Goal: Transaction & Acquisition: Purchase product/service

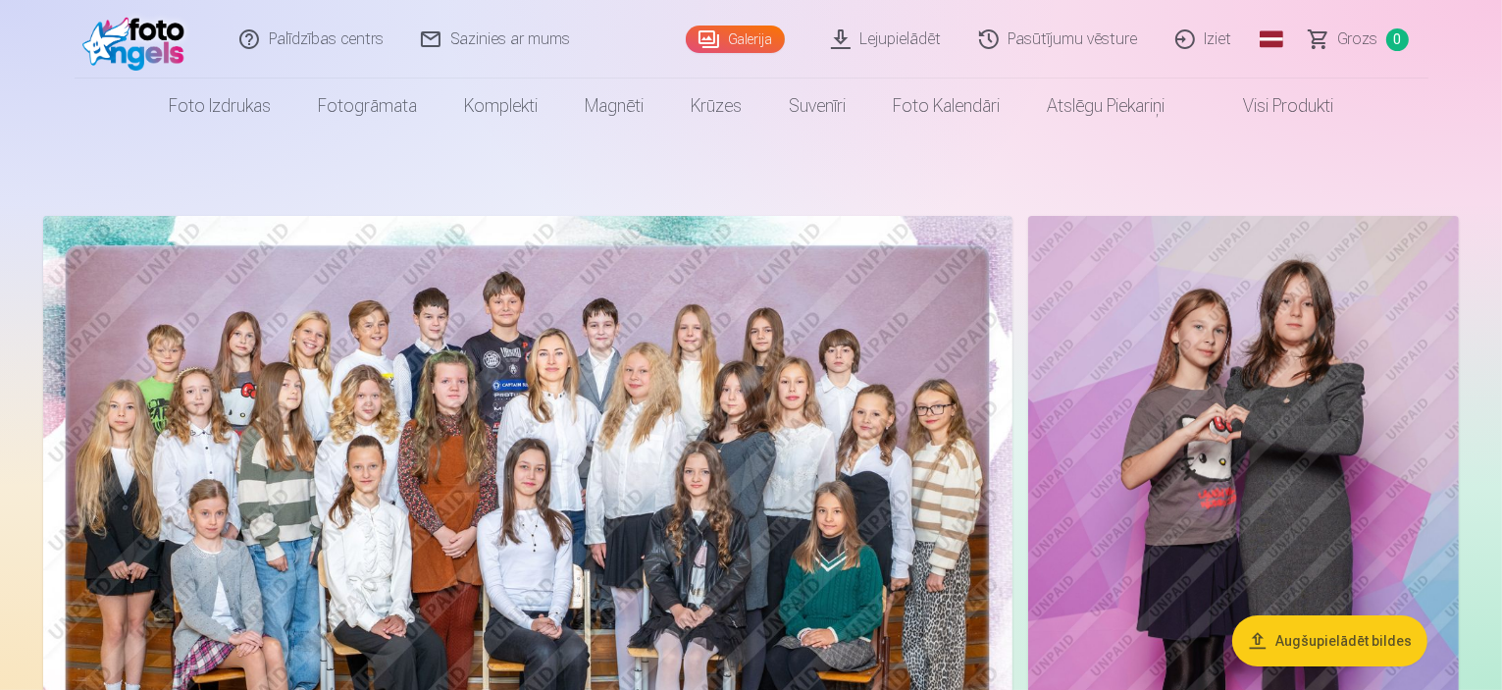
click at [604, 394] on img at bounding box center [528, 539] width 970 height 647
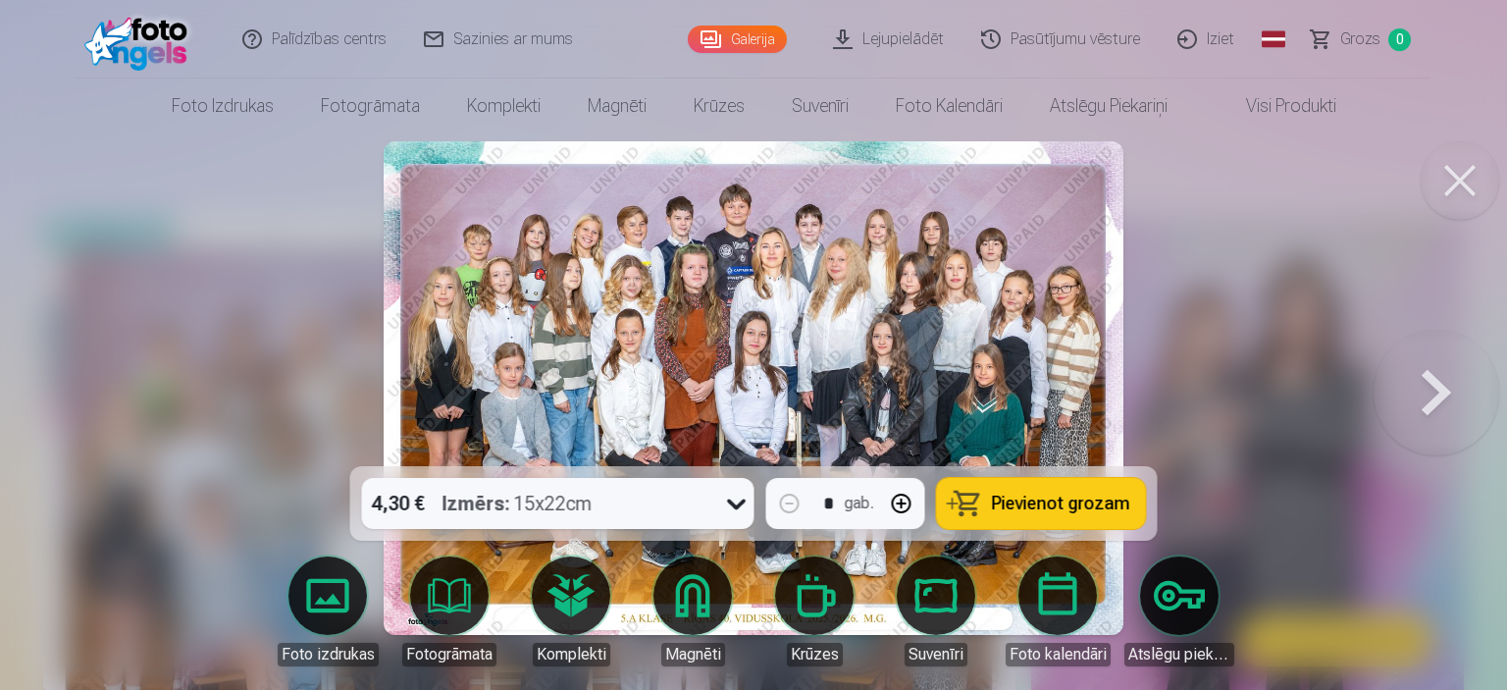
click at [902, 505] on button "button" at bounding box center [901, 503] width 47 height 47
click at [788, 505] on button "button" at bounding box center [789, 503] width 47 height 47
type input "*"
click at [1056, 504] on span "Pievienot grozam" at bounding box center [1061, 504] width 138 height 18
click at [1438, 407] on button at bounding box center [1437, 388] width 126 height 117
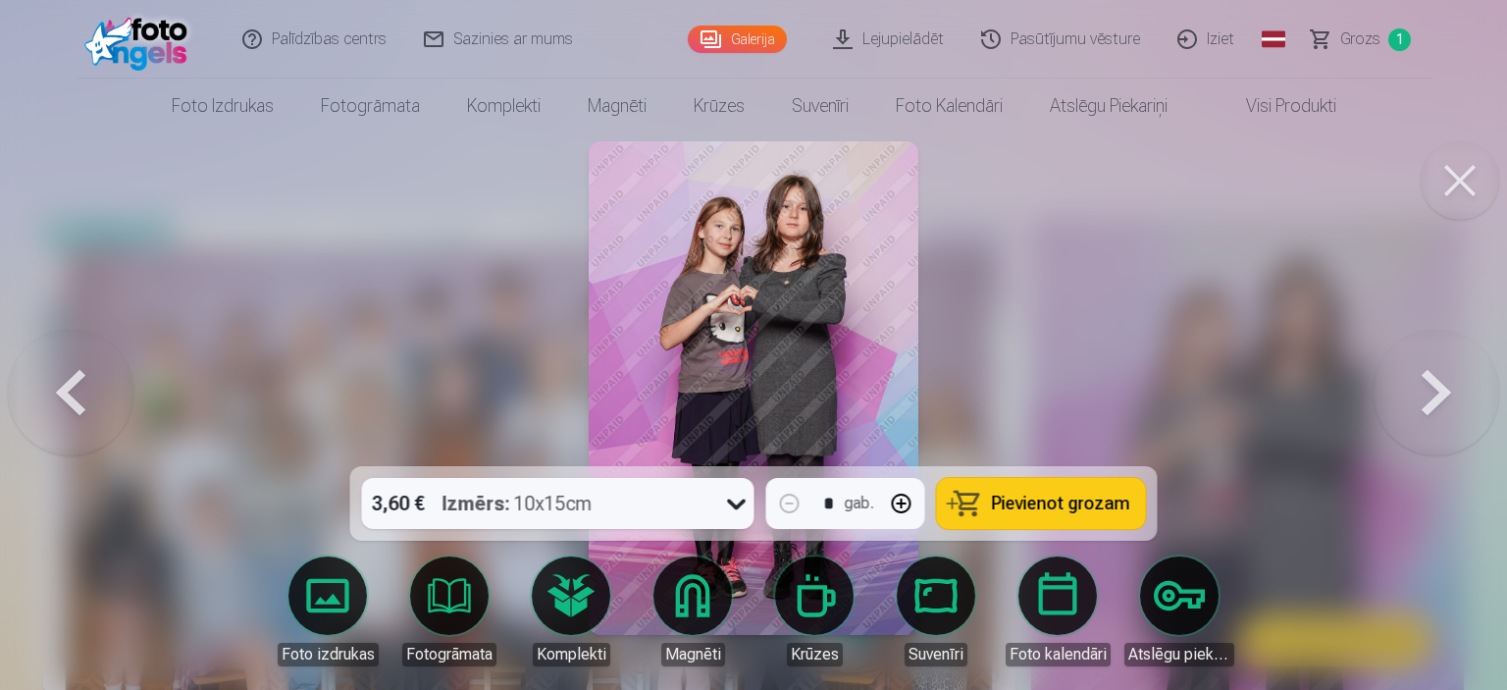
click at [734, 505] on icon at bounding box center [736, 504] width 19 height 11
click at [1107, 304] on div at bounding box center [753, 345] width 1507 height 690
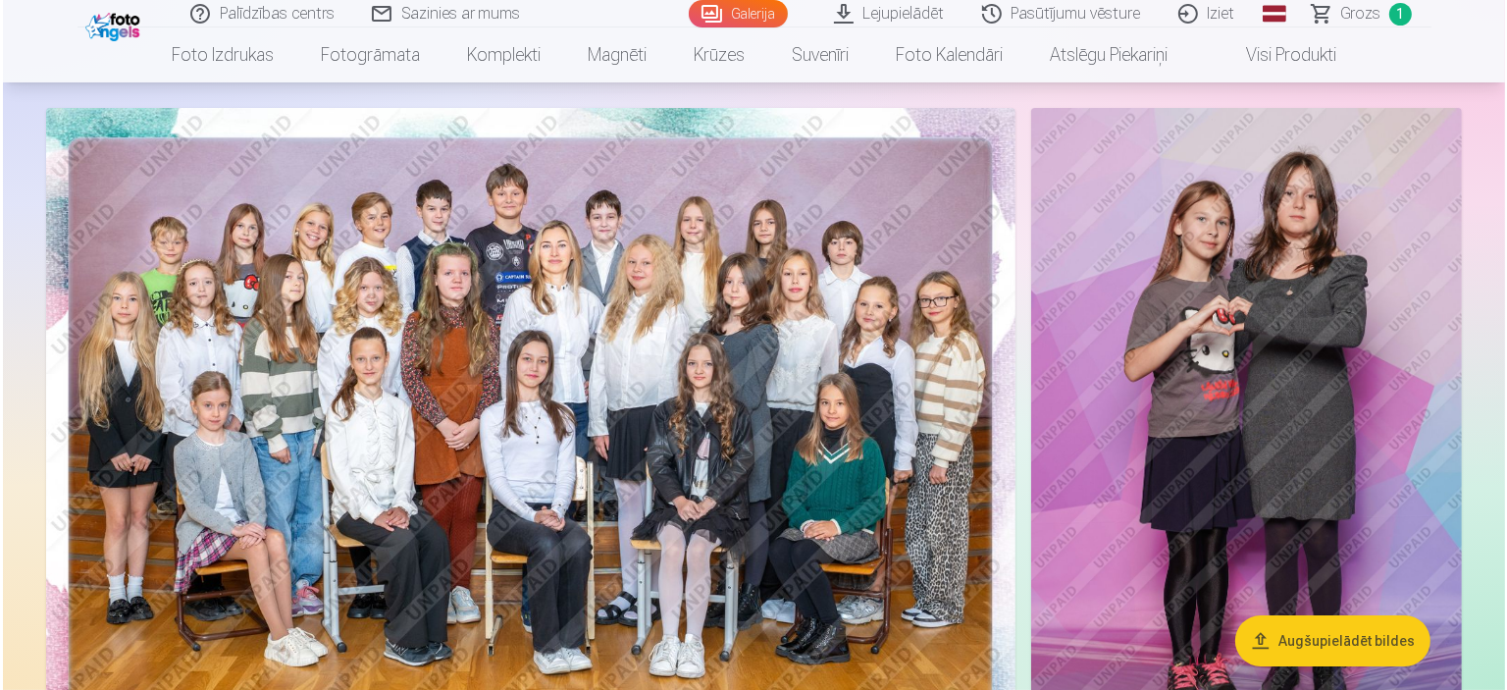
scroll to position [196, 0]
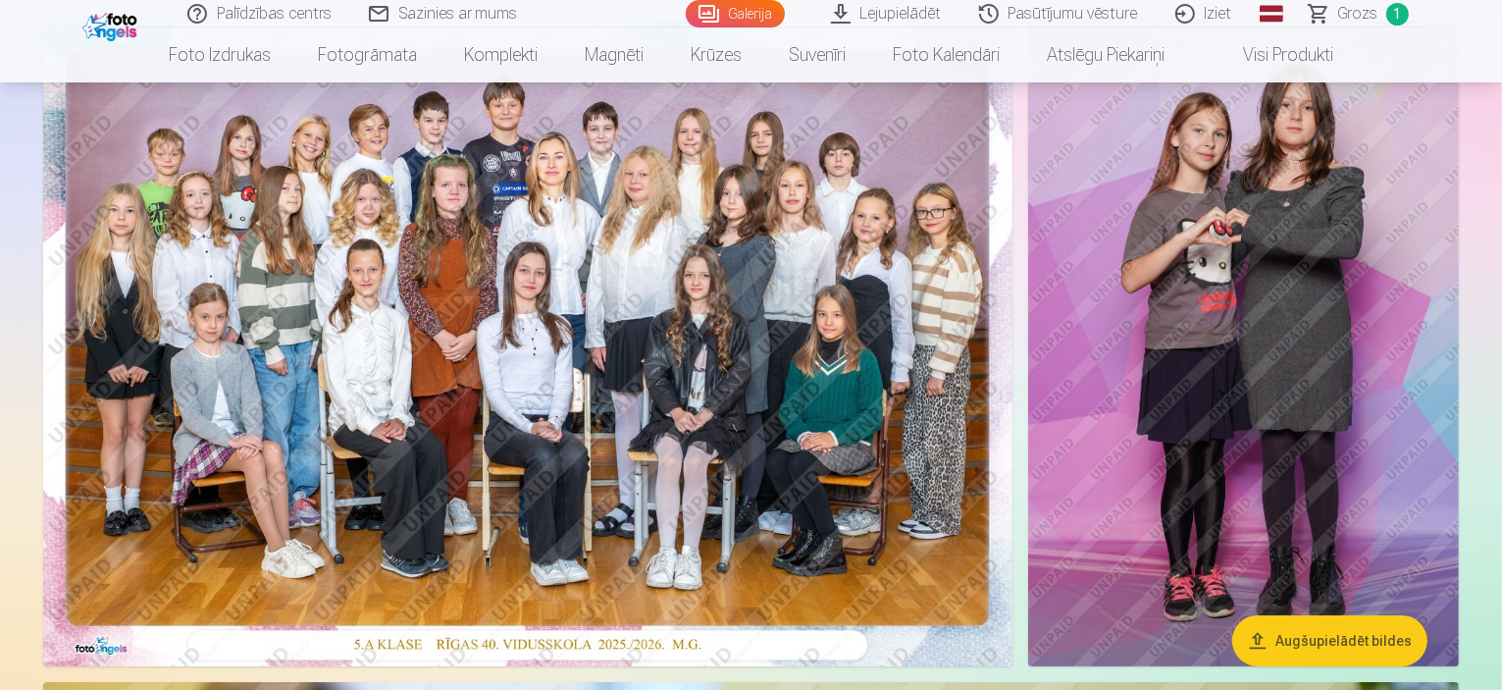
click at [1164, 321] on img at bounding box center [1243, 343] width 431 height 647
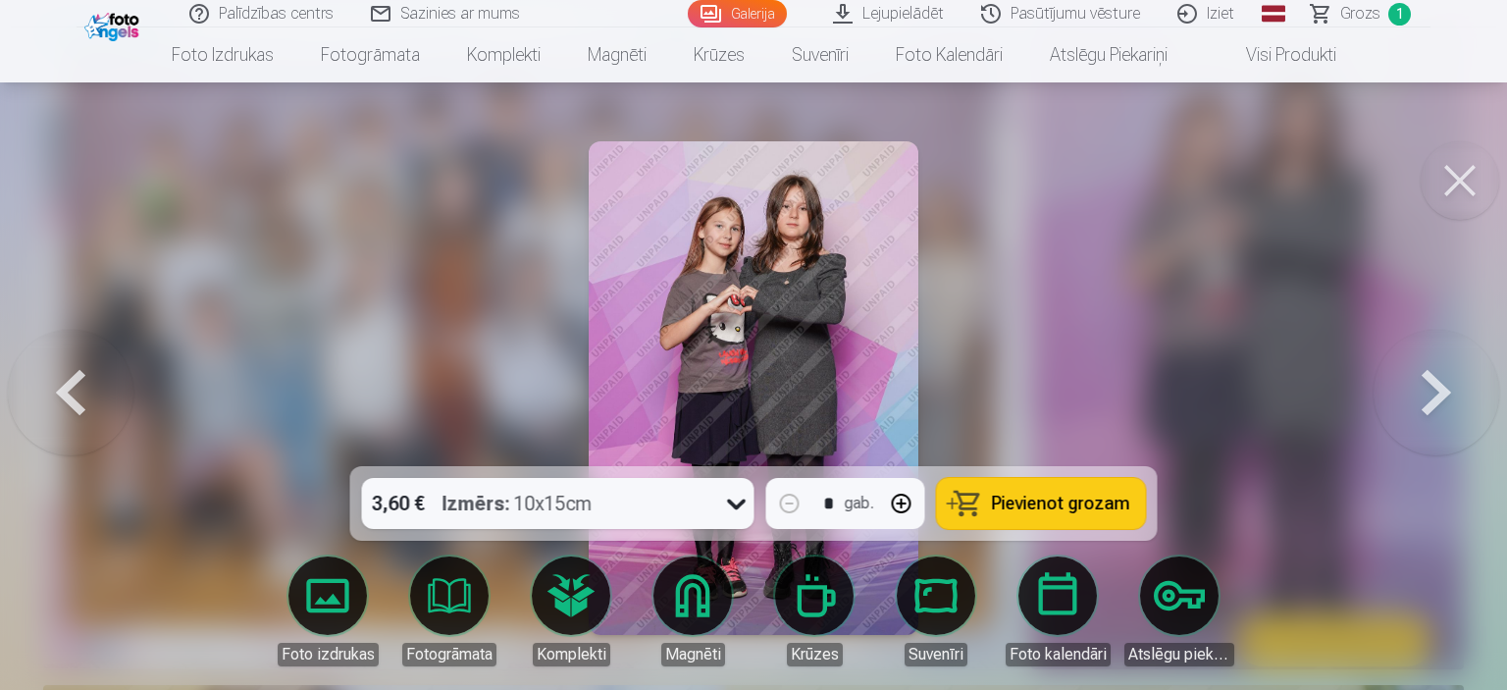
drag, startPoint x: 1053, startPoint y: 486, endPoint x: 1083, endPoint y: 523, distance: 48.1
click at [1083, 523] on button "Pievienot grozam" at bounding box center [1041, 503] width 209 height 51
click at [1424, 389] on button at bounding box center [1437, 388] width 126 height 117
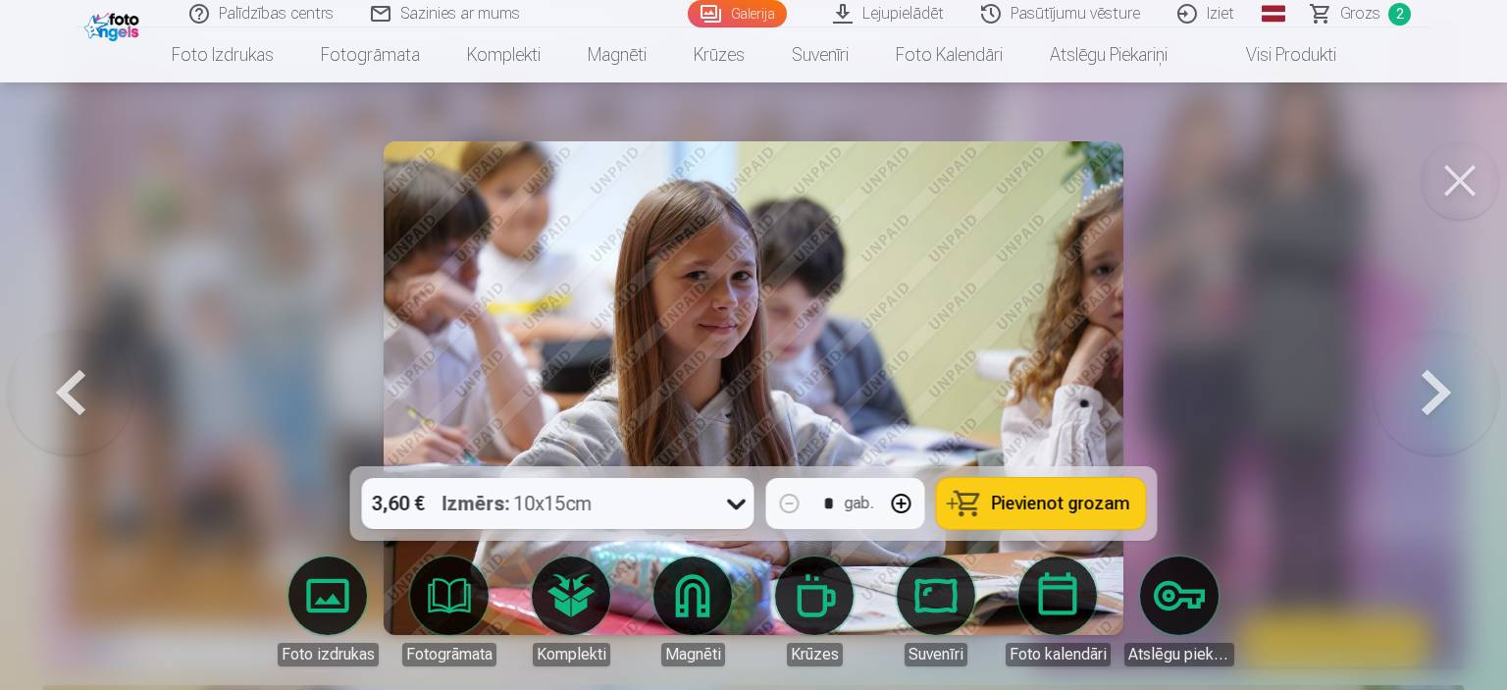
click at [1024, 502] on span "Pievienot grozam" at bounding box center [1061, 504] width 138 height 18
click at [1421, 373] on button at bounding box center [1437, 388] width 126 height 117
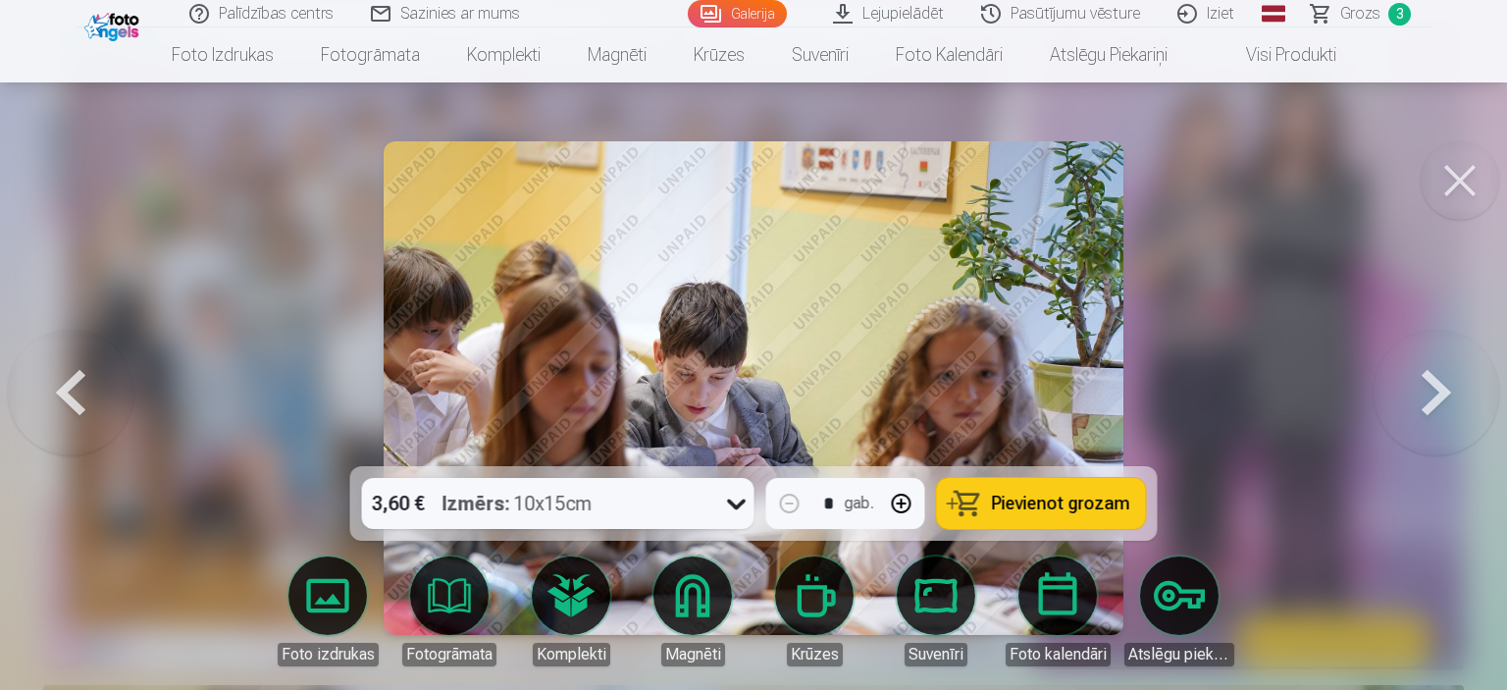
click at [1437, 408] on button at bounding box center [1437, 388] width 126 height 117
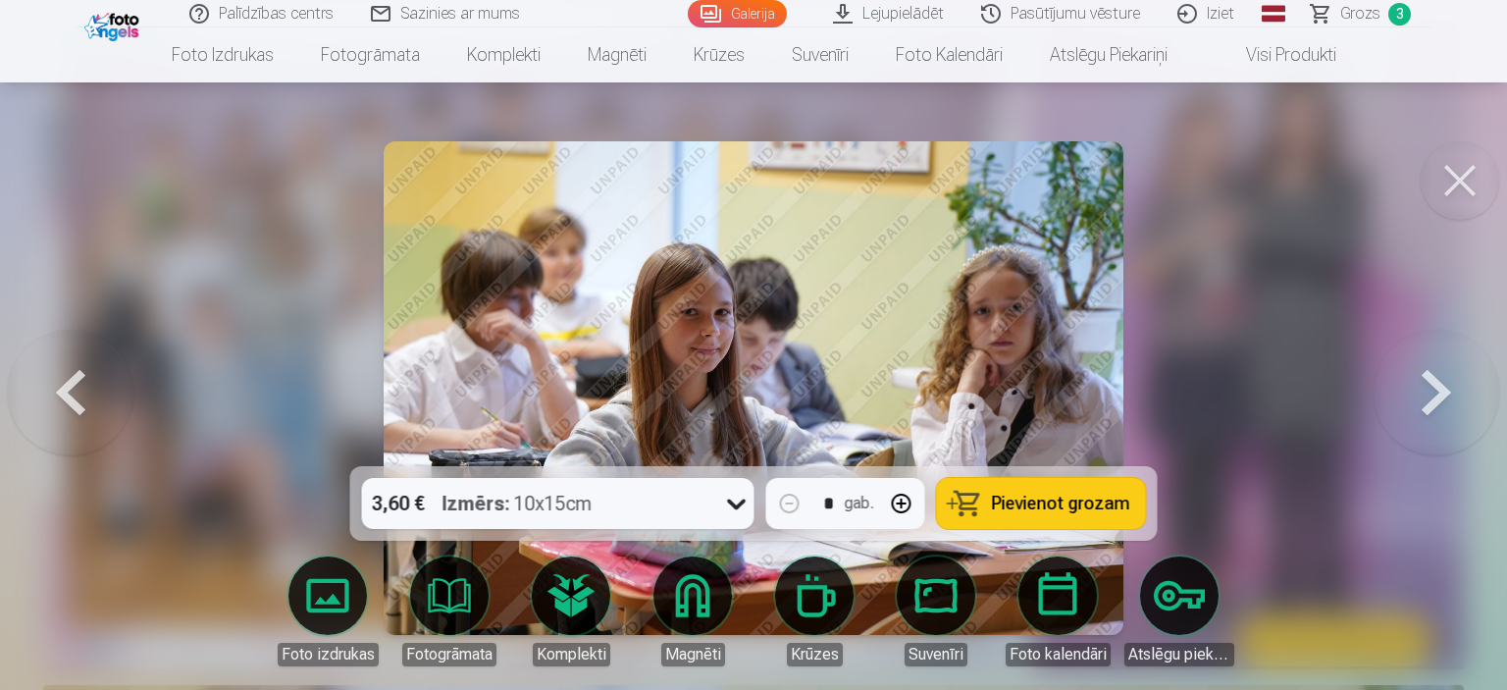
click at [1437, 408] on button at bounding box center [1437, 388] width 126 height 117
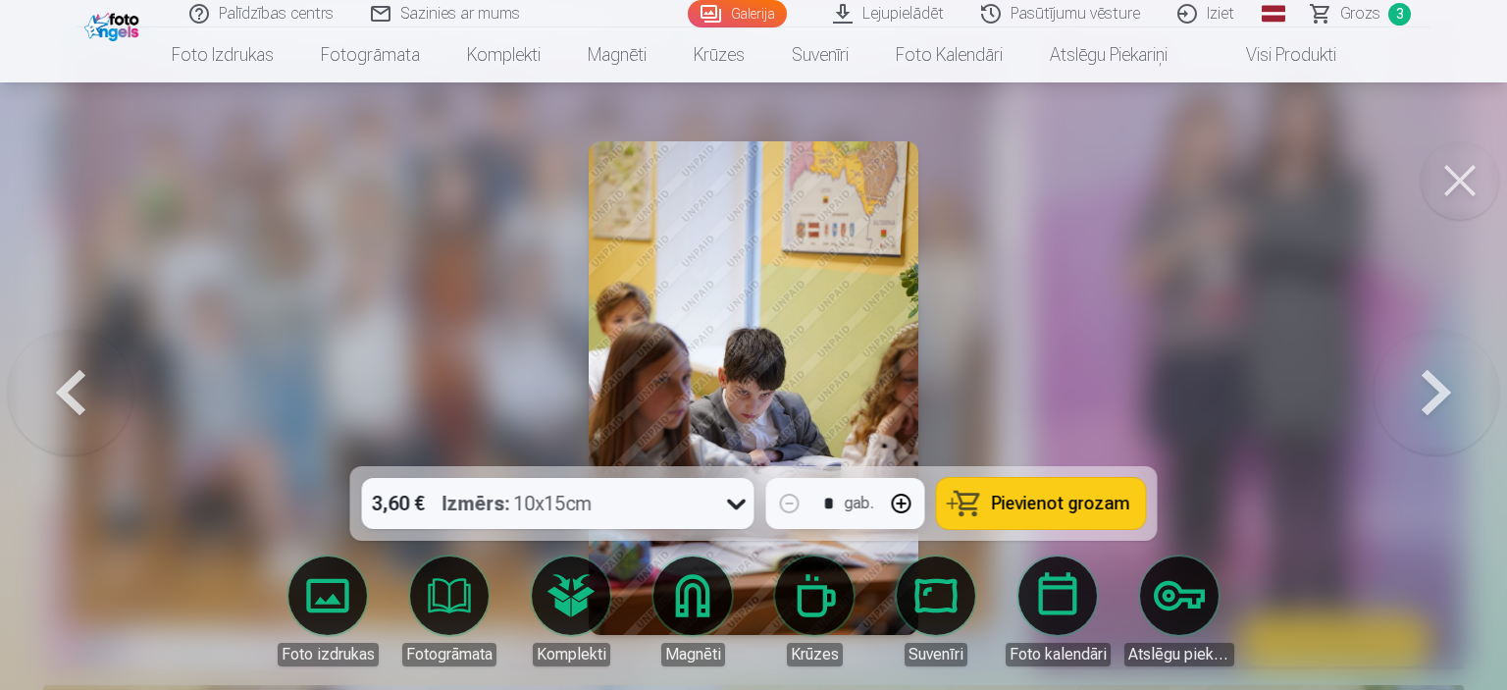
click at [1437, 408] on button at bounding box center [1437, 388] width 126 height 117
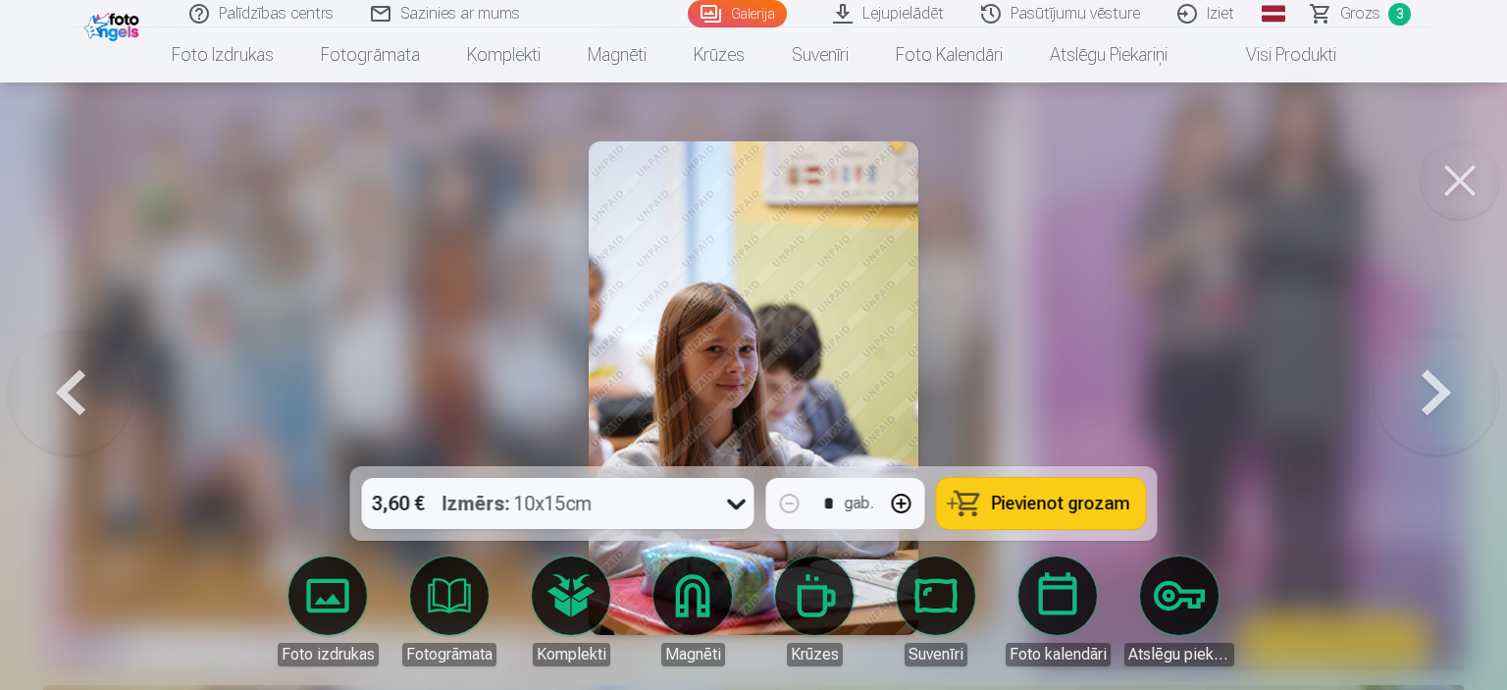
drag, startPoint x: 96, startPoint y: 388, endPoint x: 116, endPoint y: 384, distance: 20.0
click at [97, 388] on button at bounding box center [71, 388] width 126 height 117
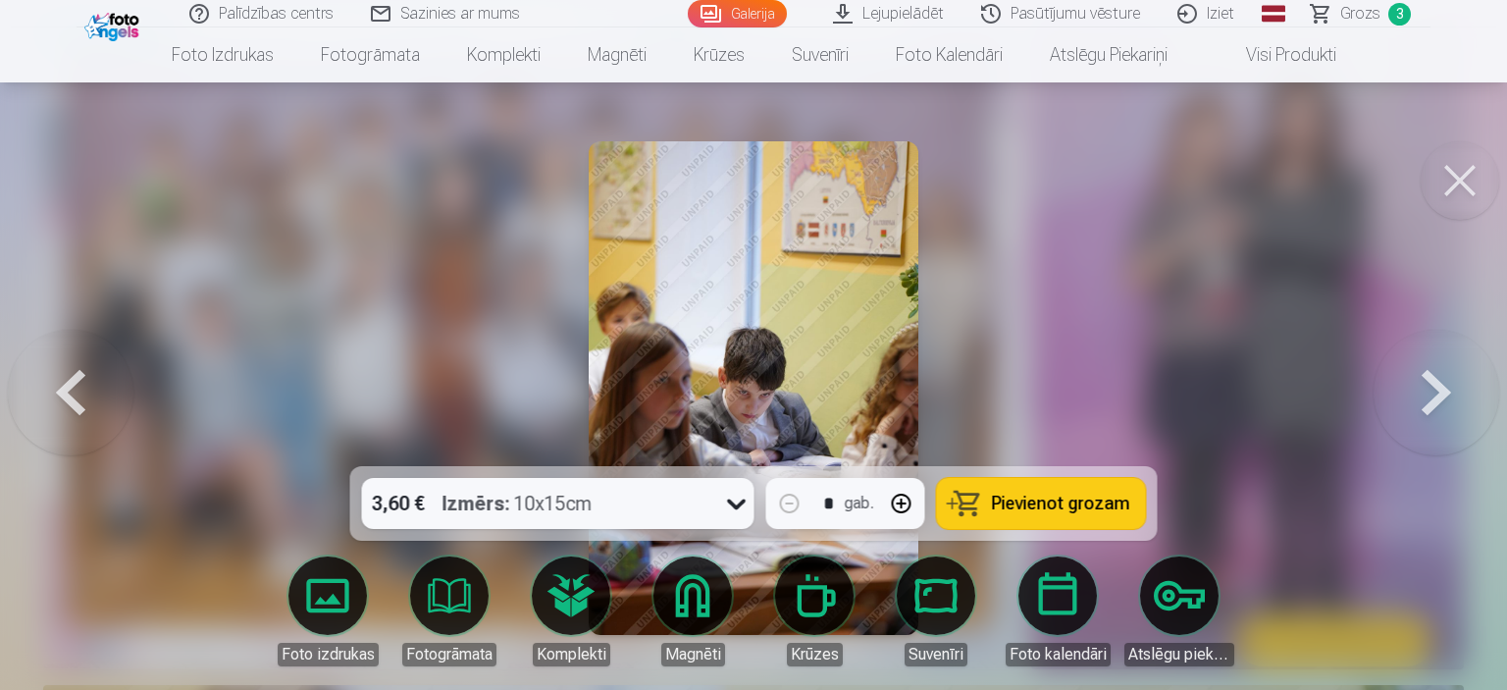
click at [1433, 393] on button at bounding box center [1437, 388] width 126 height 117
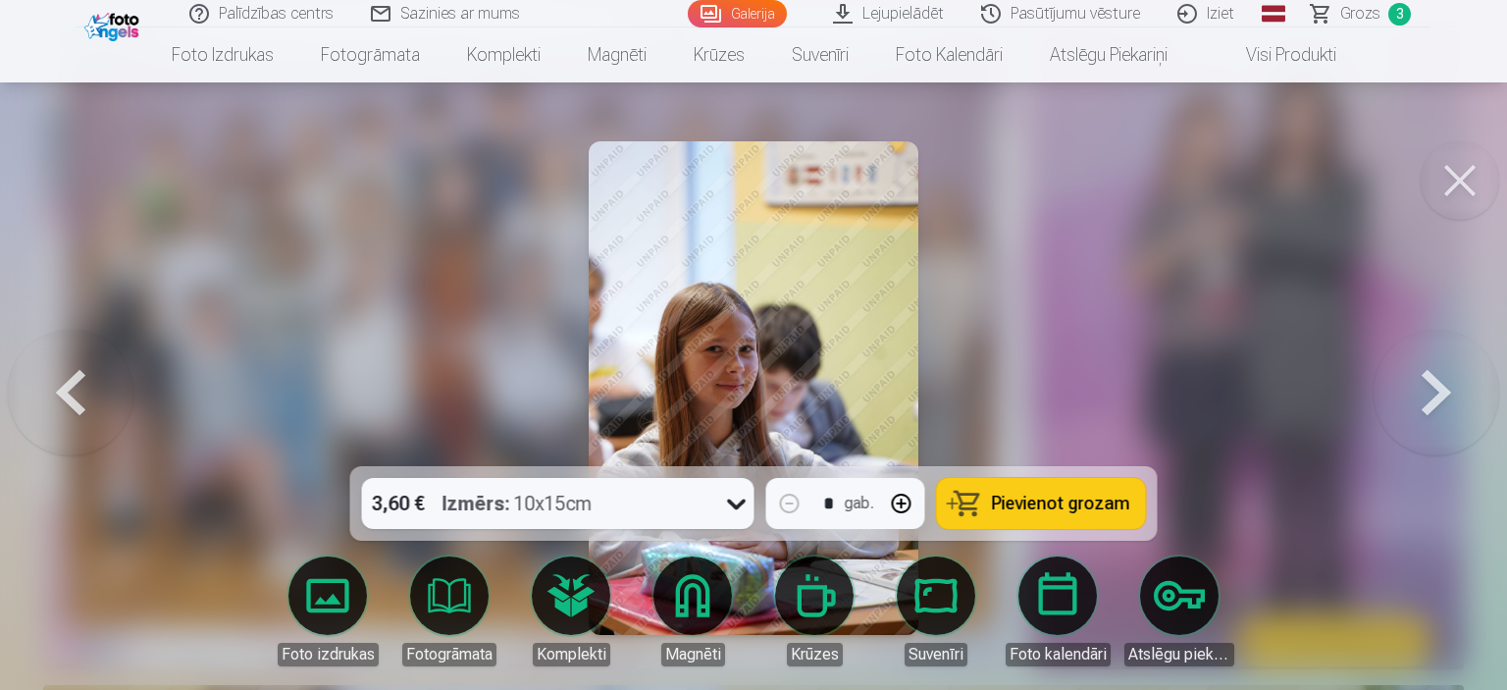
click at [1433, 393] on button at bounding box center [1437, 388] width 126 height 117
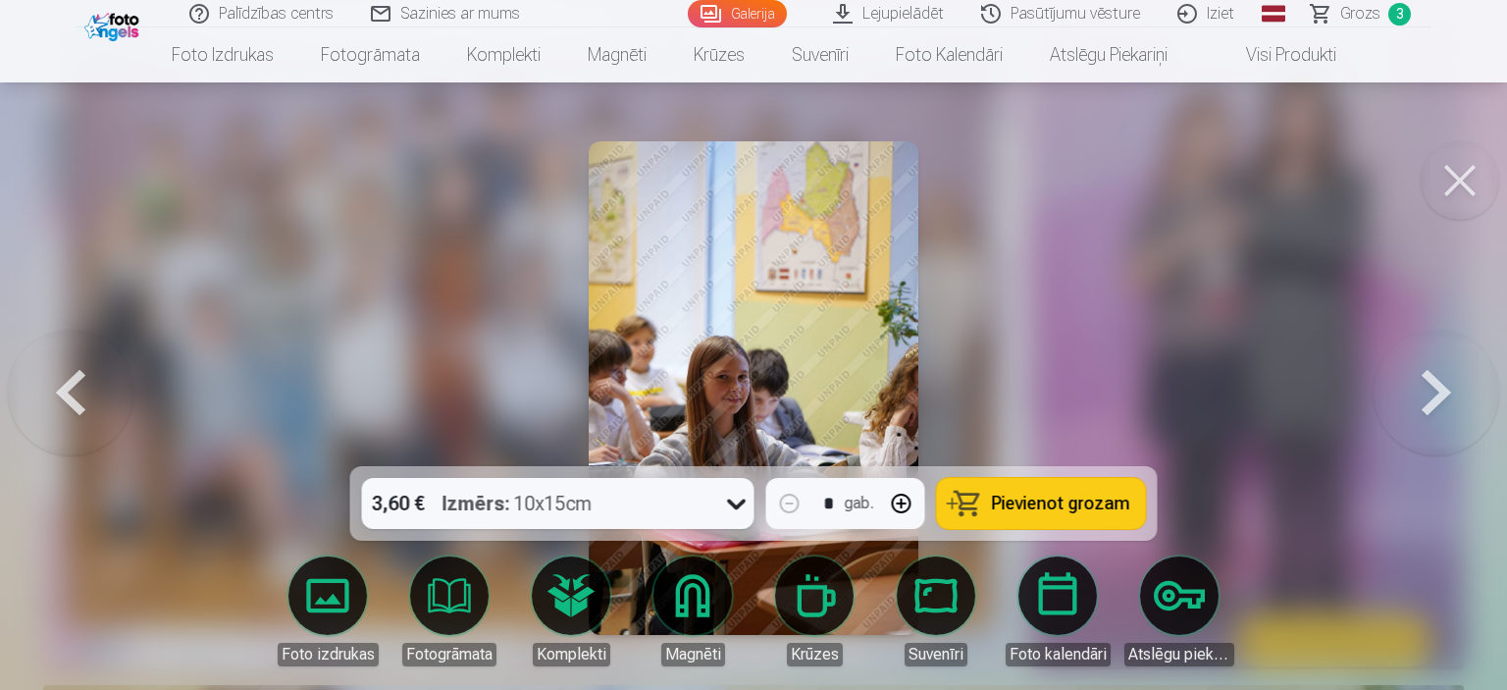
click at [1433, 393] on button at bounding box center [1437, 388] width 126 height 117
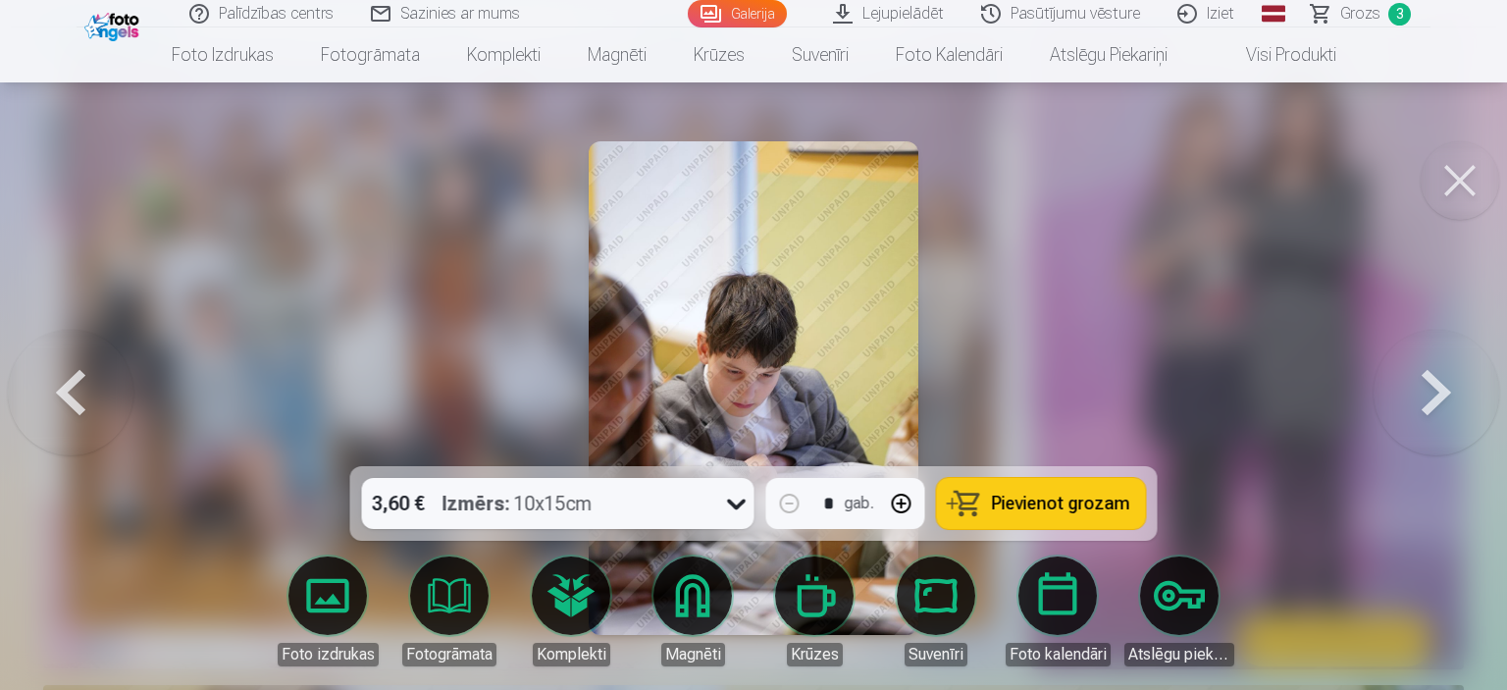
click at [1433, 393] on button at bounding box center [1437, 388] width 126 height 117
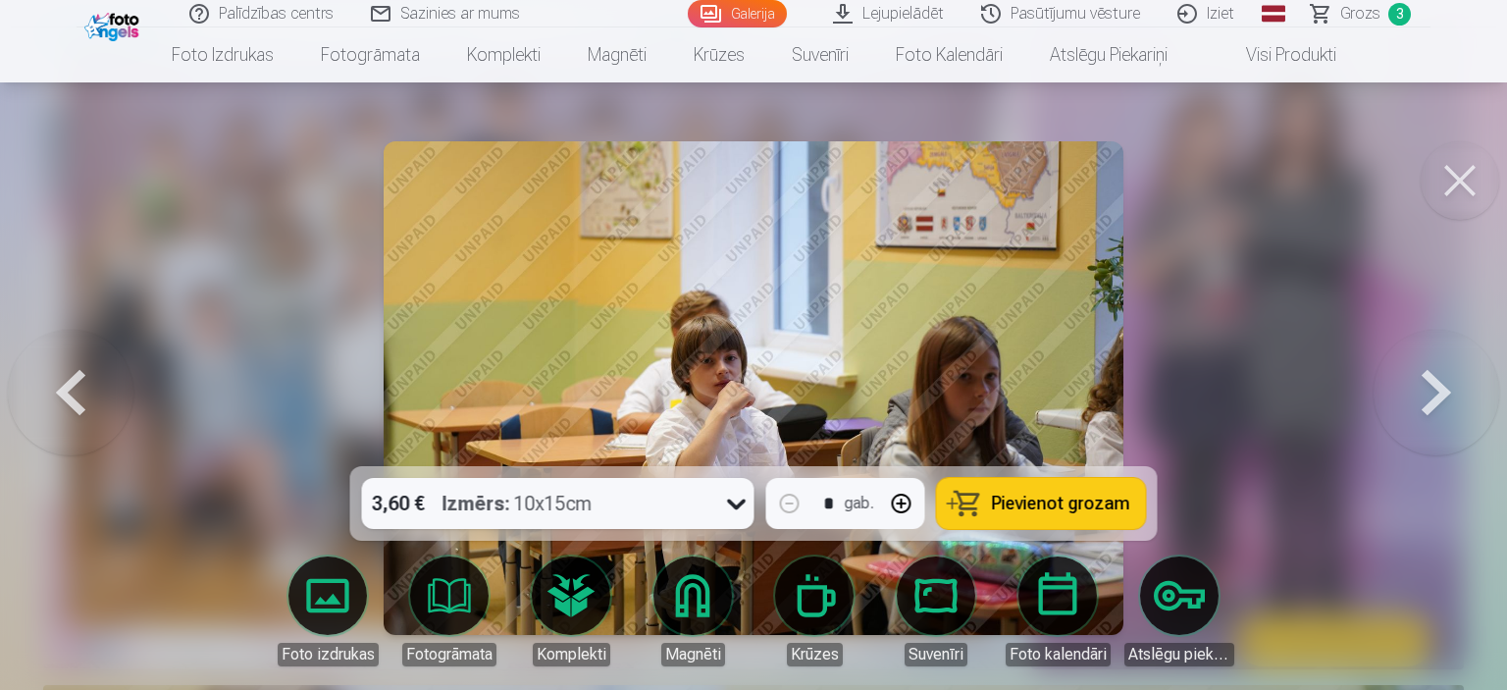
click at [1433, 393] on button at bounding box center [1437, 388] width 126 height 117
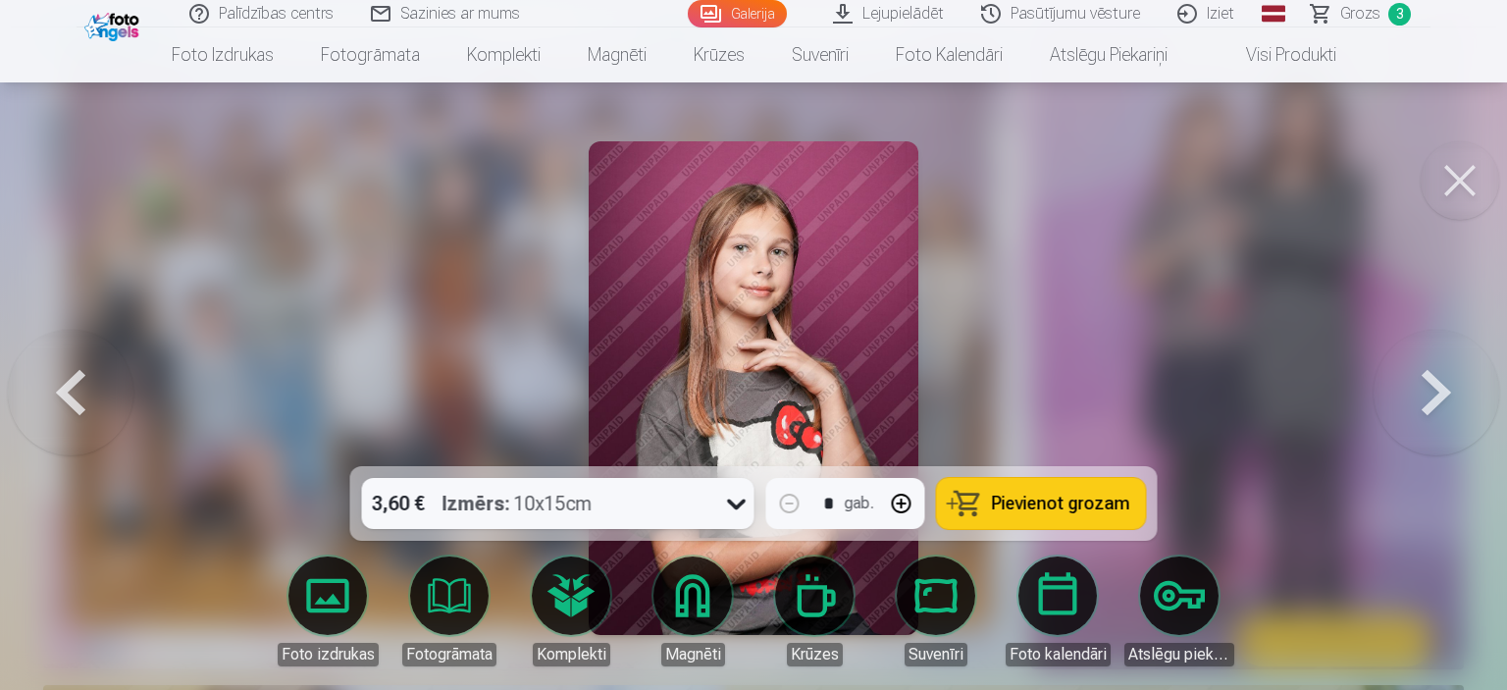
click at [1421, 376] on button at bounding box center [1437, 388] width 126 height 117
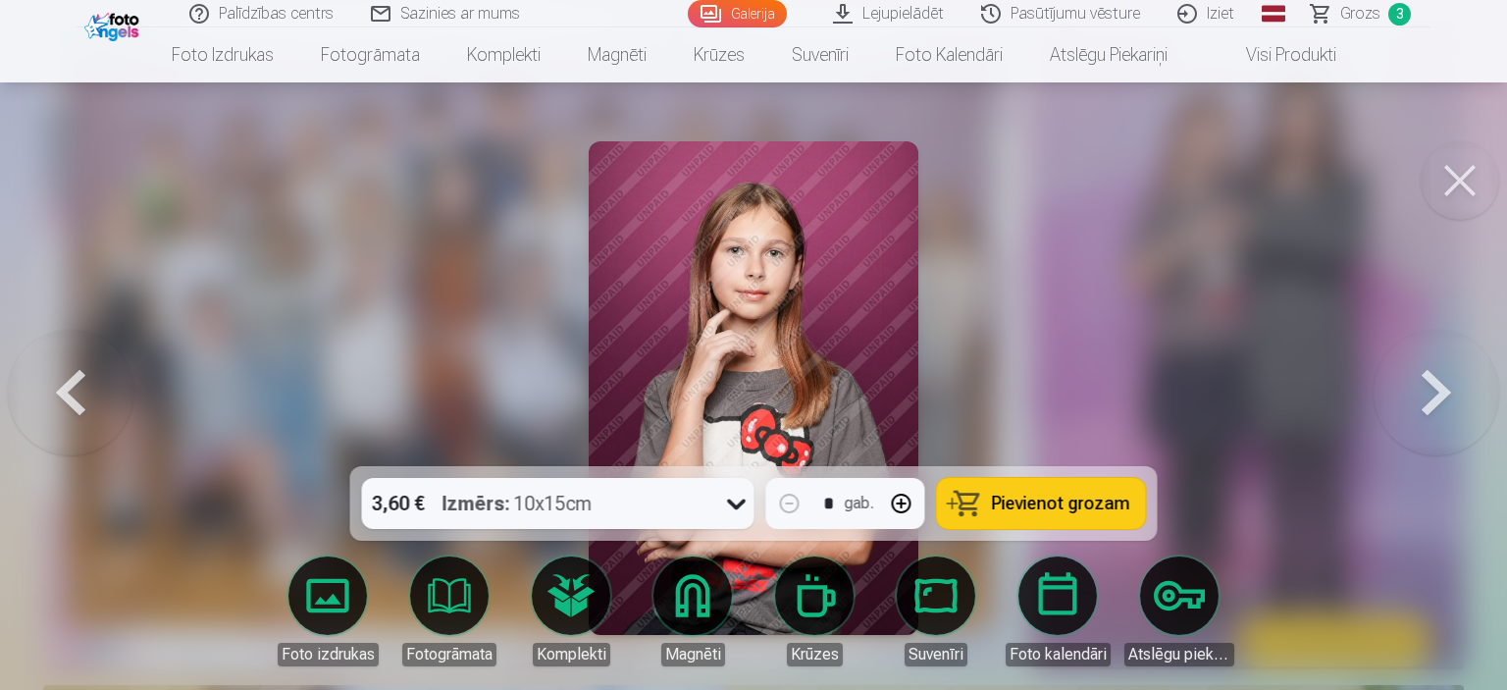
click at [94, 387] on button at bounding box center [71, 388] width 126 height 117
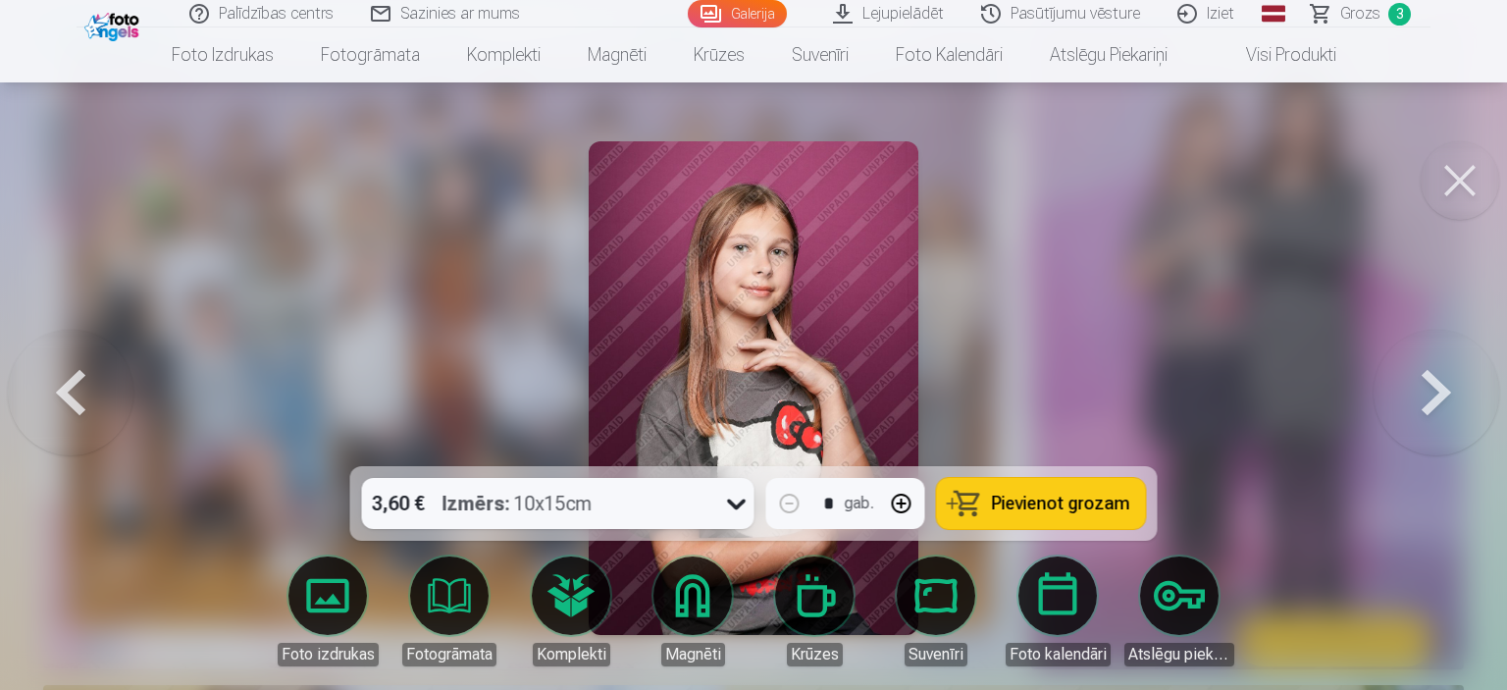
drag, startPoint x: 1114, startPoint y: 490, endPoint x: 1182, endPoint y: 466, distance: 71.7
click at [1115, 492] on button "Pievienot grozam" at bounding box center [1041, 503] width 209 height 51
click at [1452, 381] on button at bounding box center [1437, 388] width 126 height 117
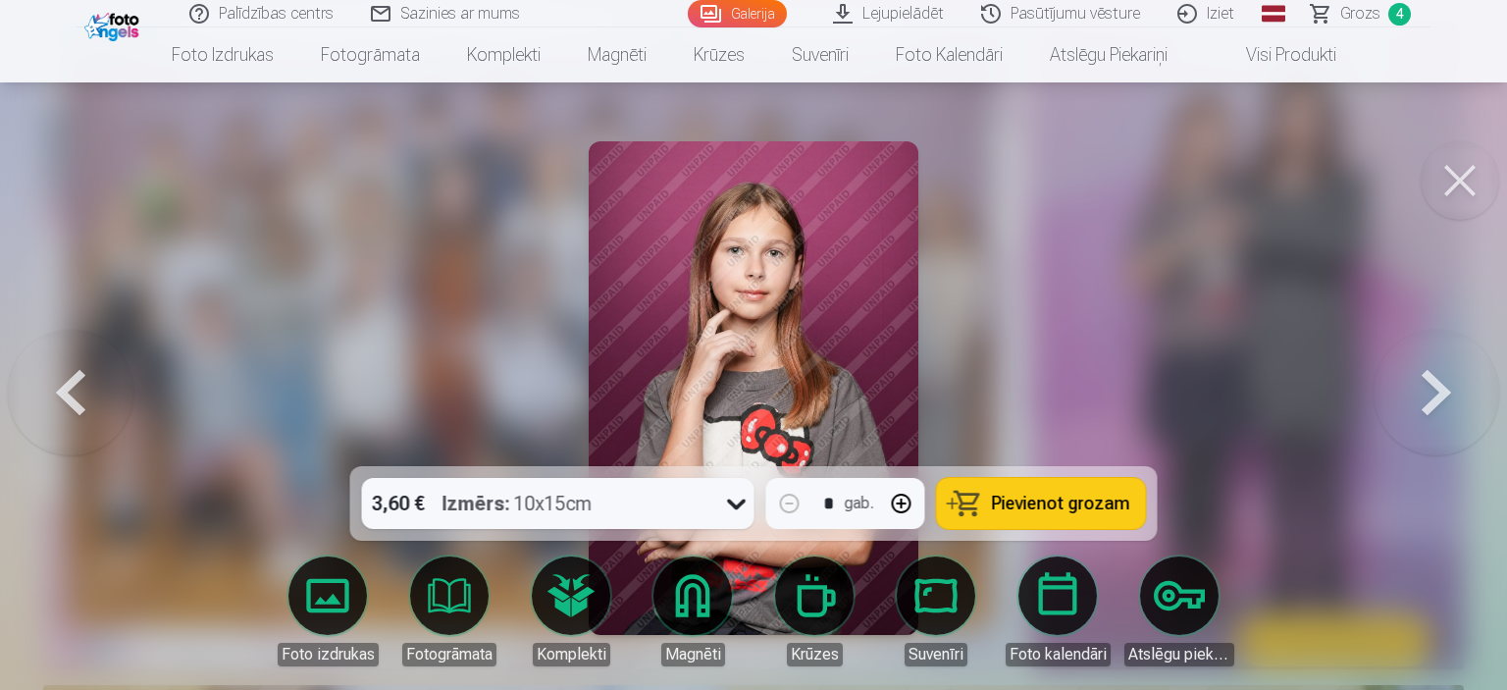
click at [1452, 380] on button at bounding box center [1437, 388] width 126 height 117
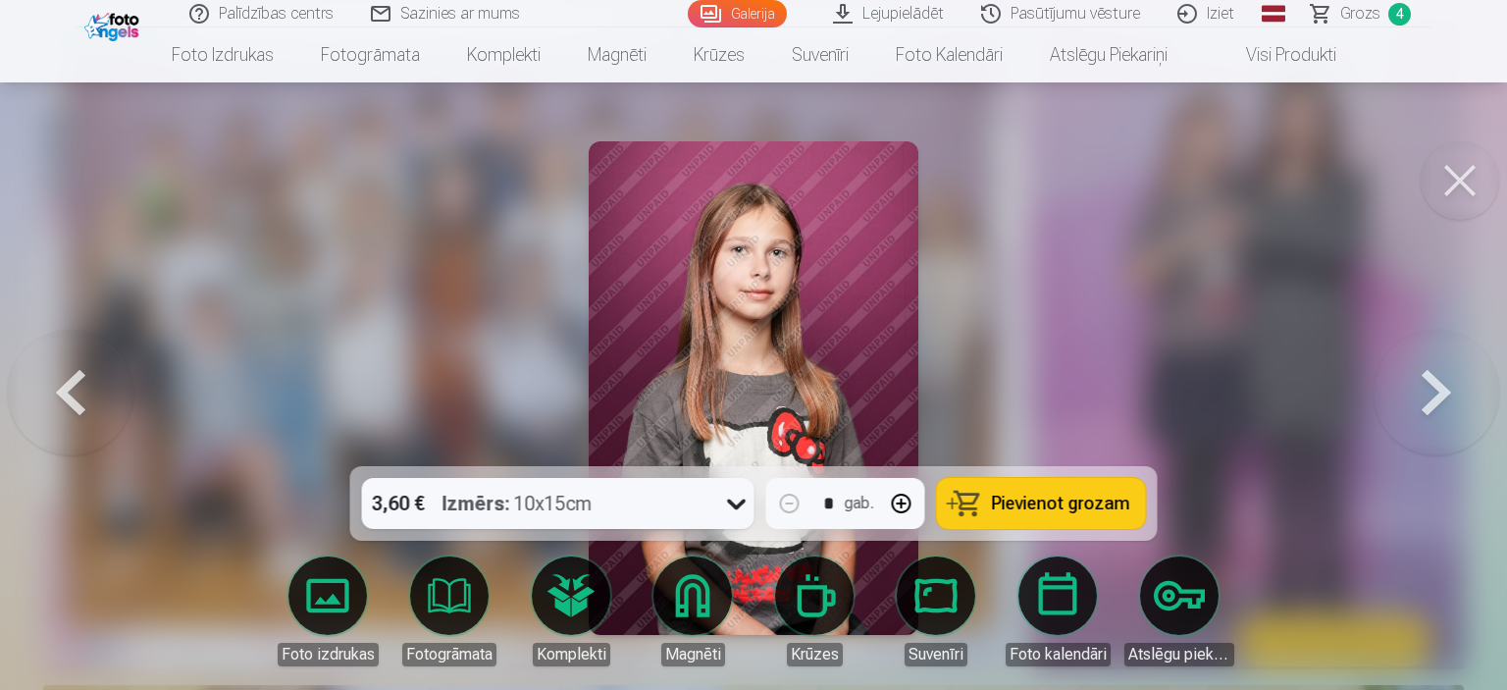
click at [1452, 381] on button at bounding box center [1437, 388] width 126 height 117
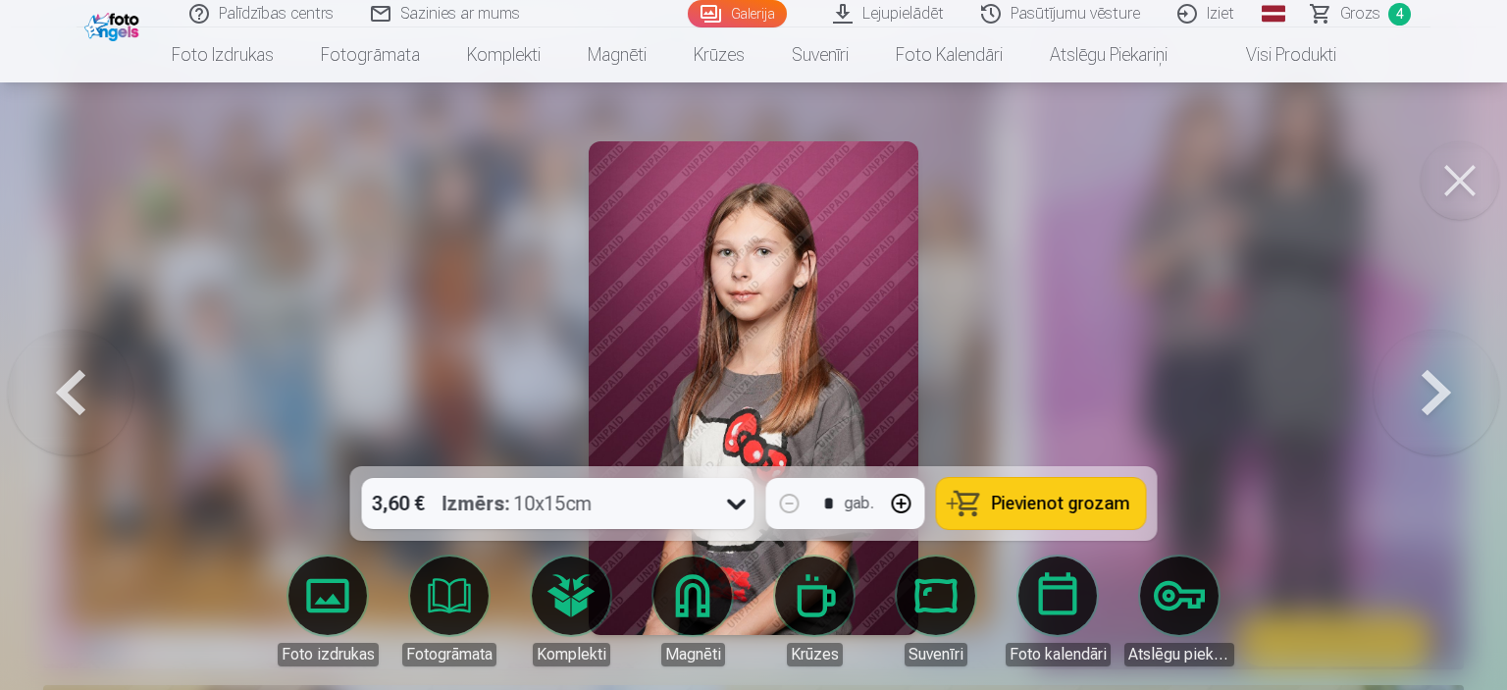
click at [1076, 498] on span "Pievienot grozam" at bounding box center [1061, 504] width 138 height 18
click at [1441, 364] on button at bounding box center [1437, 388] width 126 height 117
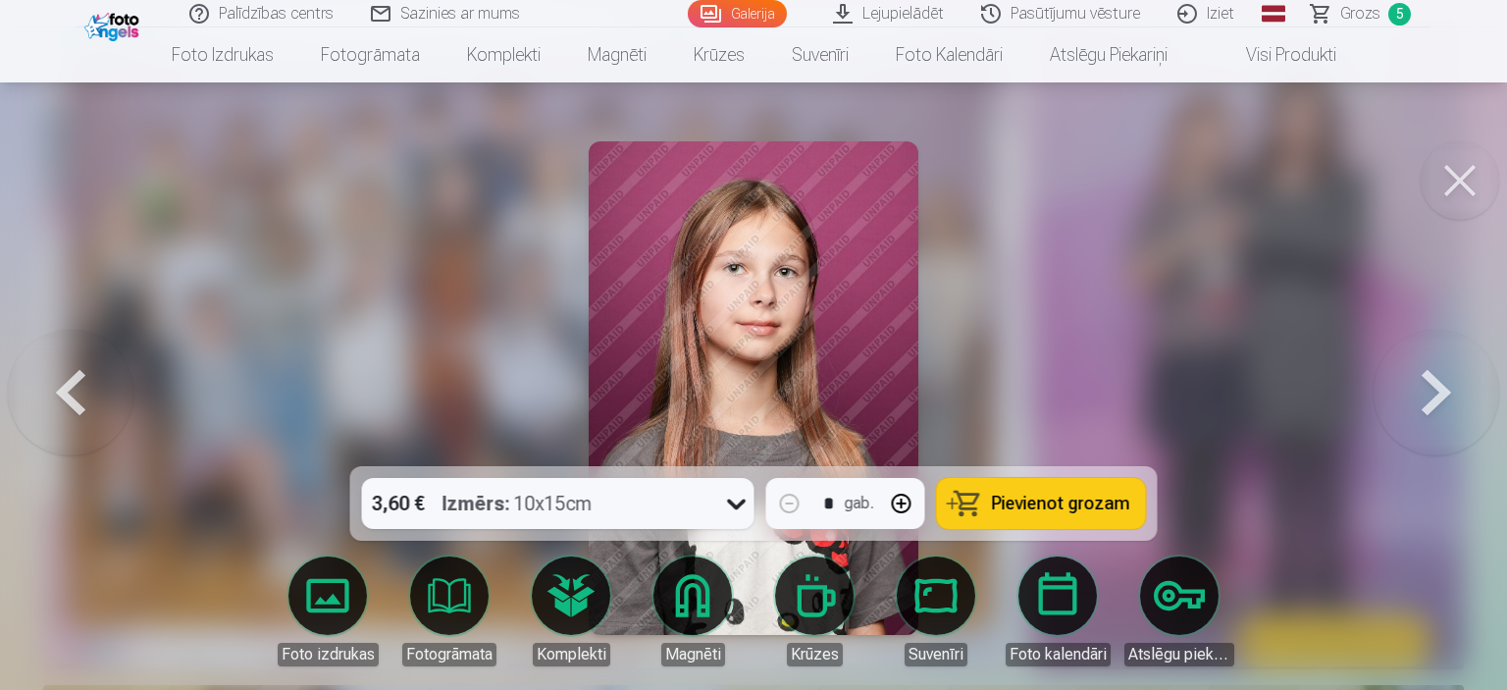
click at [1435, 373] on button at bounding box center [1437, 388] width 126 height 117
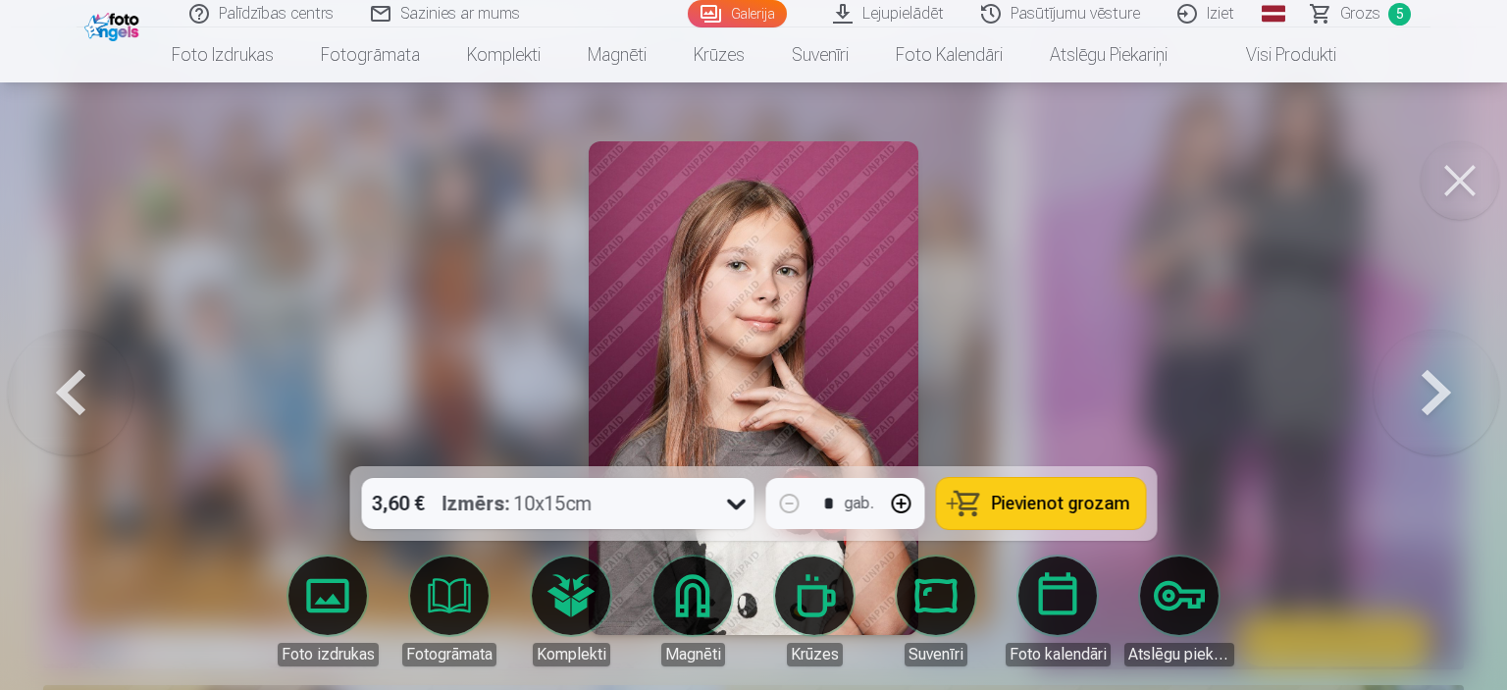
click at [1435, 373] on button at bounding box center [1437, 388] width 126 height 117
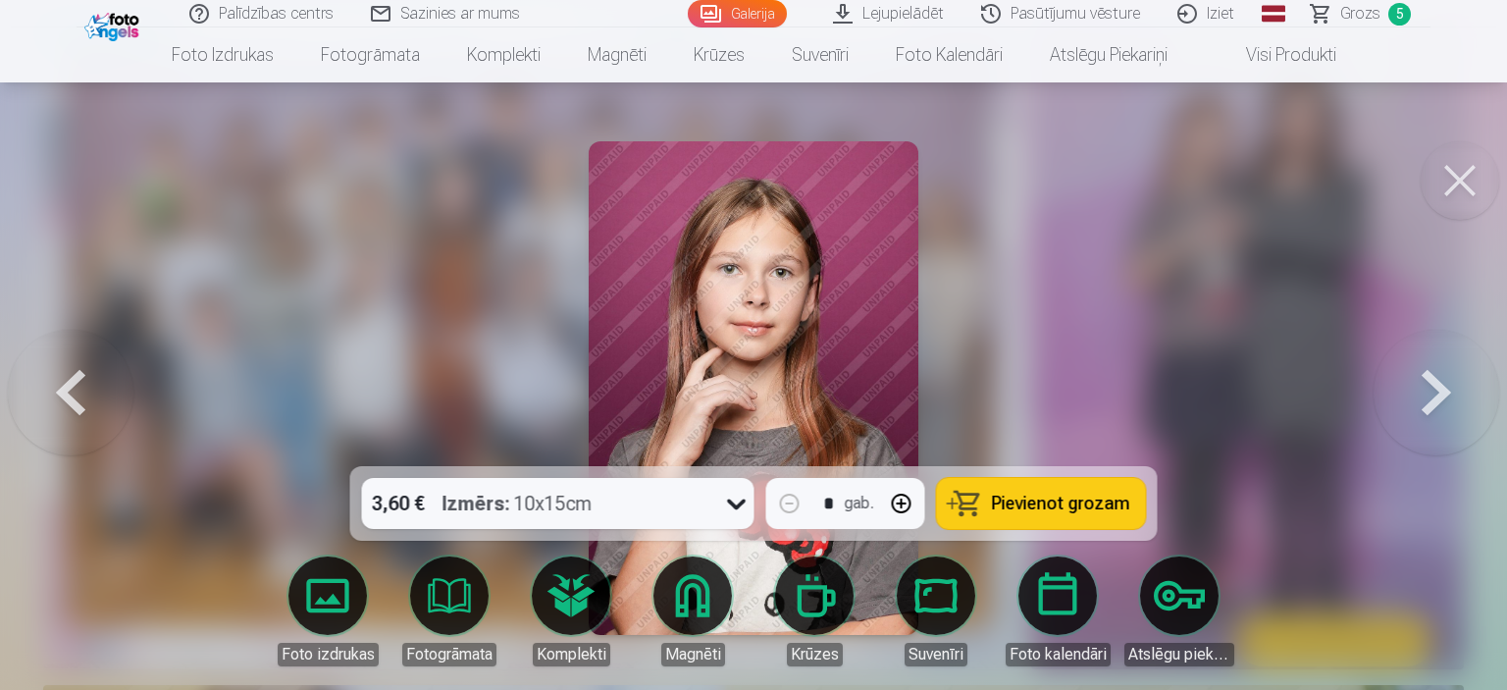
click at [1435, 373] on button at bounding box center [1437, 388] width 126 height 117
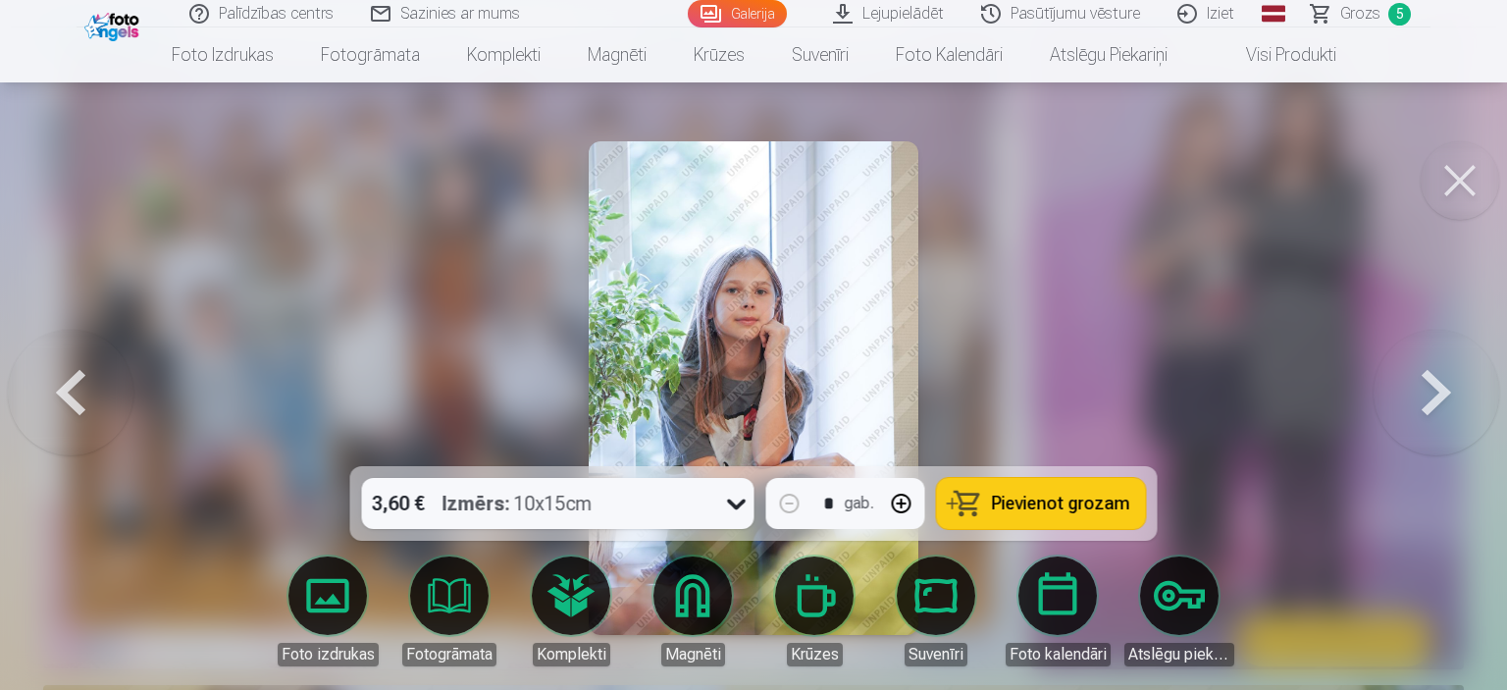
click at [1029, 487] on button "Pievienot grozam" at bounding box center [1041, 503] width 209 height 51
click at [1102, 503] on span "Pievienot grozam" at bounding box center [1061, 504] width 138 height 18
click at [1427, 384] on button at bounding box center [1437, 388] width 126 height 117
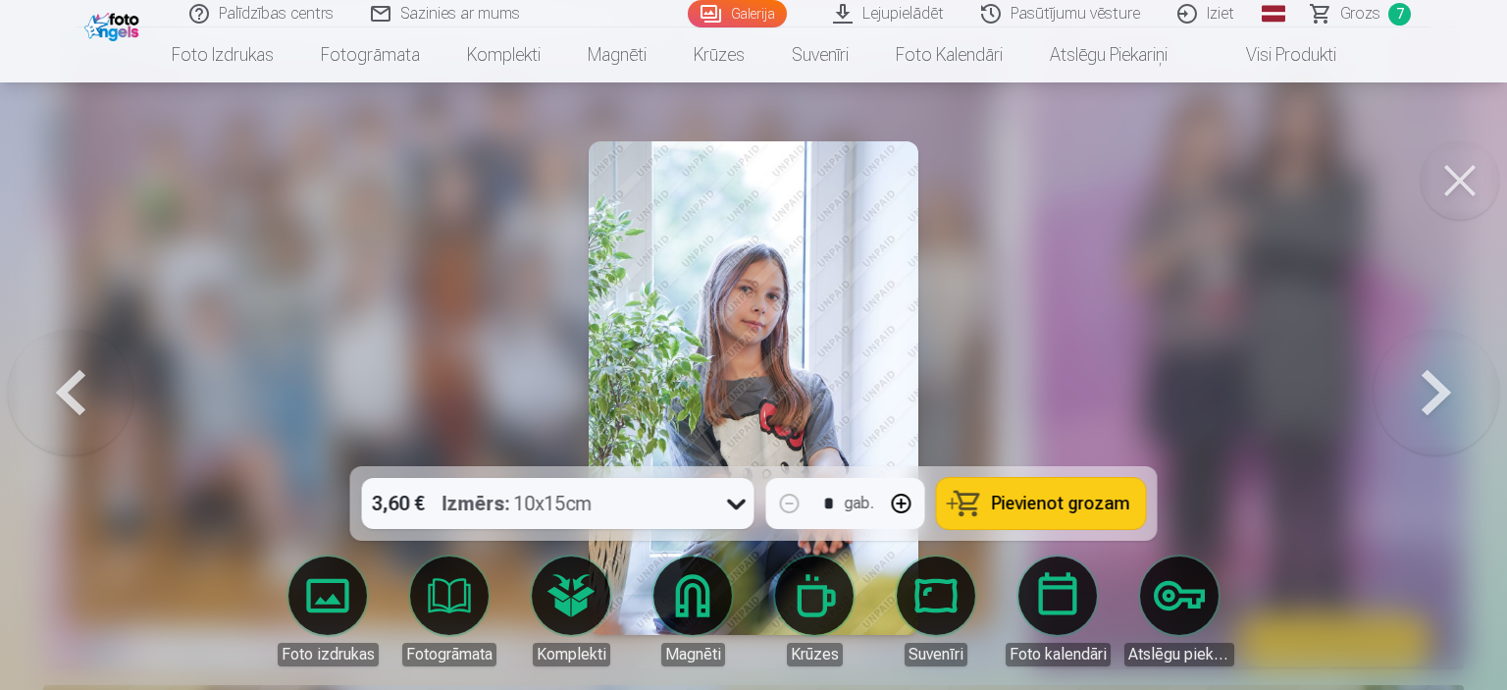
click at [1424, 380] on button at bounding box center [1437, 388] width 126 height 117
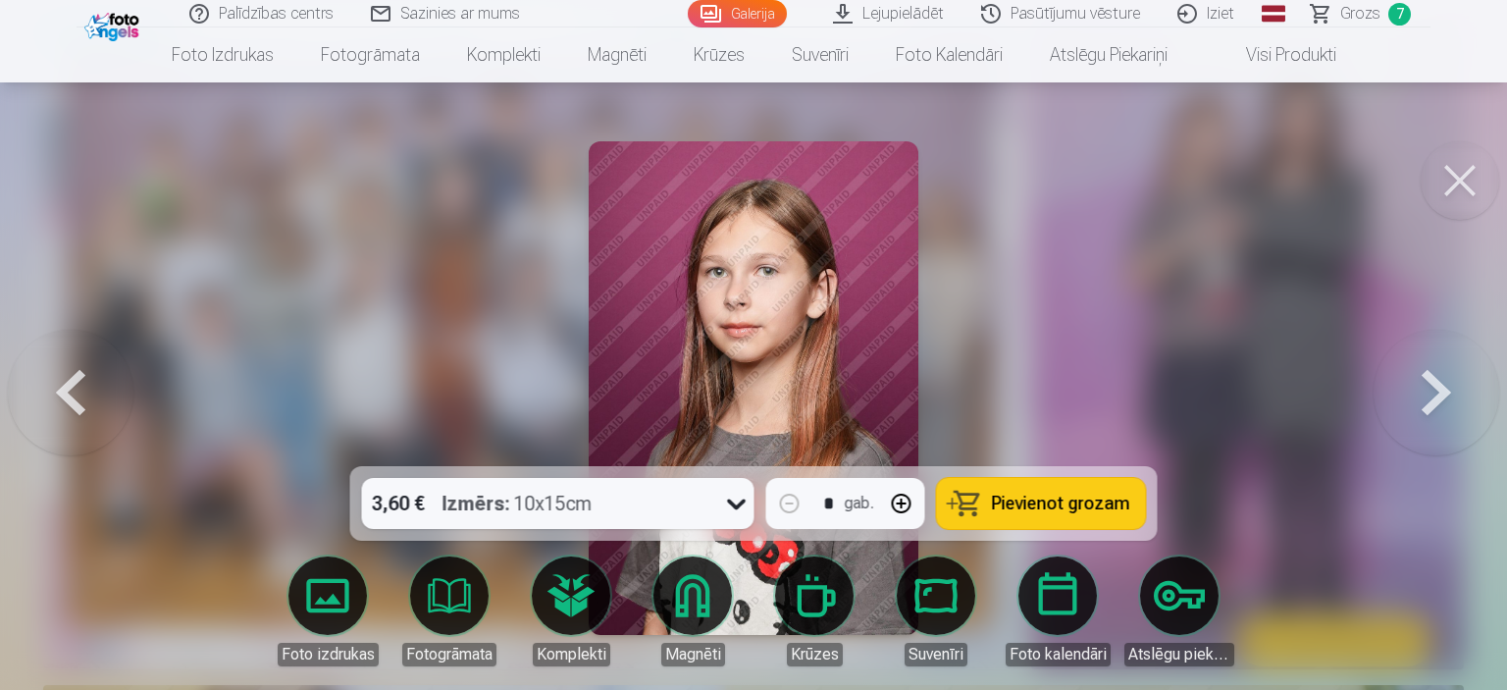
click at [1424, 380] on button at bounding box center [1437, 388] width 126 height 117
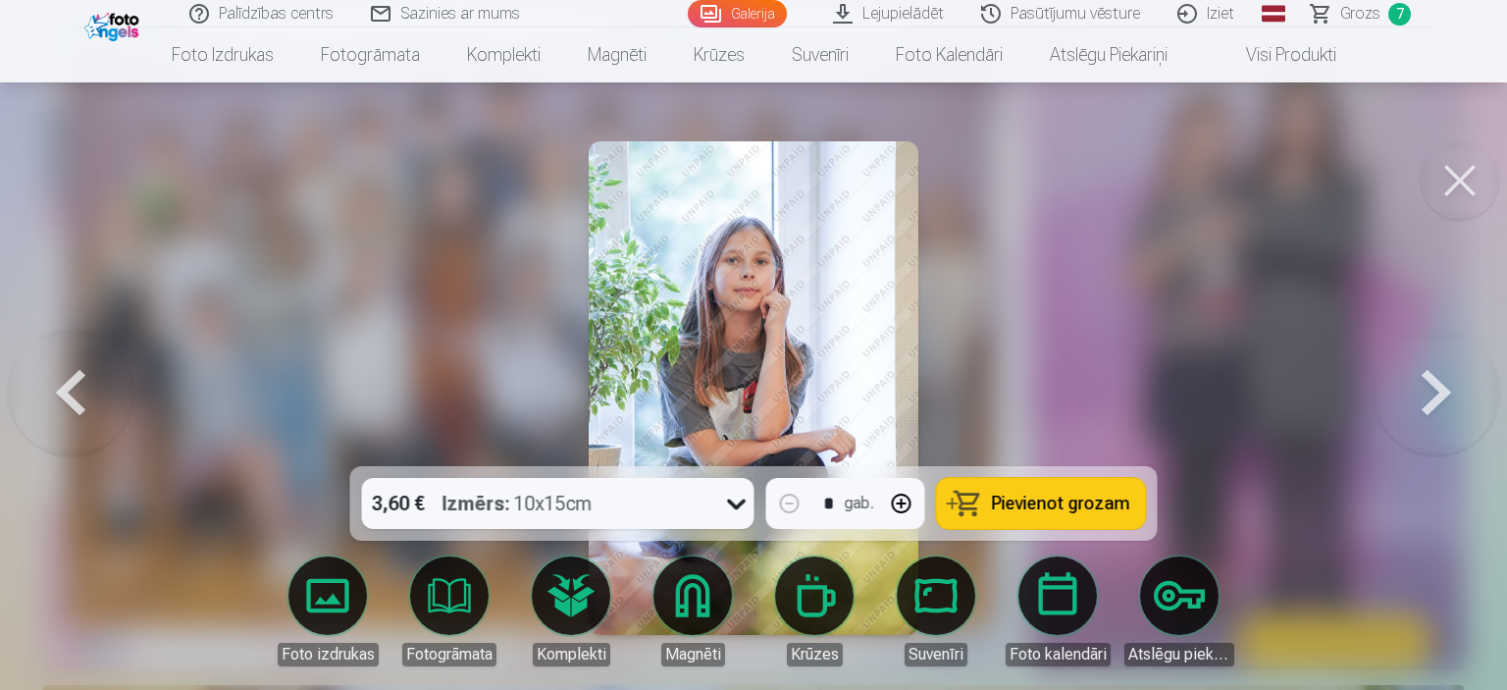
click at [1096, 505] on span "Pievienot grozam" at bounding box center [1061, 504] width 138 height 18
click at [1417, 415] on button at bounding box center [1437, 388] width 126 height 117
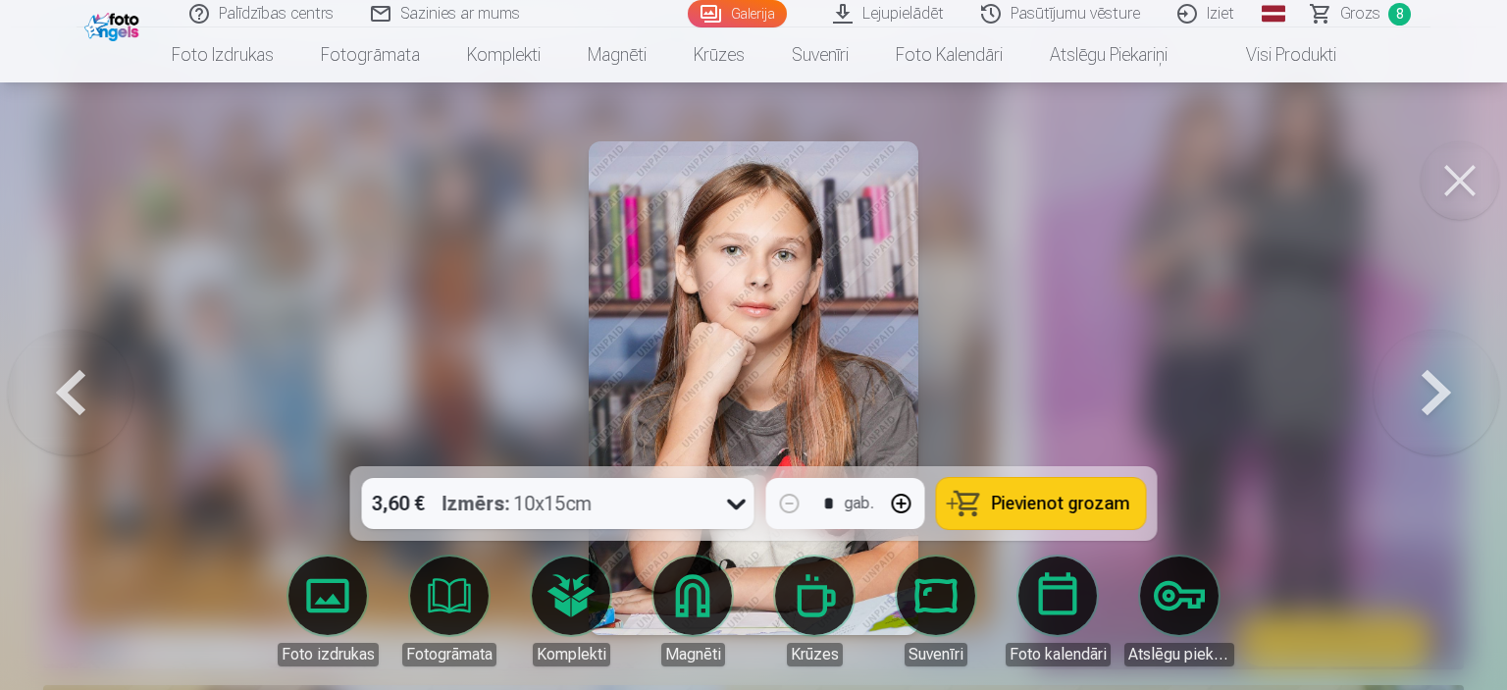
click at [1445, 400] on button at bounding box center [1437, 388] width 126 height 117
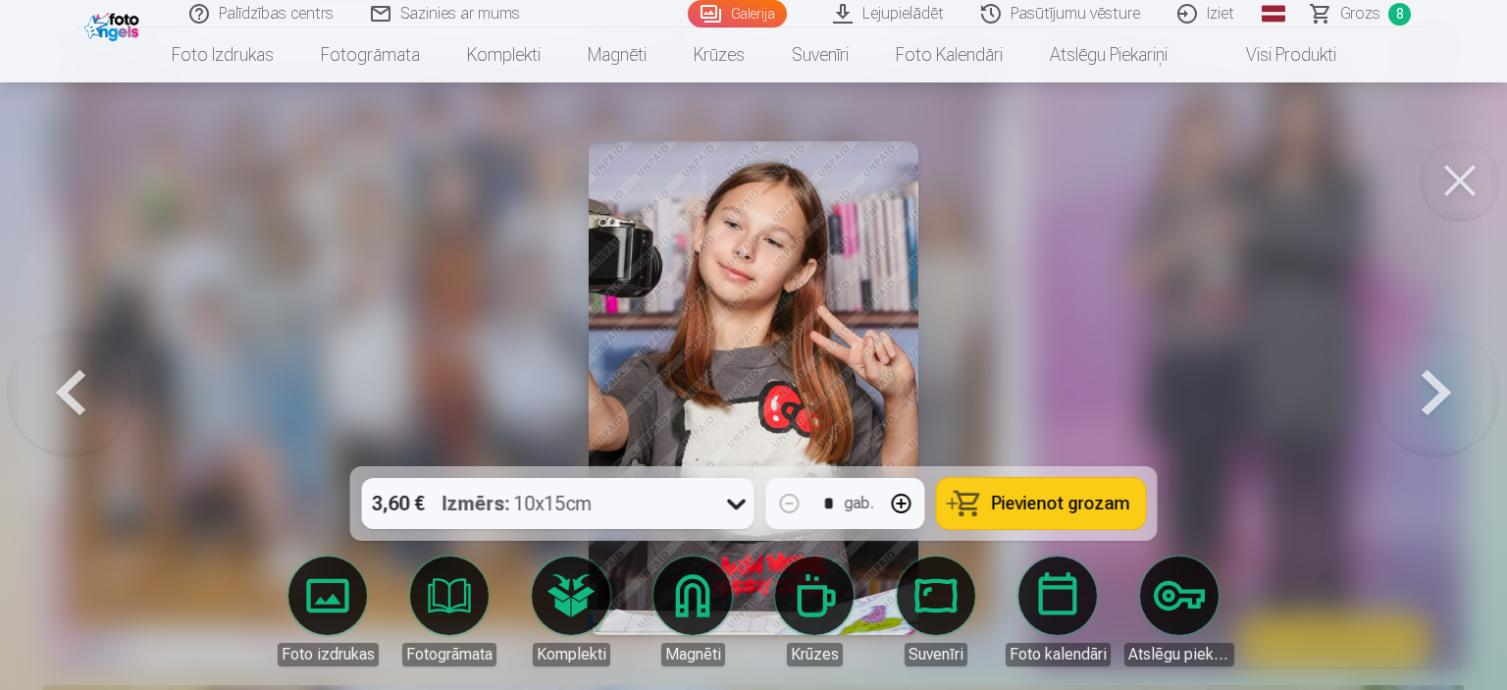
click at [1072, 495] on span "Pievienot grozam" at bounding box center [1061, 504] width 138 height 18
click at [1436, 394] on button at bounding box center [1437, 388] width 126 height 117
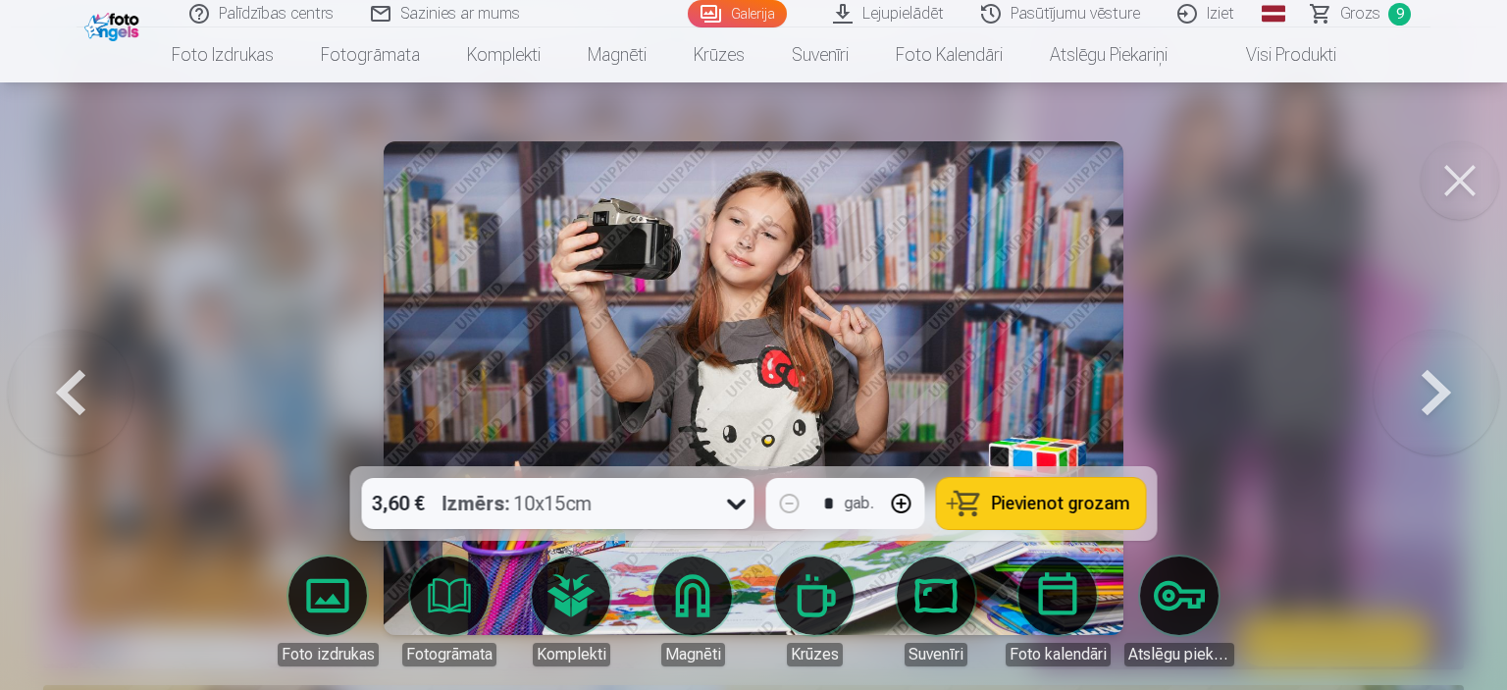
click at [1439, 394] on button at bounding box center [1437, 388] width 126 height 117
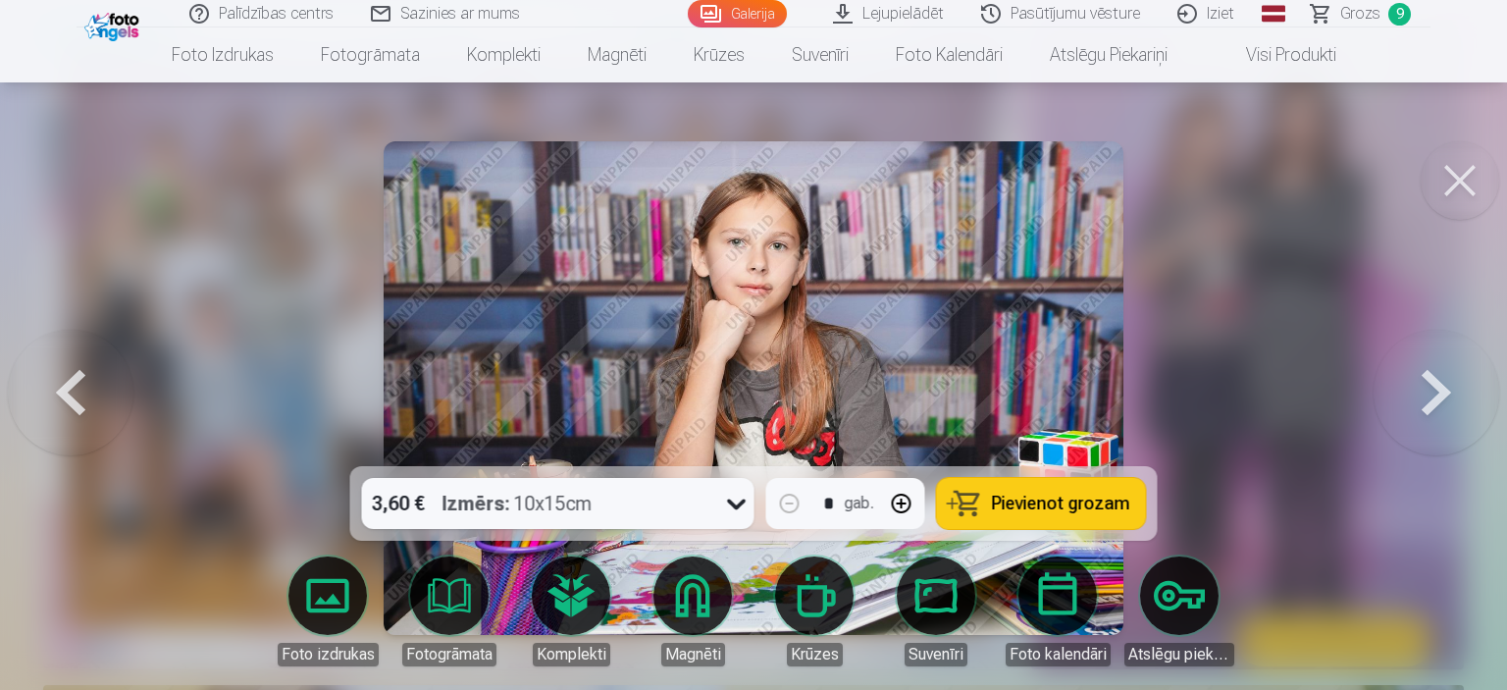
click at [1401, 420] on button at bounding box center [1437, 388] width 126 height 117
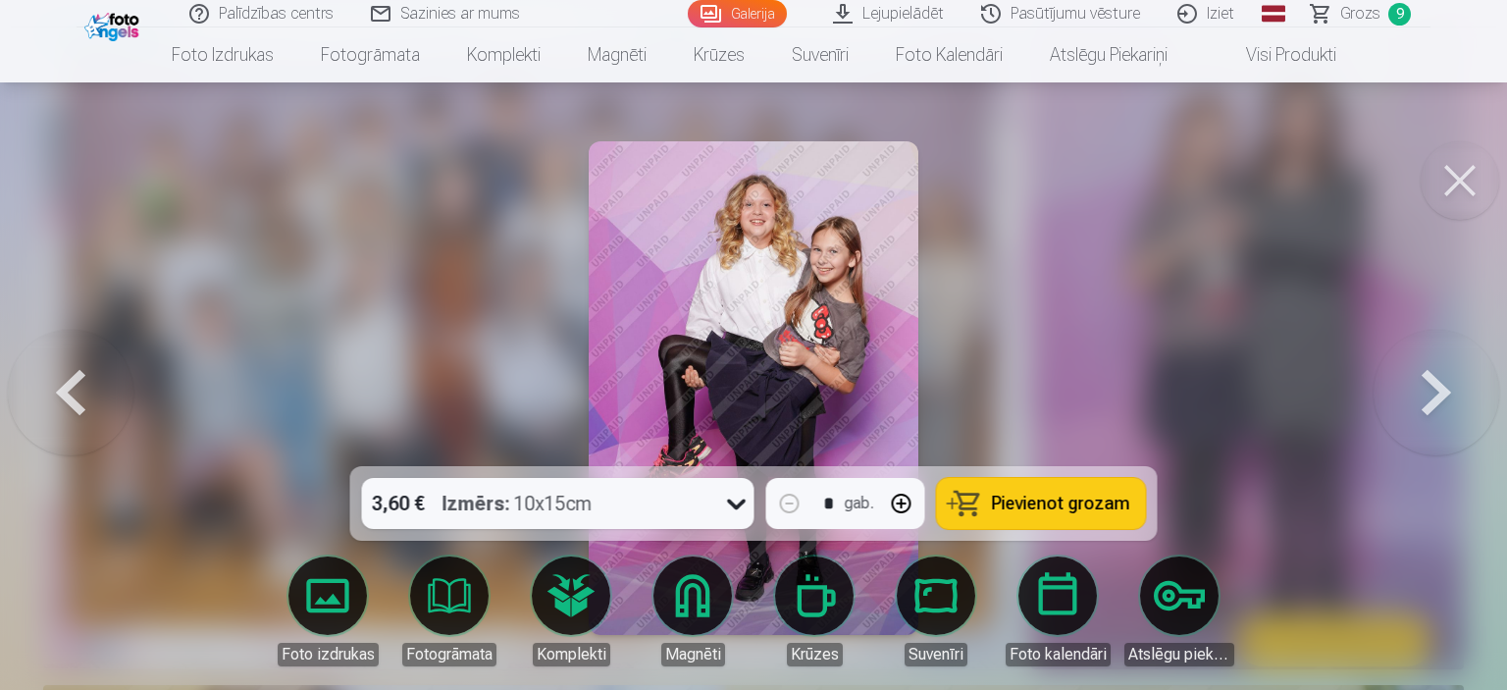
click at [1013, 477] on div "3,60 € Izmērs : 10x15cm * gab. Pievienot grozam" at bounding box center [754, 503] width 808 height 75
click at [1017, 495] on span "Pievienot grozam" at bounding box center [1061, 504] width 138 height 18
click at [1423, 395] on button at bounding box center [1437, 388] width 126 height 117
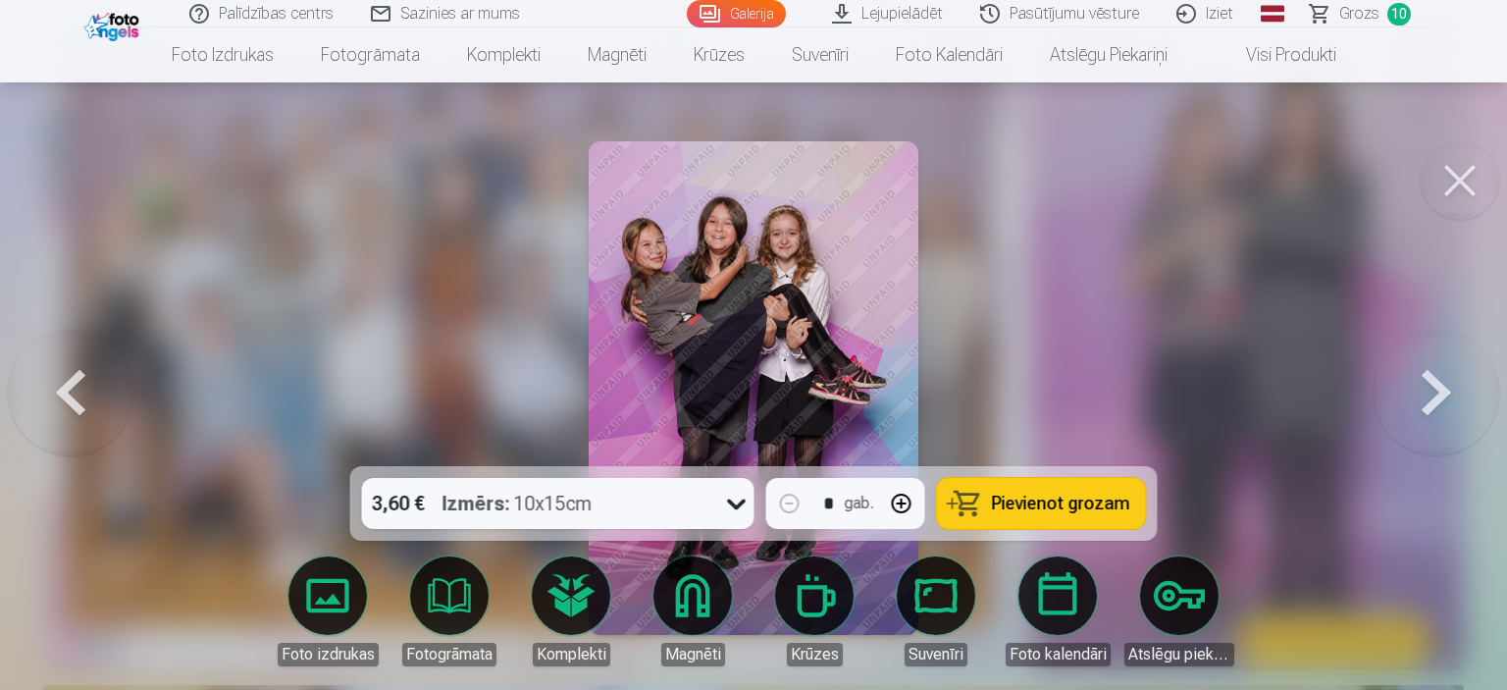
click at [1079, 512] on span "Pievienot grozam" at bounding box center [1061, 504] width 138 height 18
click at [1405, 402] on button at bounding box center [1437, 388] width 126 height 117
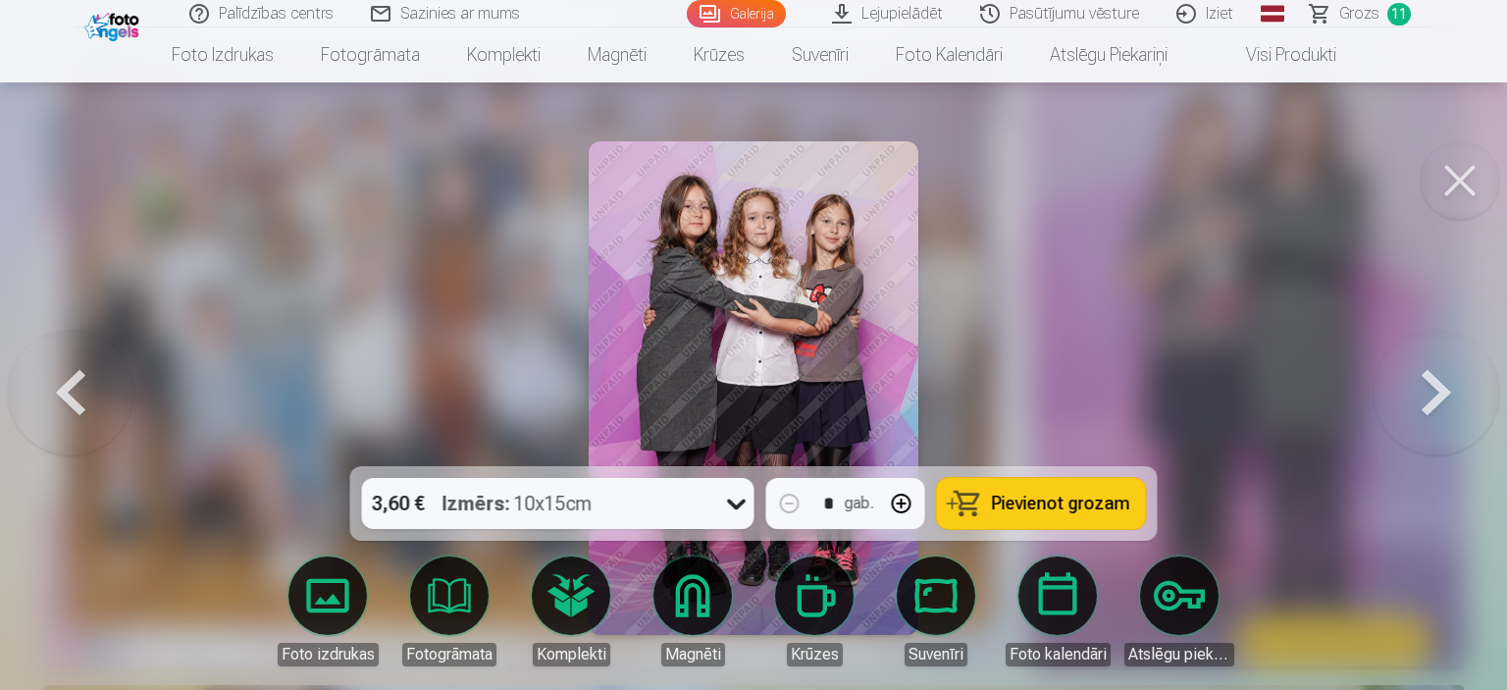
click at [1027, 497] on span "Pievienot grozam" at bounding box center [1061, 504] width 138 height 18
click at [1419, 380] on button at bounding box center [1437, 388] width 126 height 117
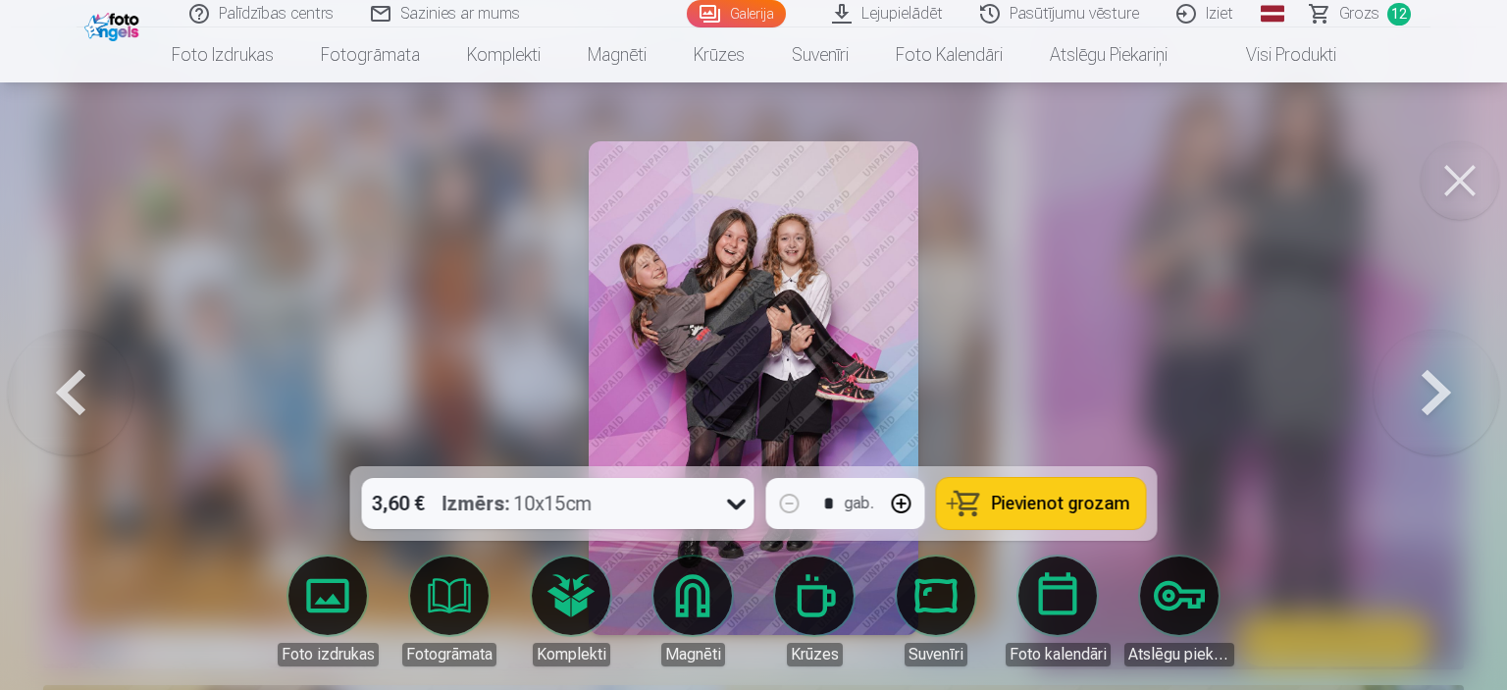
click at [1393, 407] on button at bounding box center [1437, 388] width 126 height 117
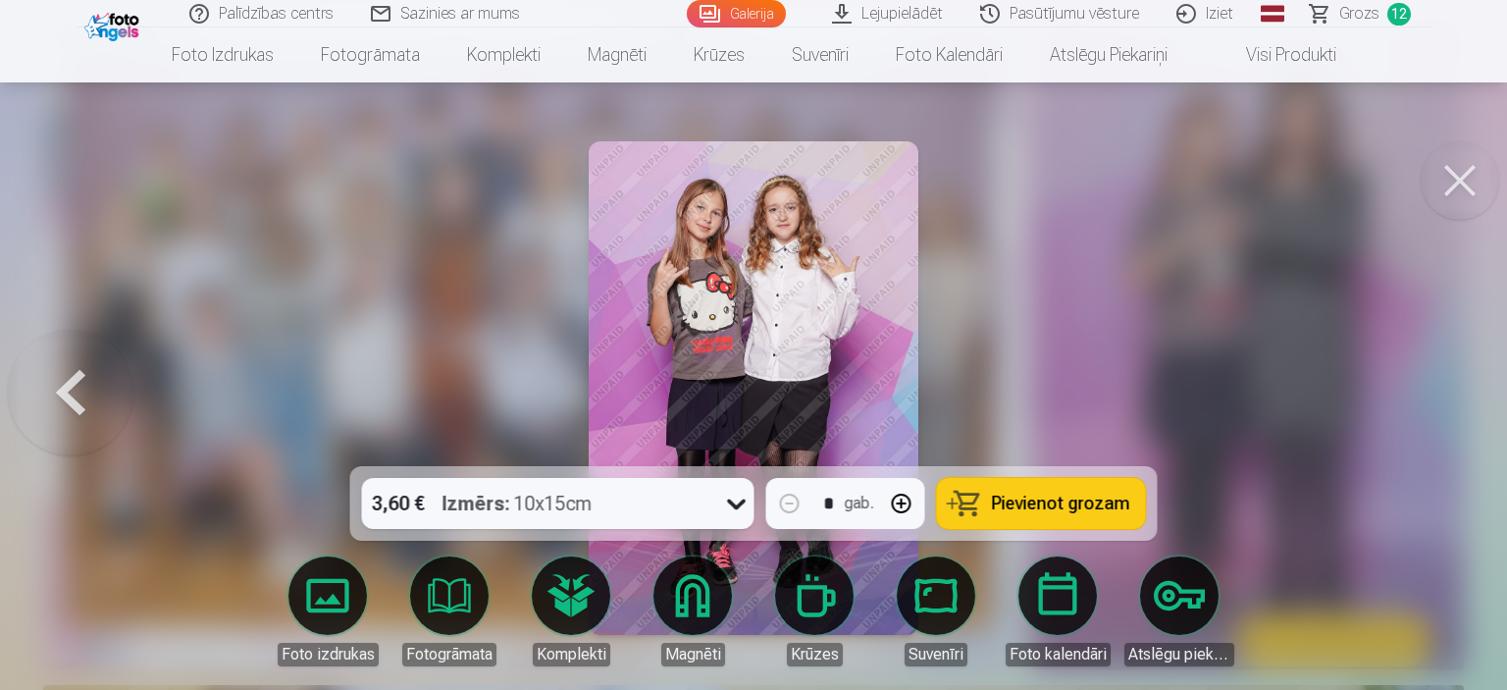
drag, startPoint x: 1001, startPoint y: 494, endPoint x: 1017, endPoint y: 489, distance: 16.4
click at [1012, 491] on button "Pievienot grozam" at bounding box center [1041, 503] width 209 height 51
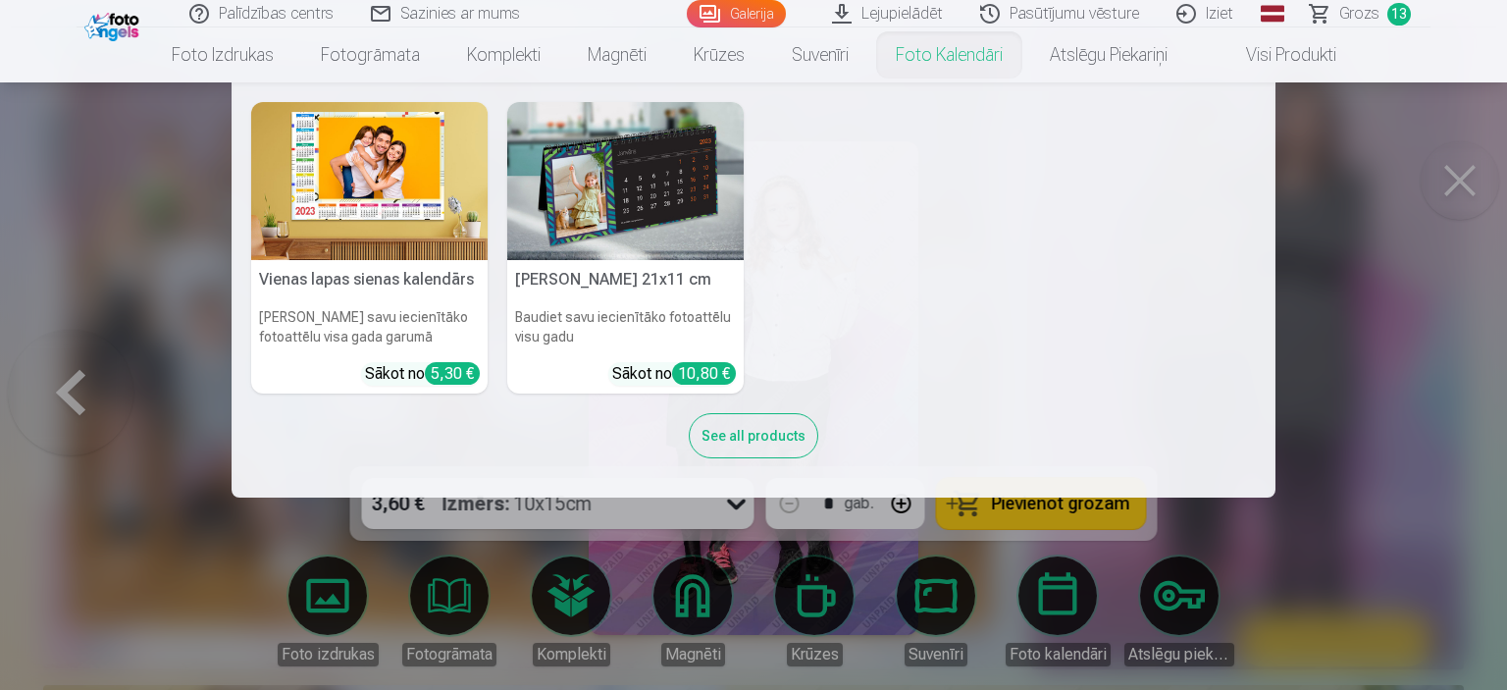
click at [764, 444] on div "See all products" at bounding box center [754, 435] width 130 height 45
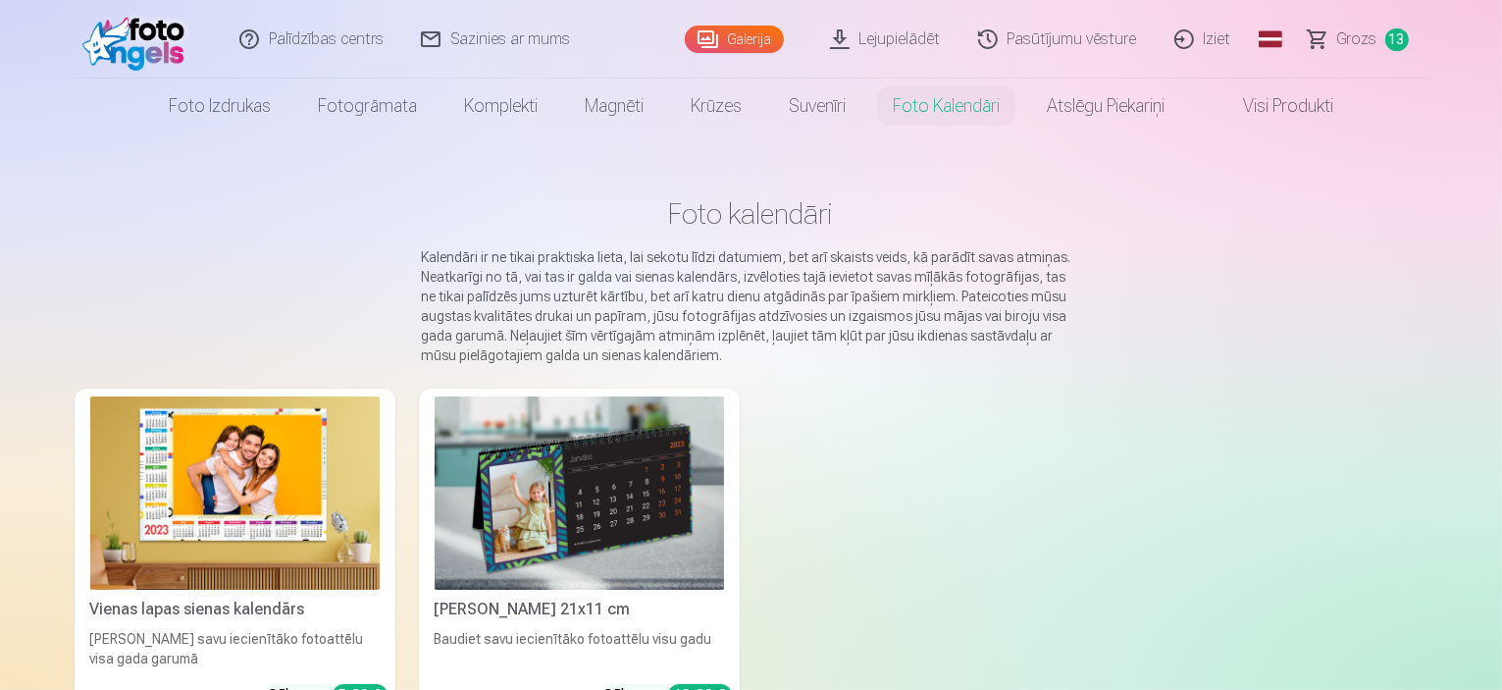
click at [1317, 43] on link "Grozs 13" at bounding box center [1359, 39] width 138 height 79
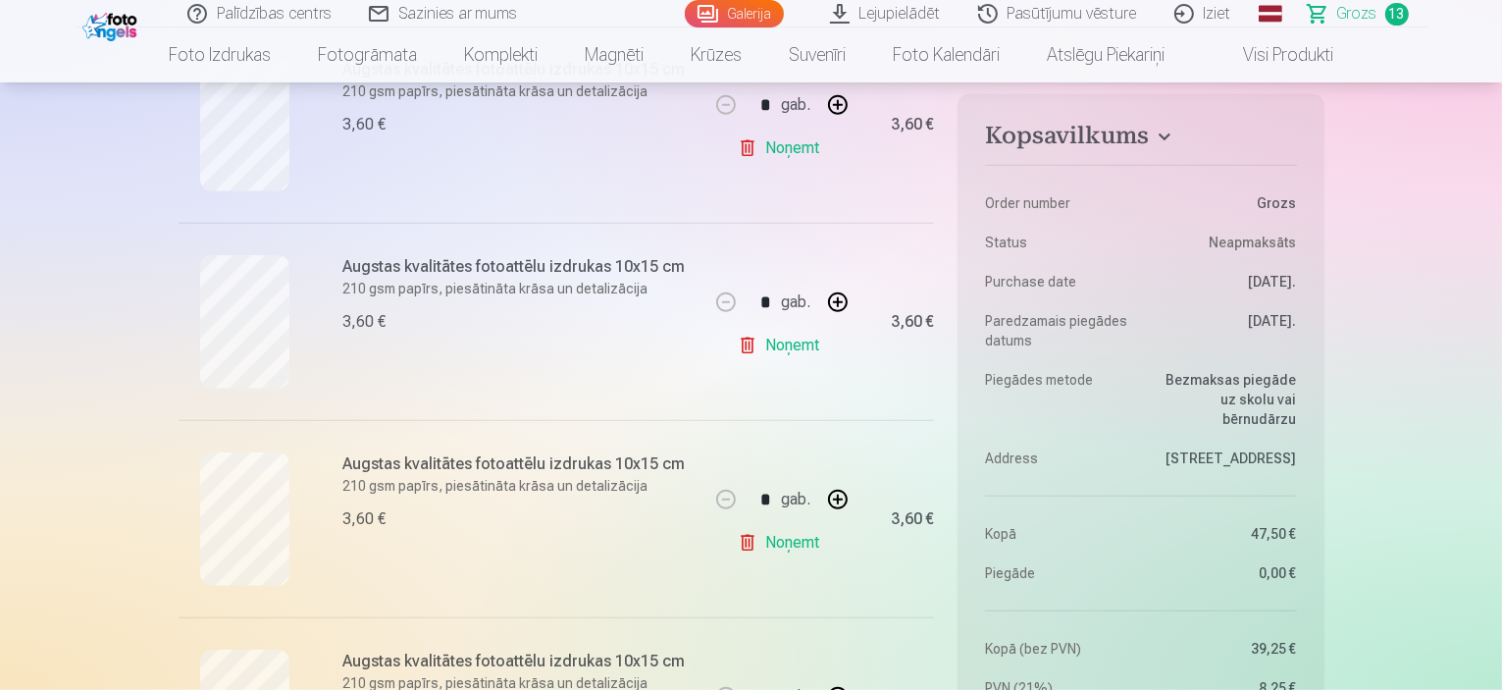
scroll to position [1668, 0]
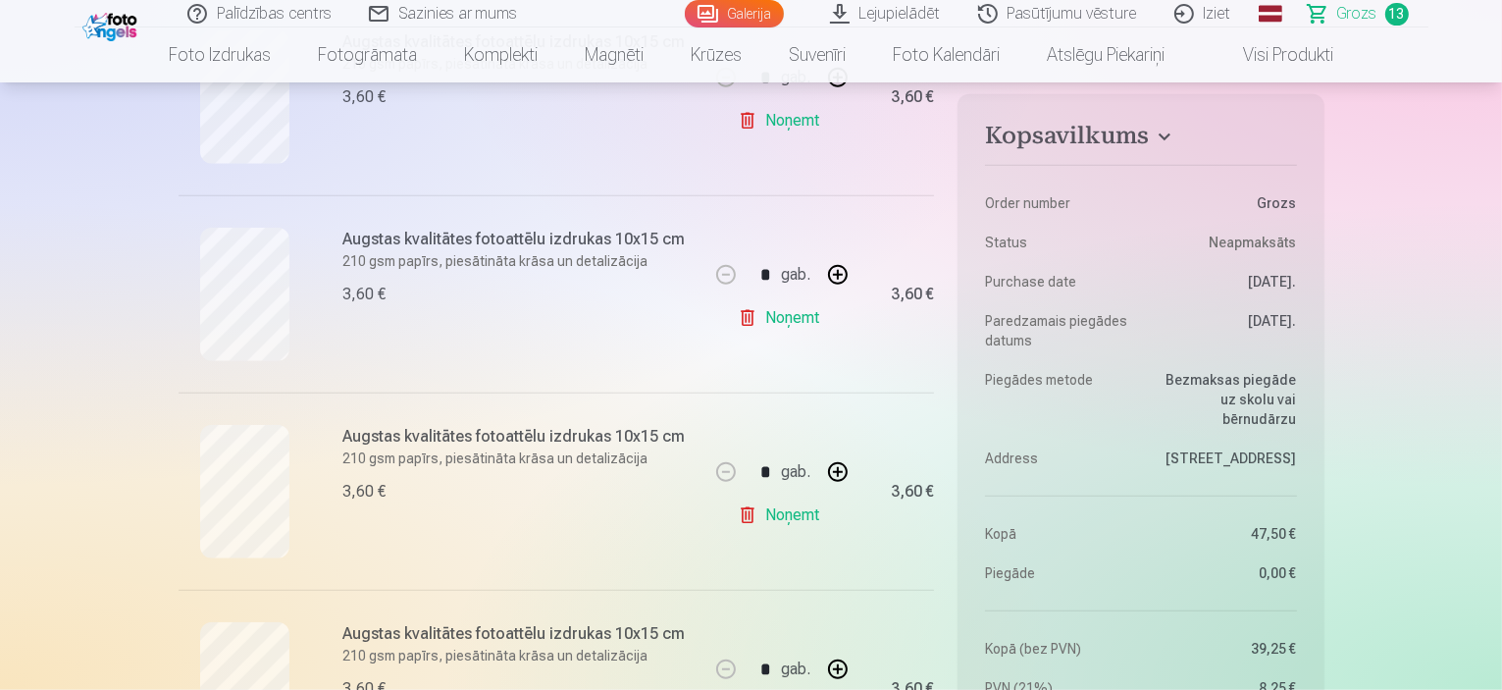
click at [778, 325] on link "Noņemt" at bounding box center [782, 317] width 89 height 39
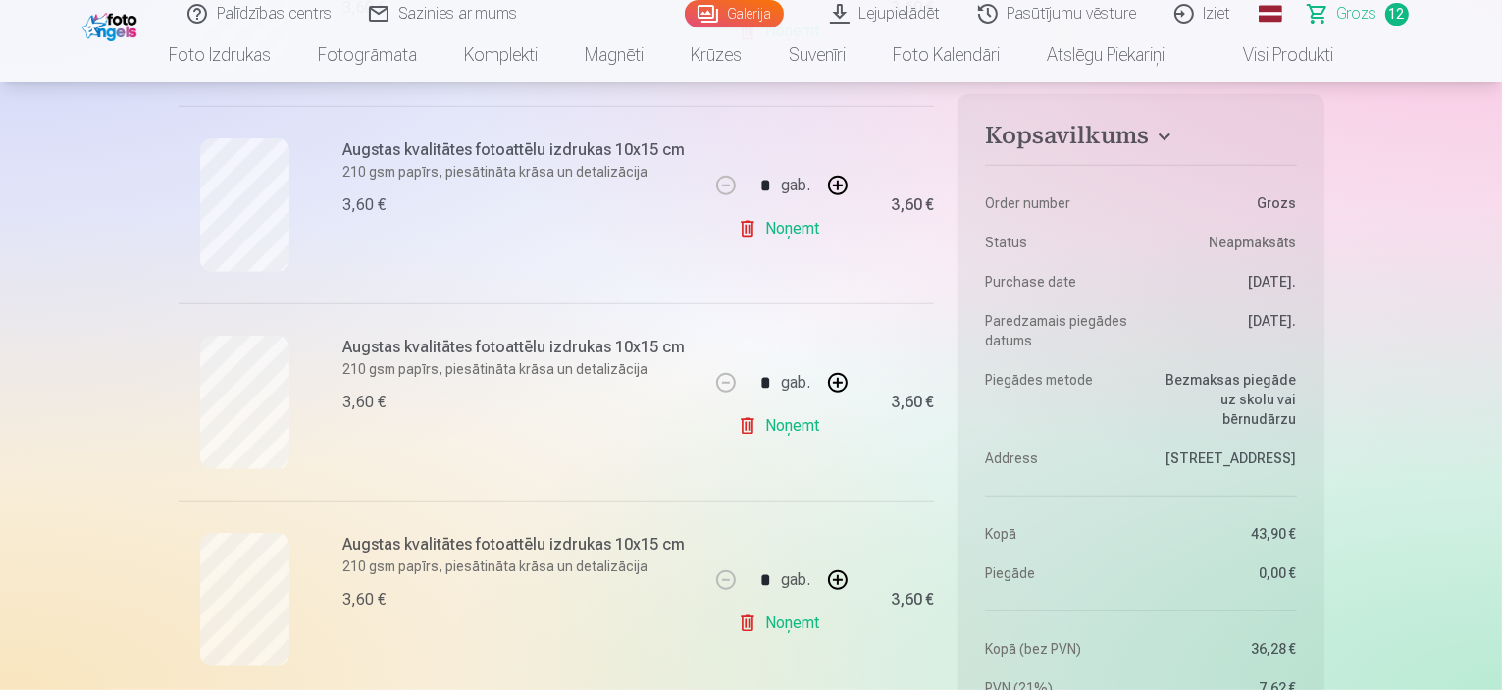
scroll to position [1374, 0]
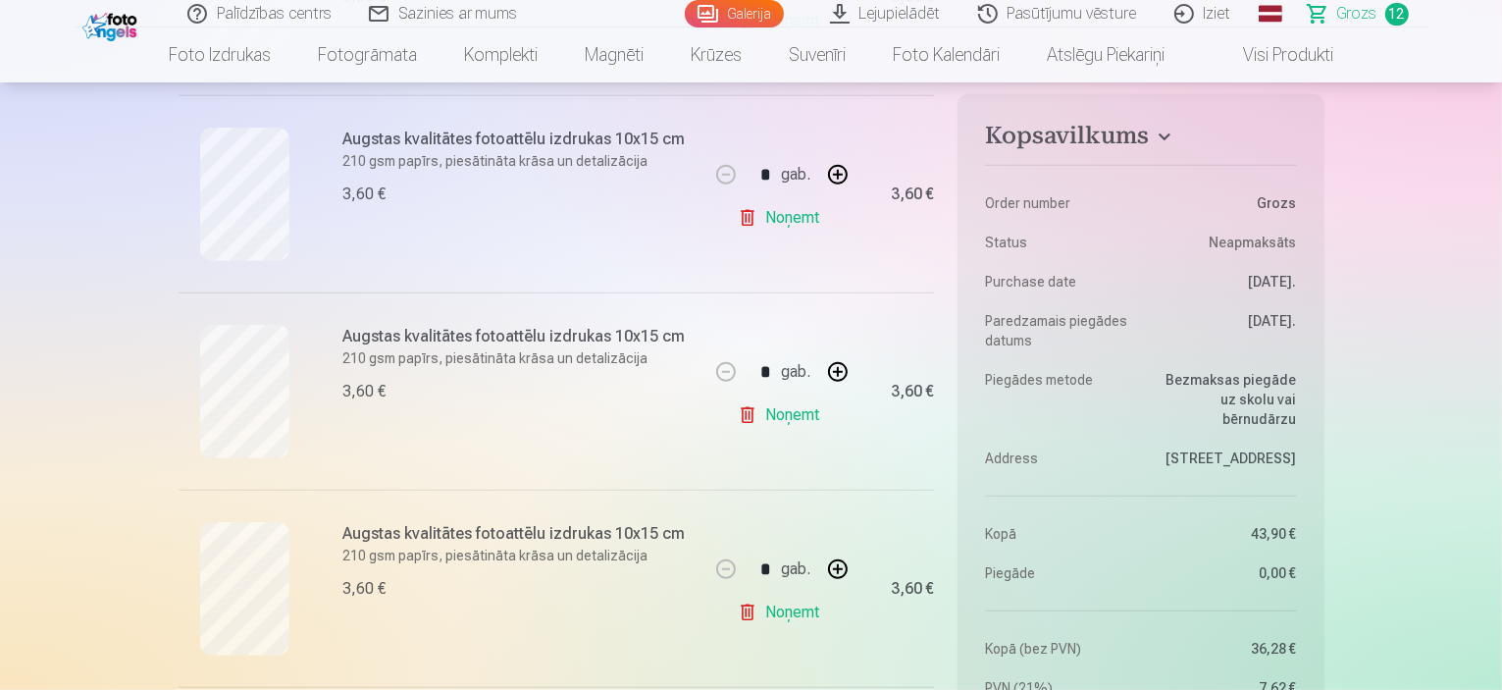
click at [752, 413] on link "Noņemt" at bounding box center [782, 414] width 89 height 39
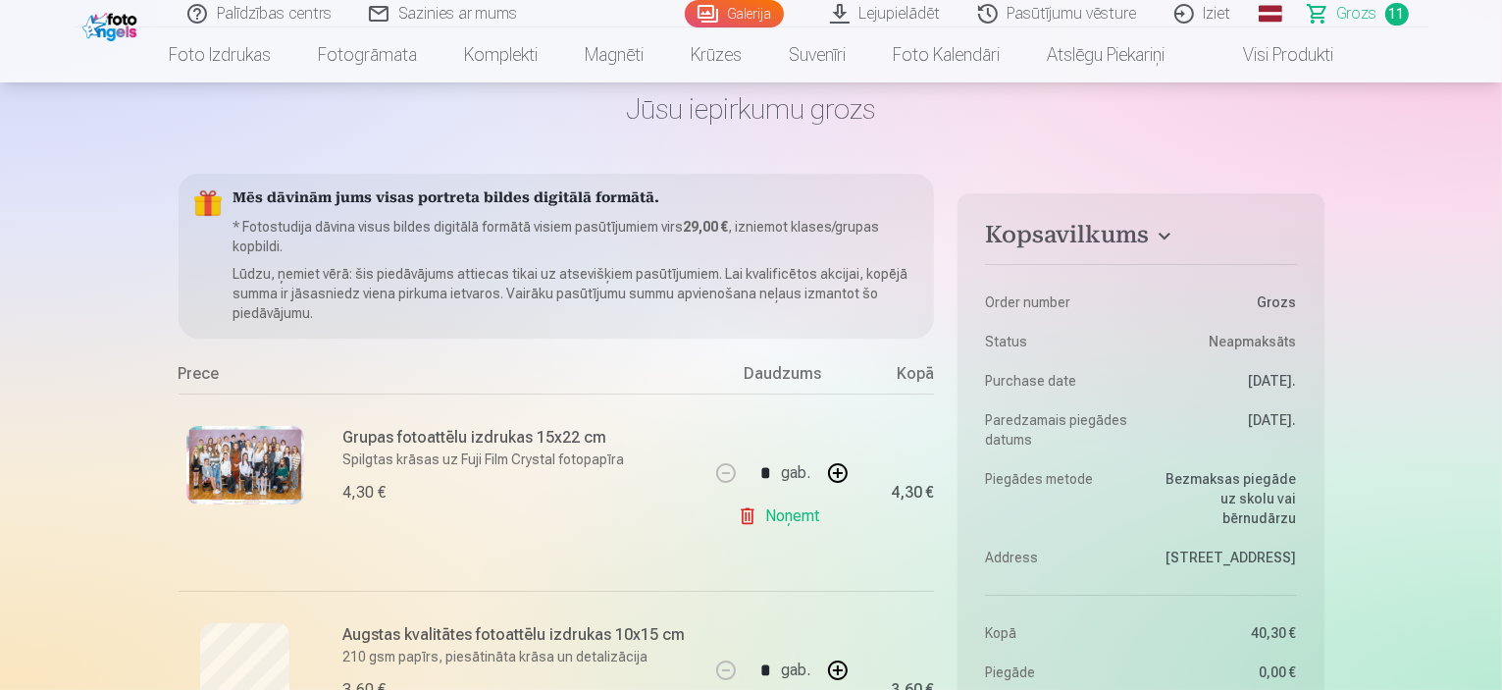
scroll to position [0, 0]
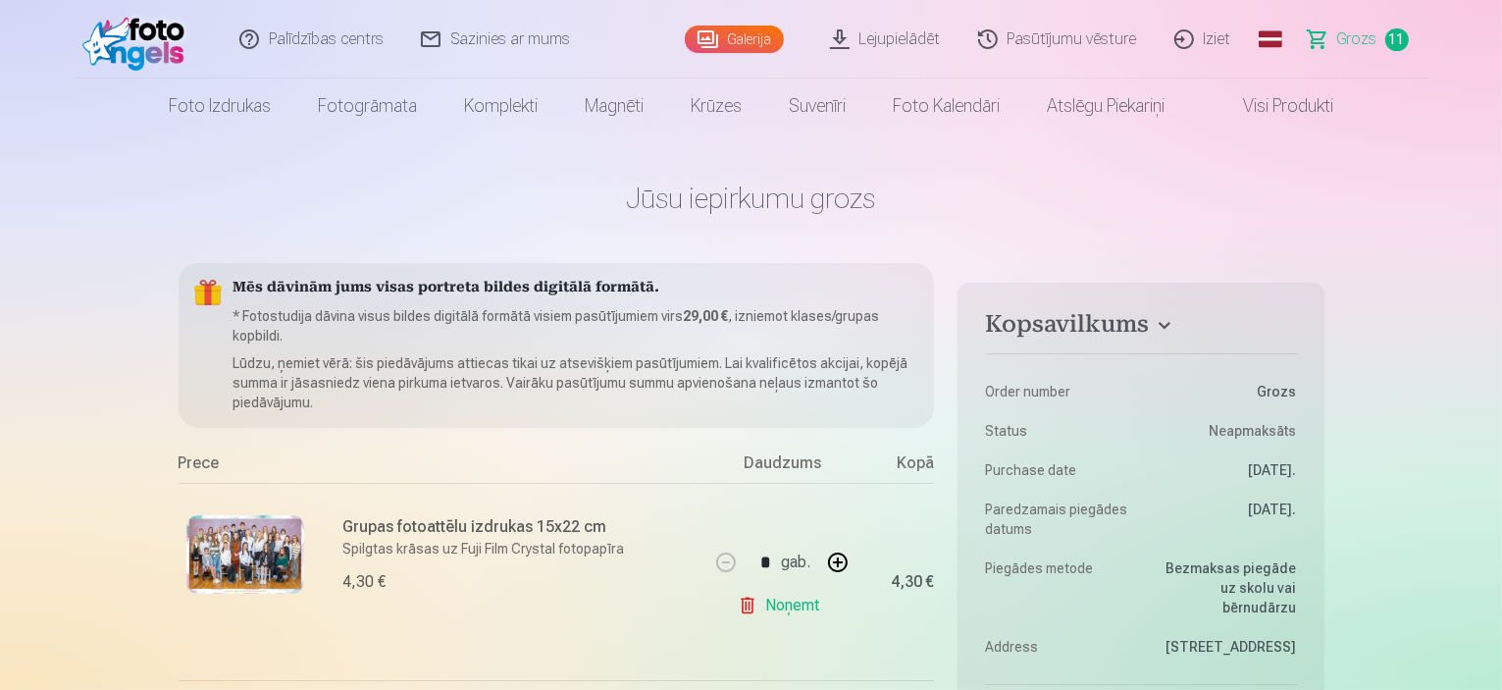
click at [902, 31] on link "Lejupielādēt" at bounding box center [887, 39] width 148 height 79
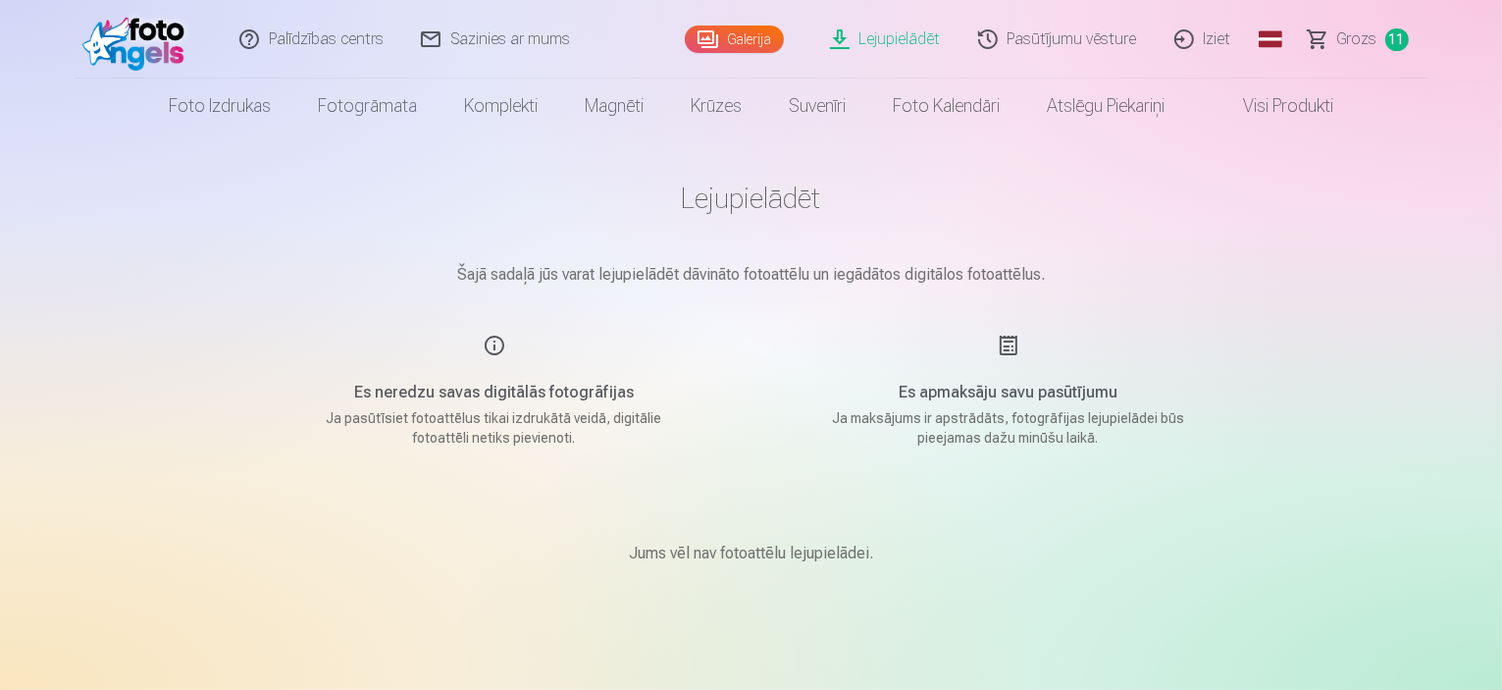
click at [1350, 44] on span "Grozs" at bounding box center [1358, 39] width 40 height 24
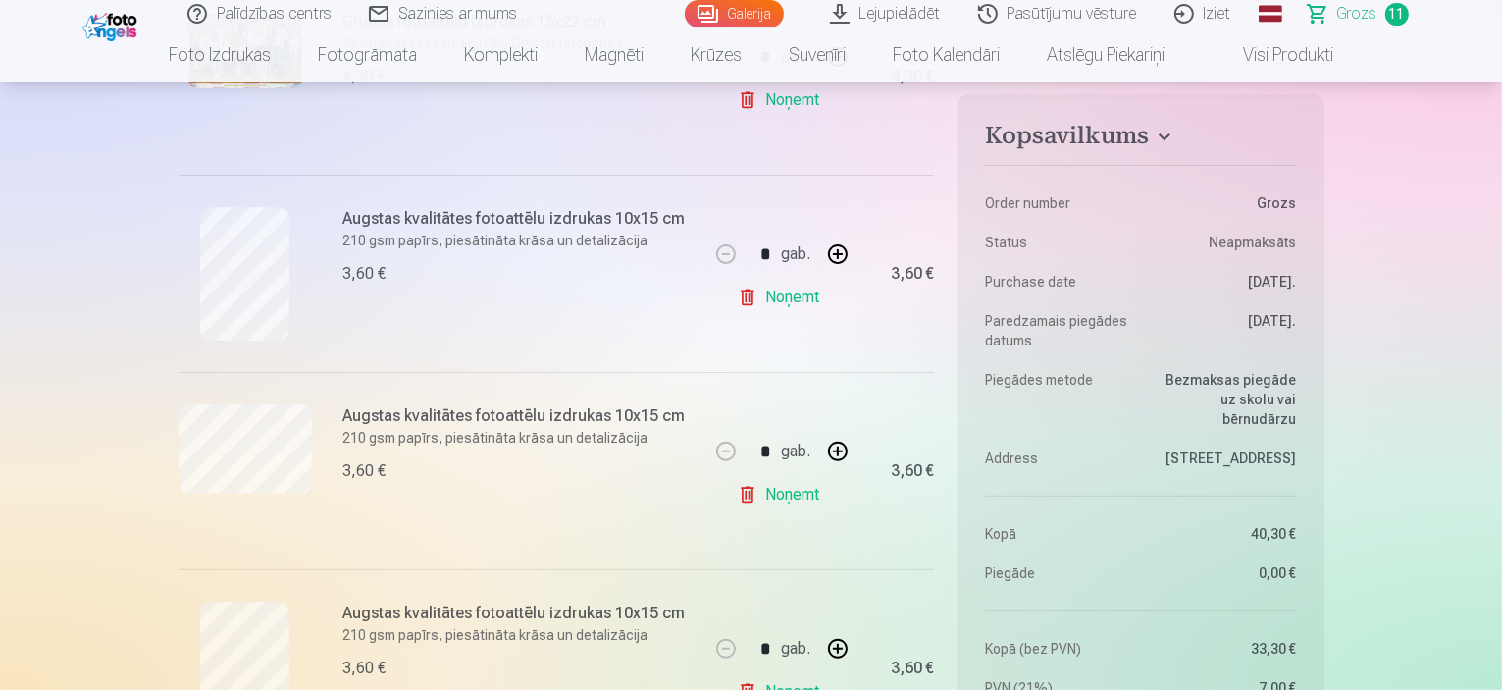
scroll to position [294, 0]
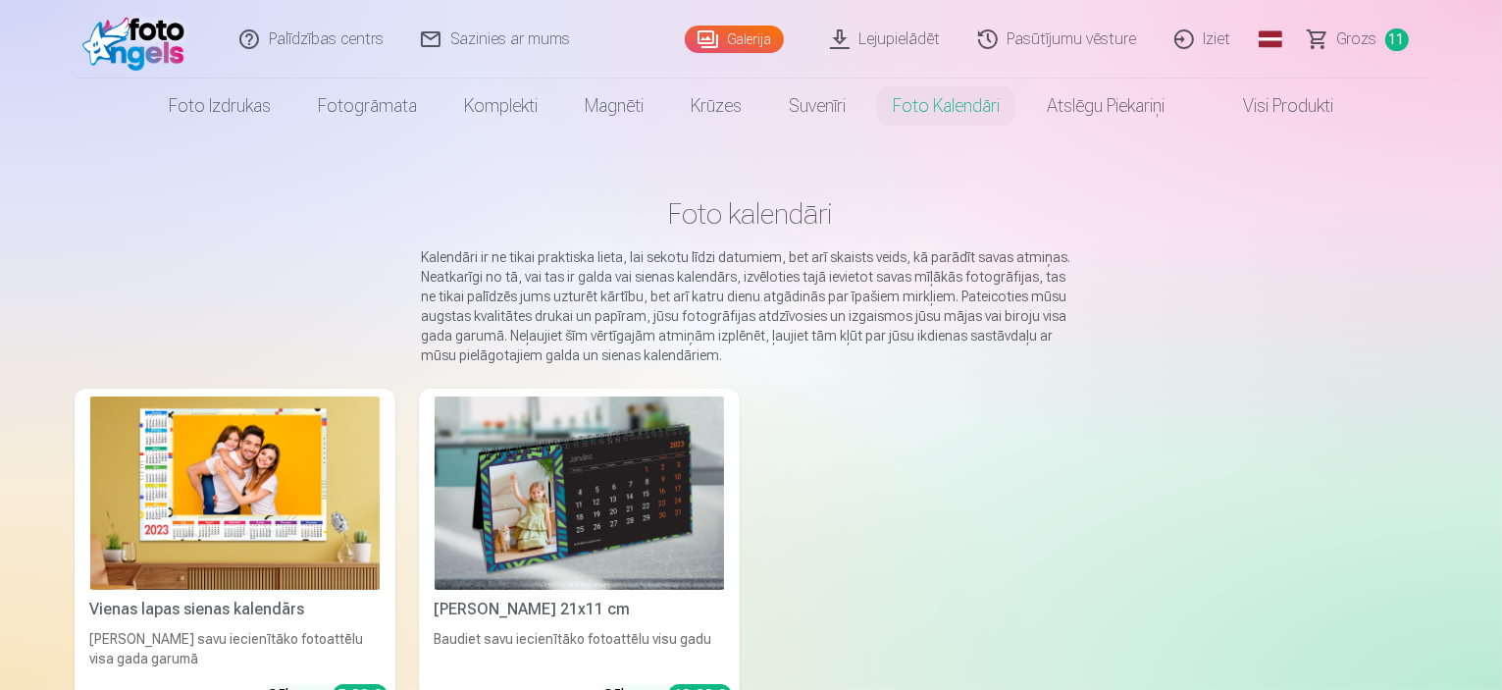
click at [1359, 30] on span "Grozs" at bounding box center [1358, 39] width 40 height 24
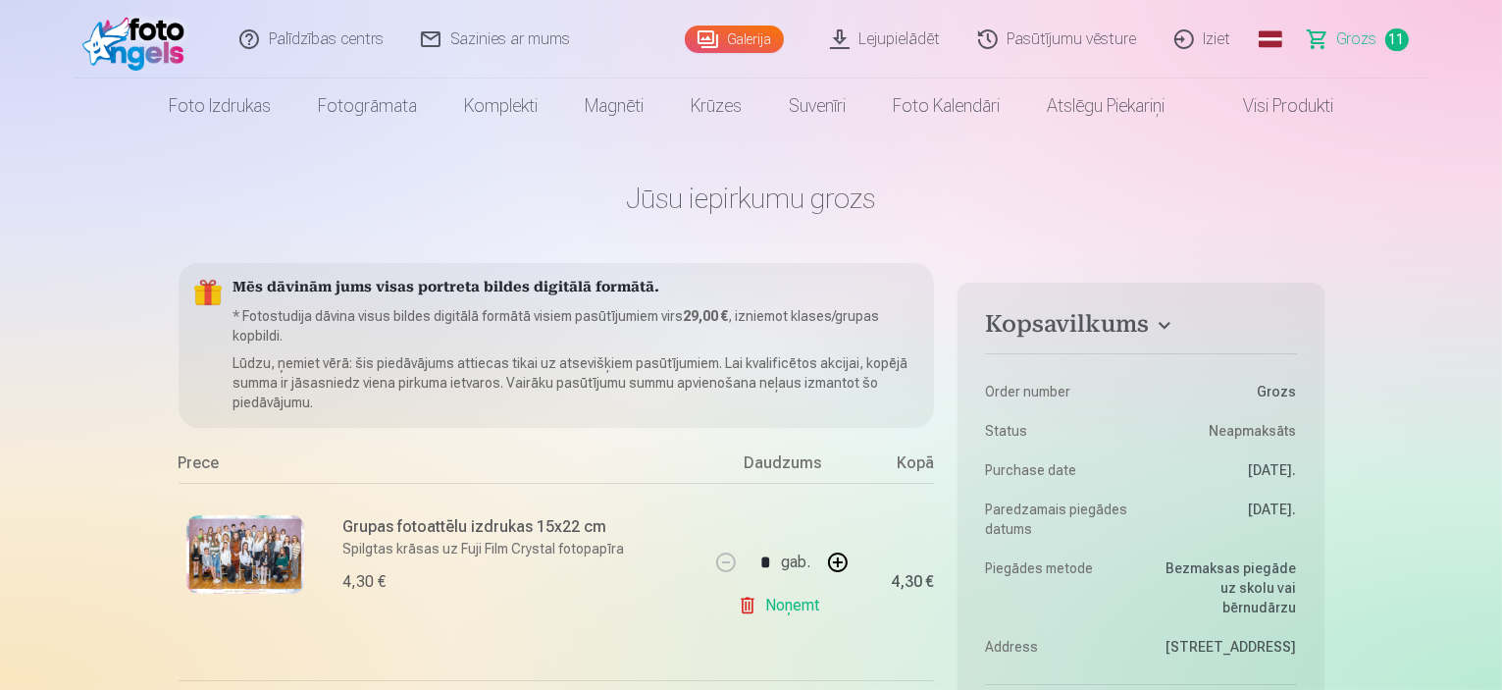
click at [1274, 42] on link "Global" at bounding box center [1270, 39] width 39 height 79
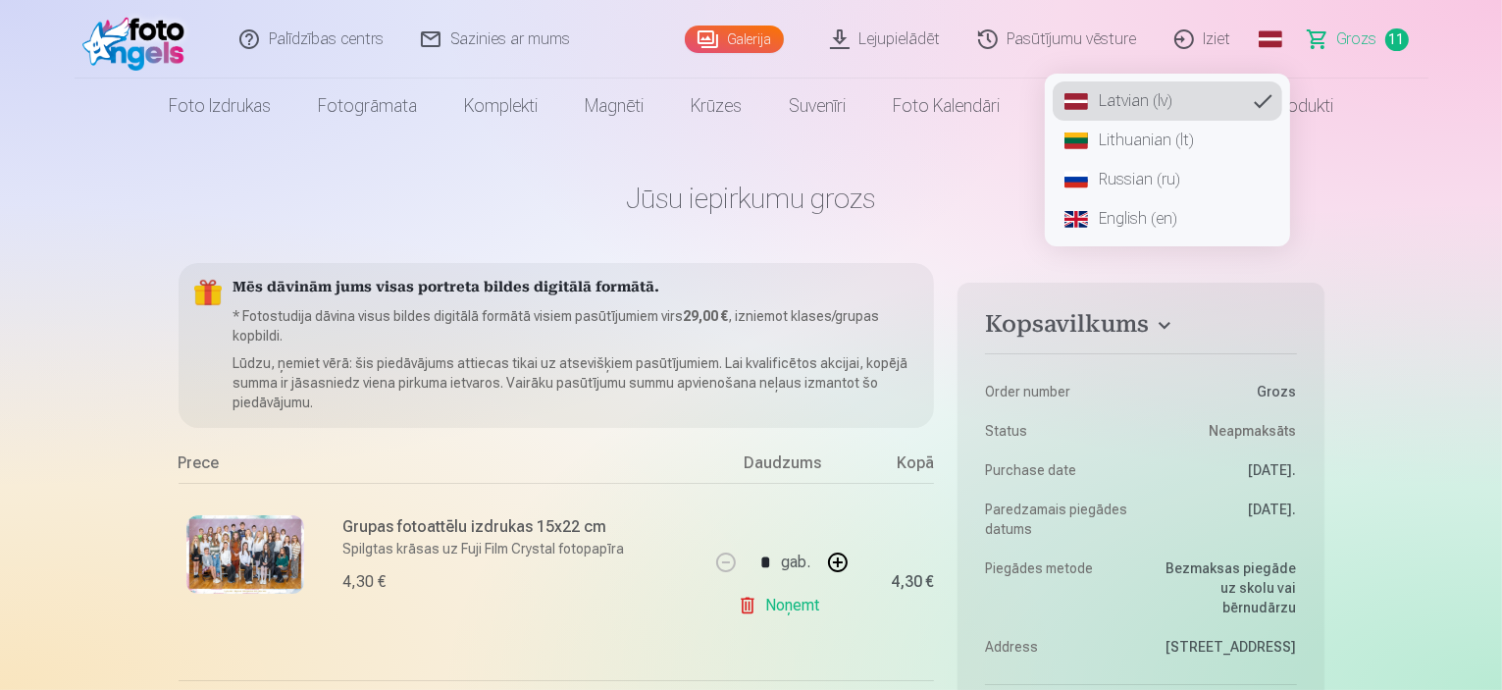
click at [1144, 183] on link "Russian (ru)" at bounding box center [1168, 179] width 230 height 39
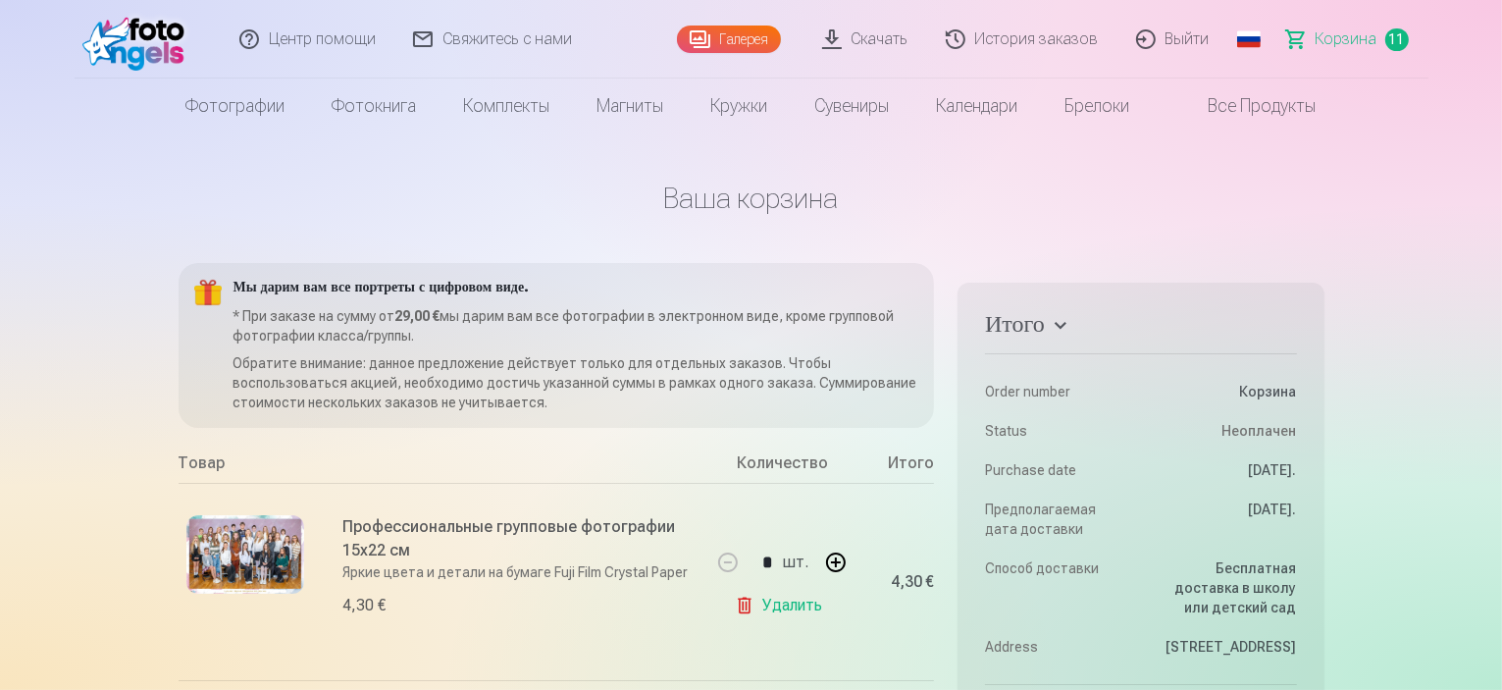
click at [1248, 34] on link "Global" at bounding box center [1249, 39] width 39 height 79
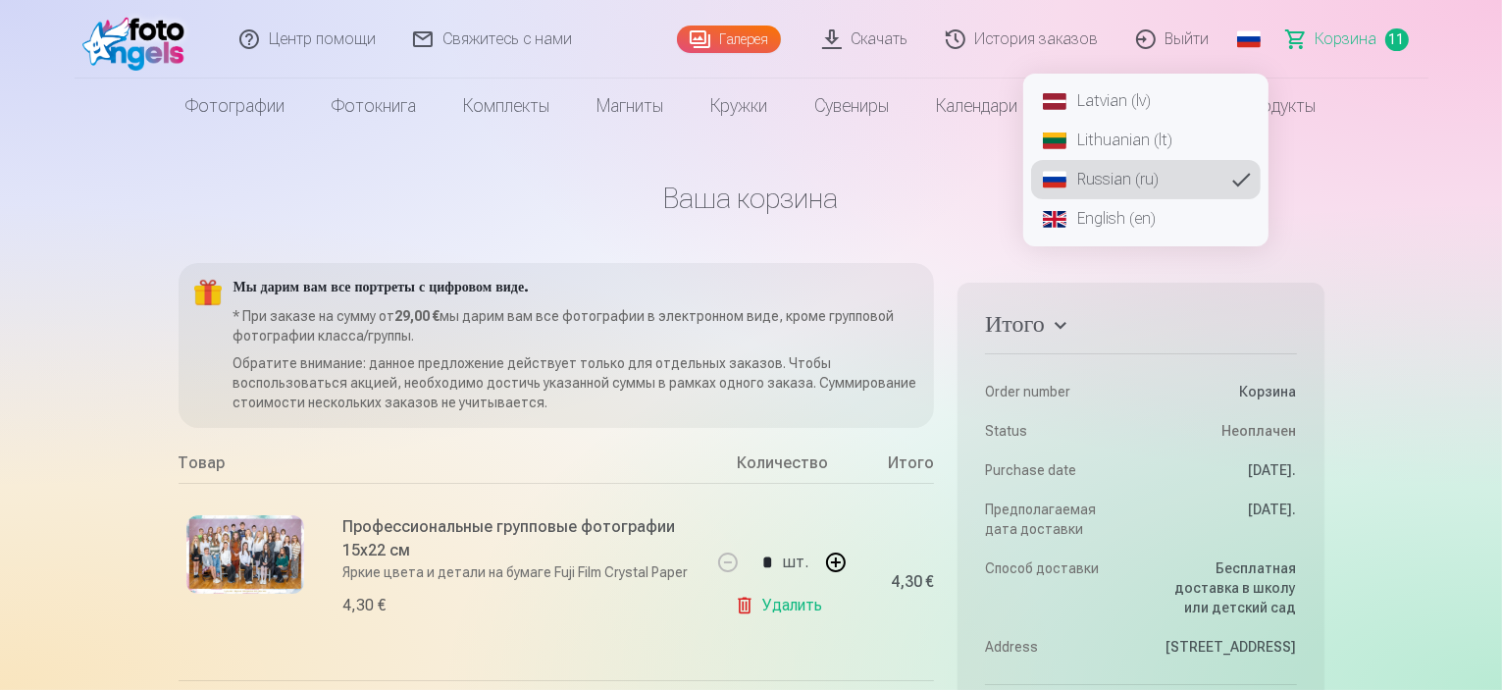
click at [1085, 103] on link "Latvian (lv)" at bounding box center [1146, 100] width 230 height 39
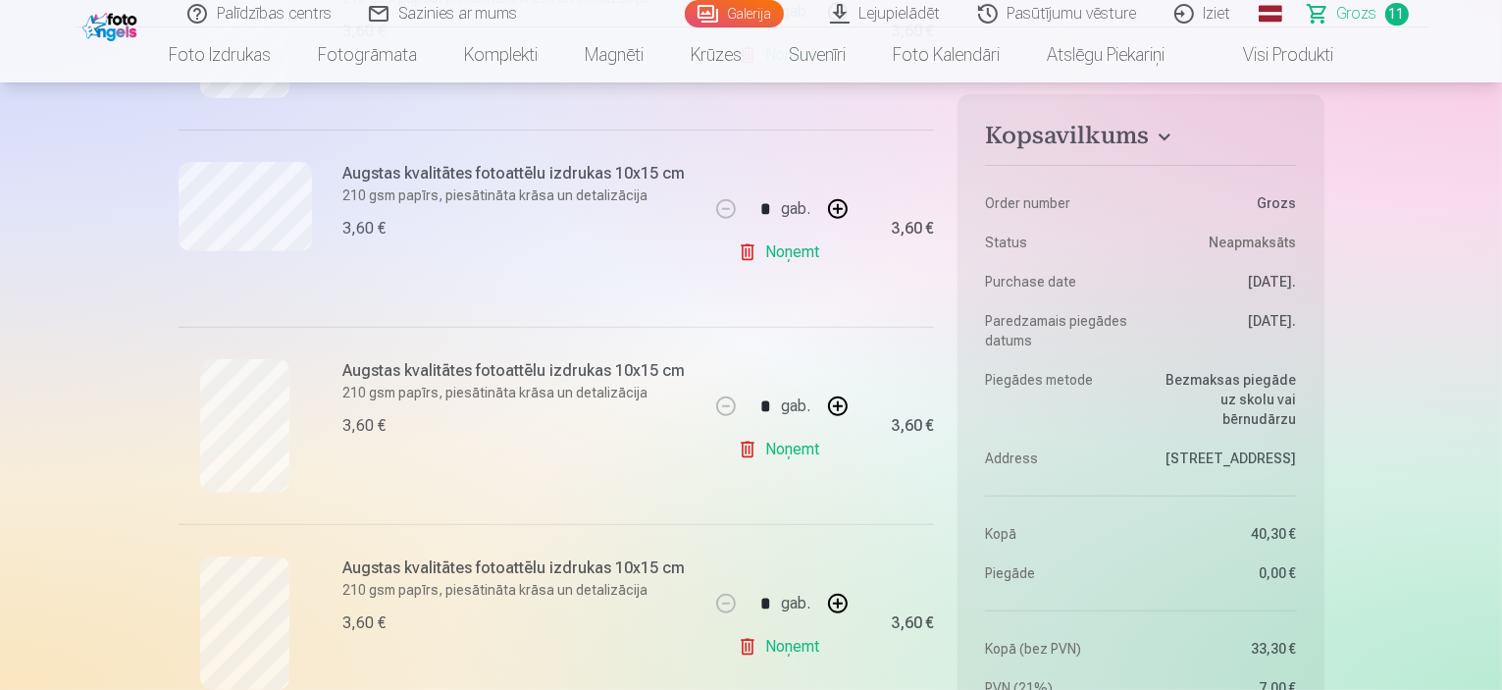
scroll to position [883, 0]
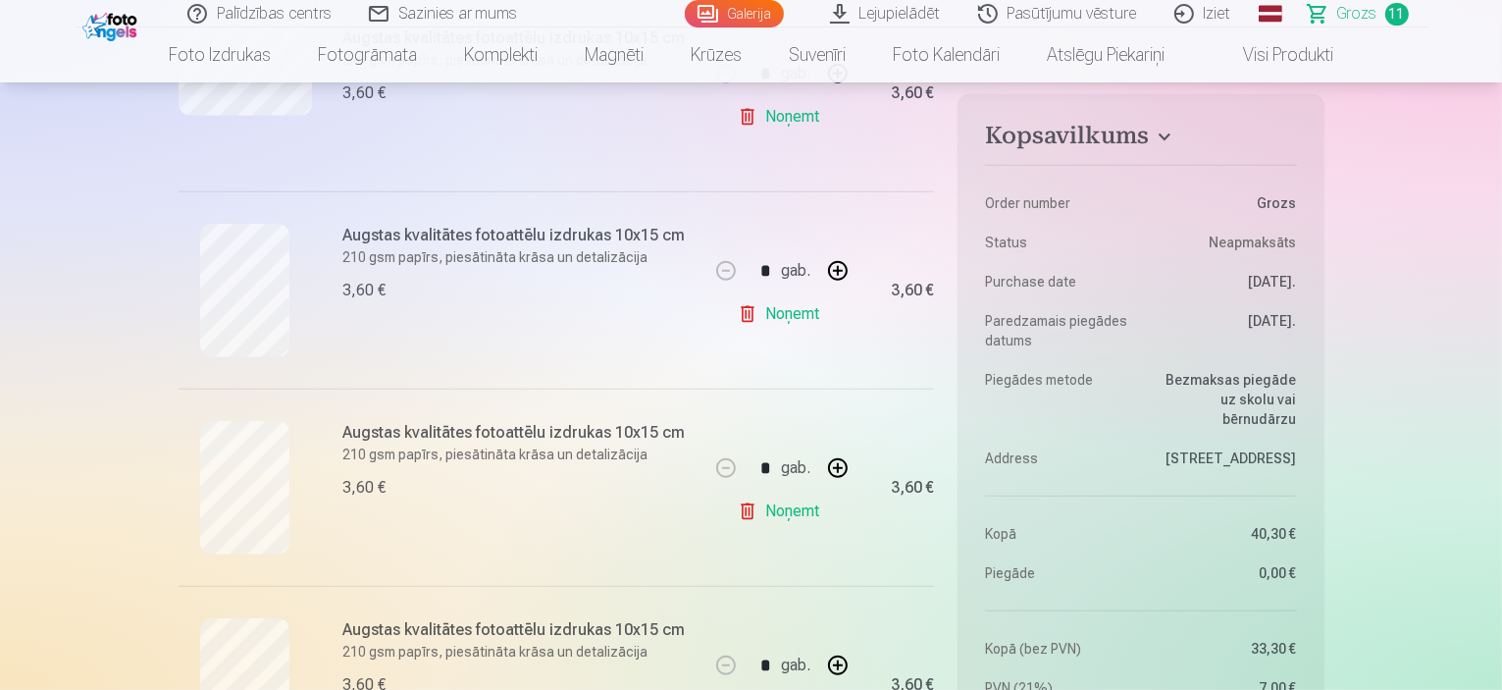
click at [746, 512] on link "Noņemt" at bounding box center [782, 511] width 89 height 39
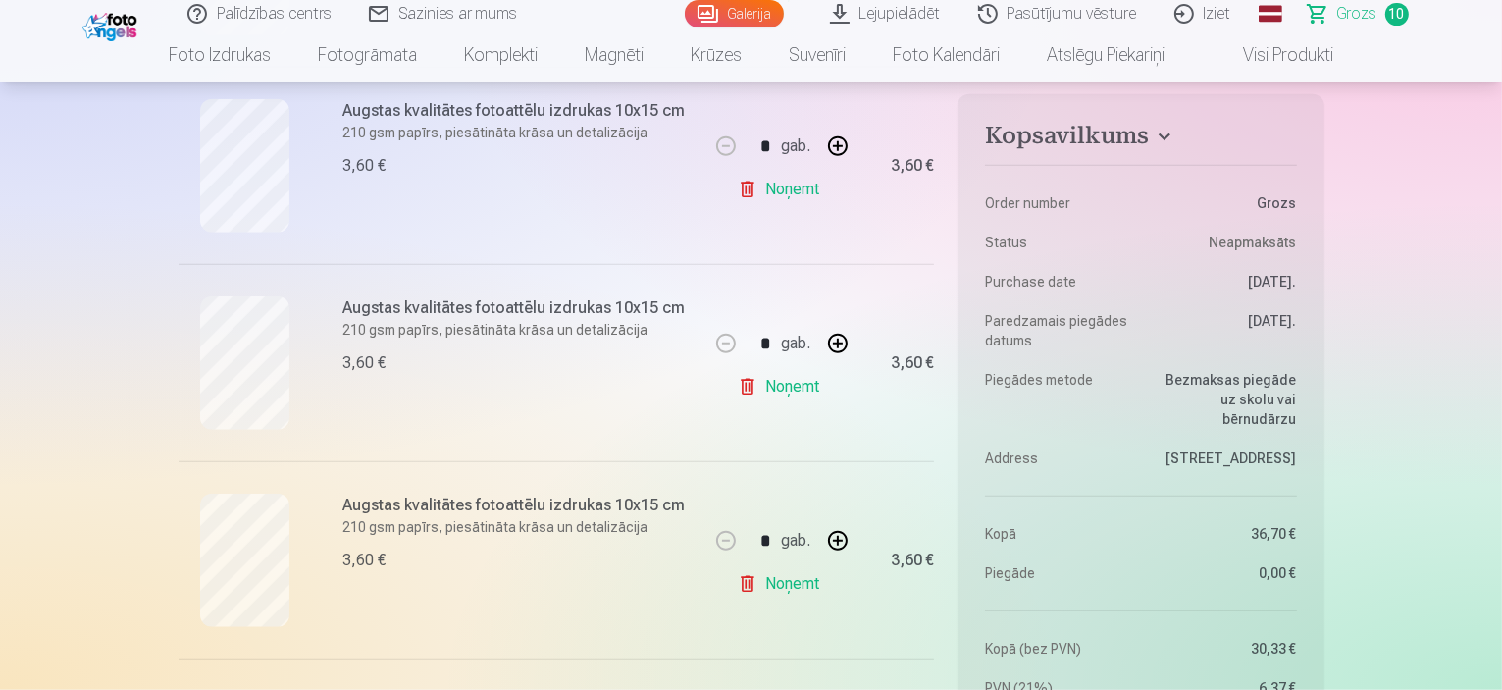
scroll to position [1668, 0]
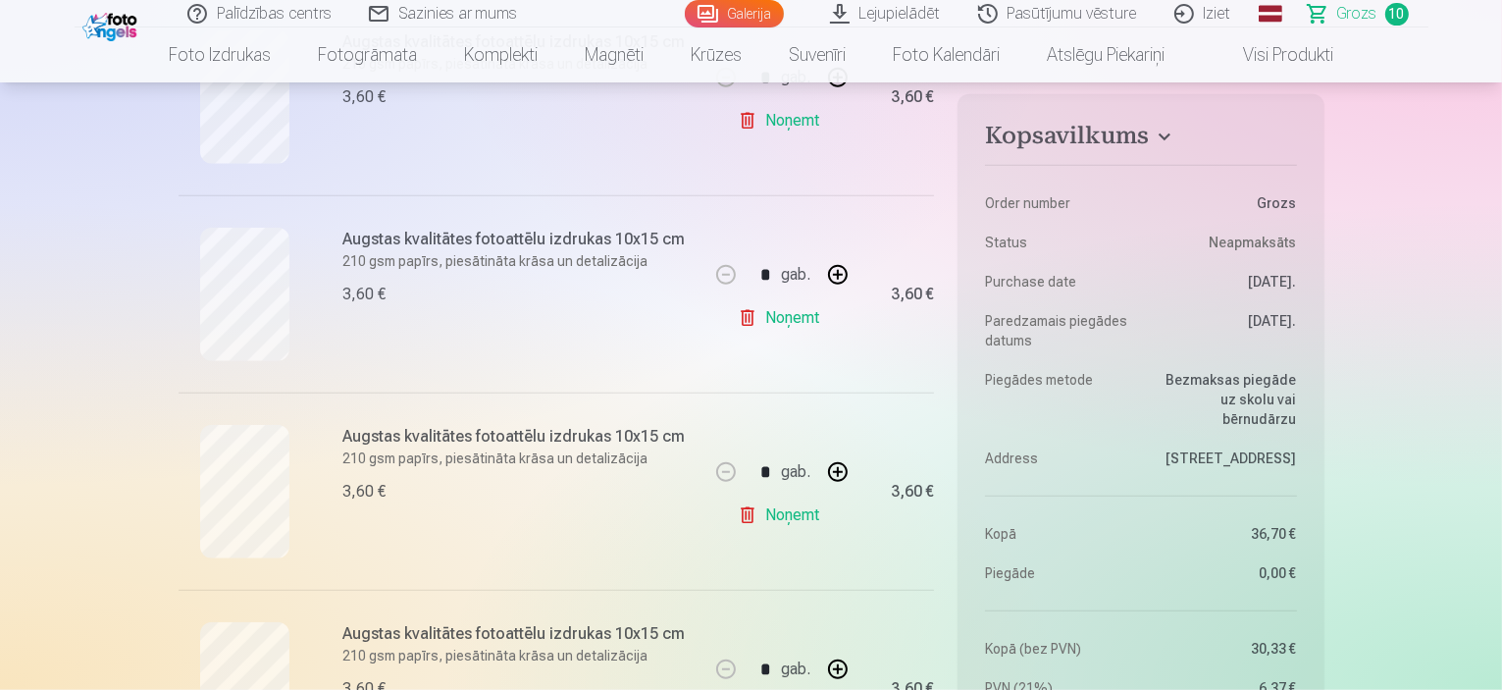
click at [746, 513] on link "Noņemt" at bounding box center [782, 515] width 89 height 39
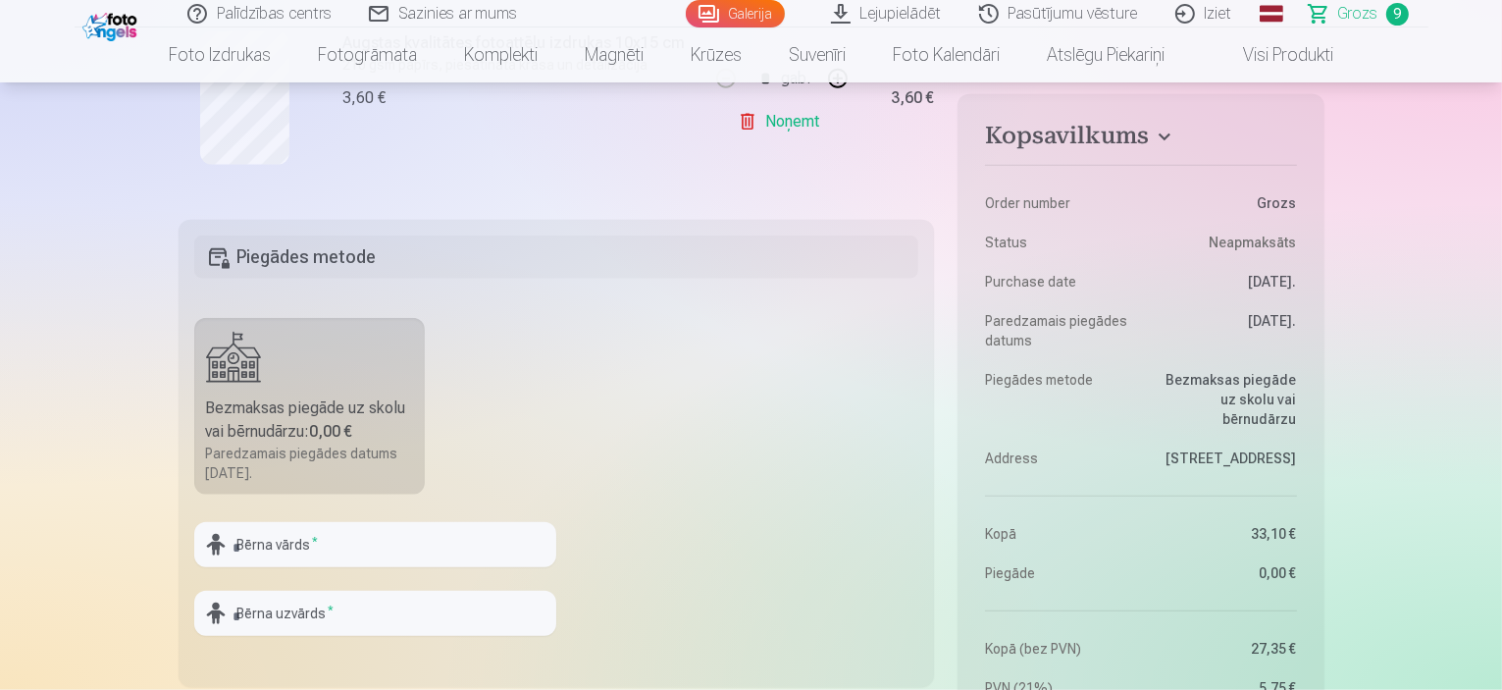
scroll to position [2061, 0]
click at [381, 548] on input "text" at bounding box center [375, 545] width 362 height 45
type input "*********"
click at [320, 609] on input "text" at bounding box center [375, 614] width 362 height 45
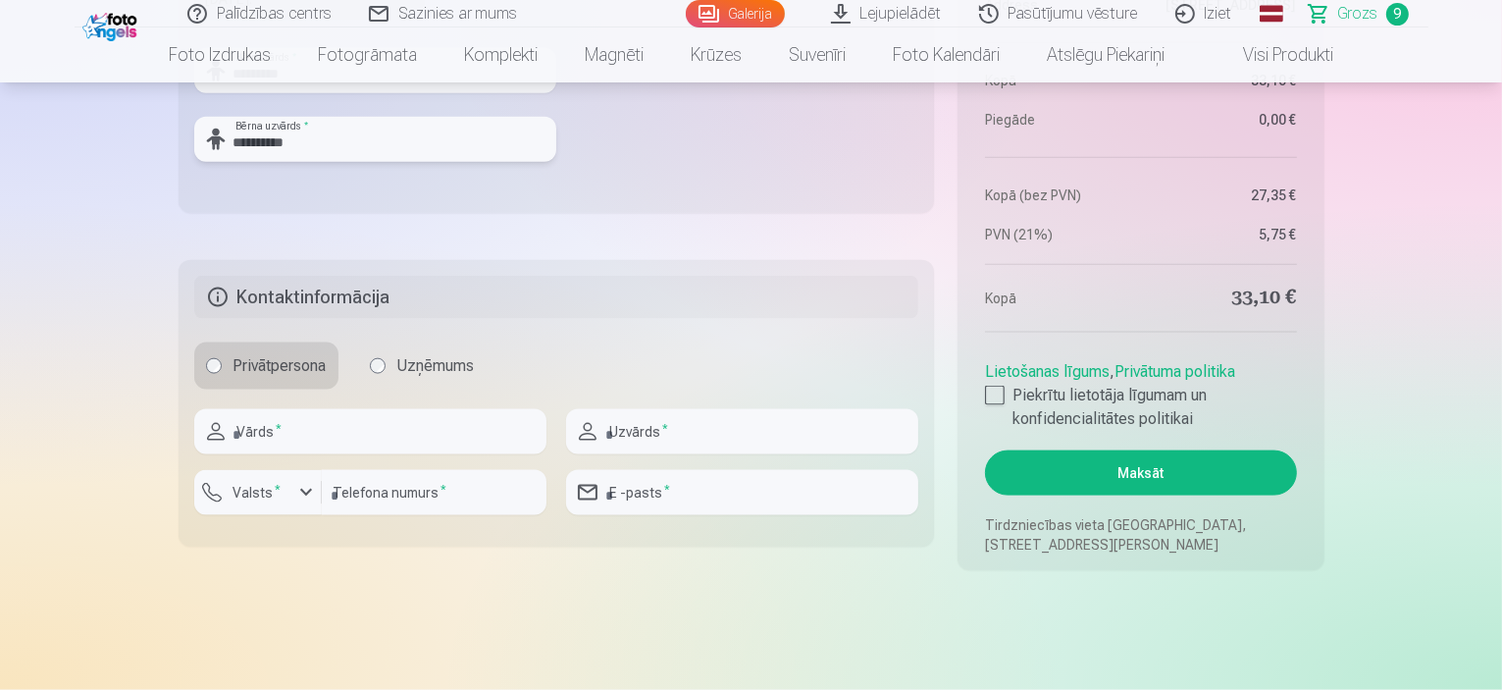
scroll to position [2551, 0]
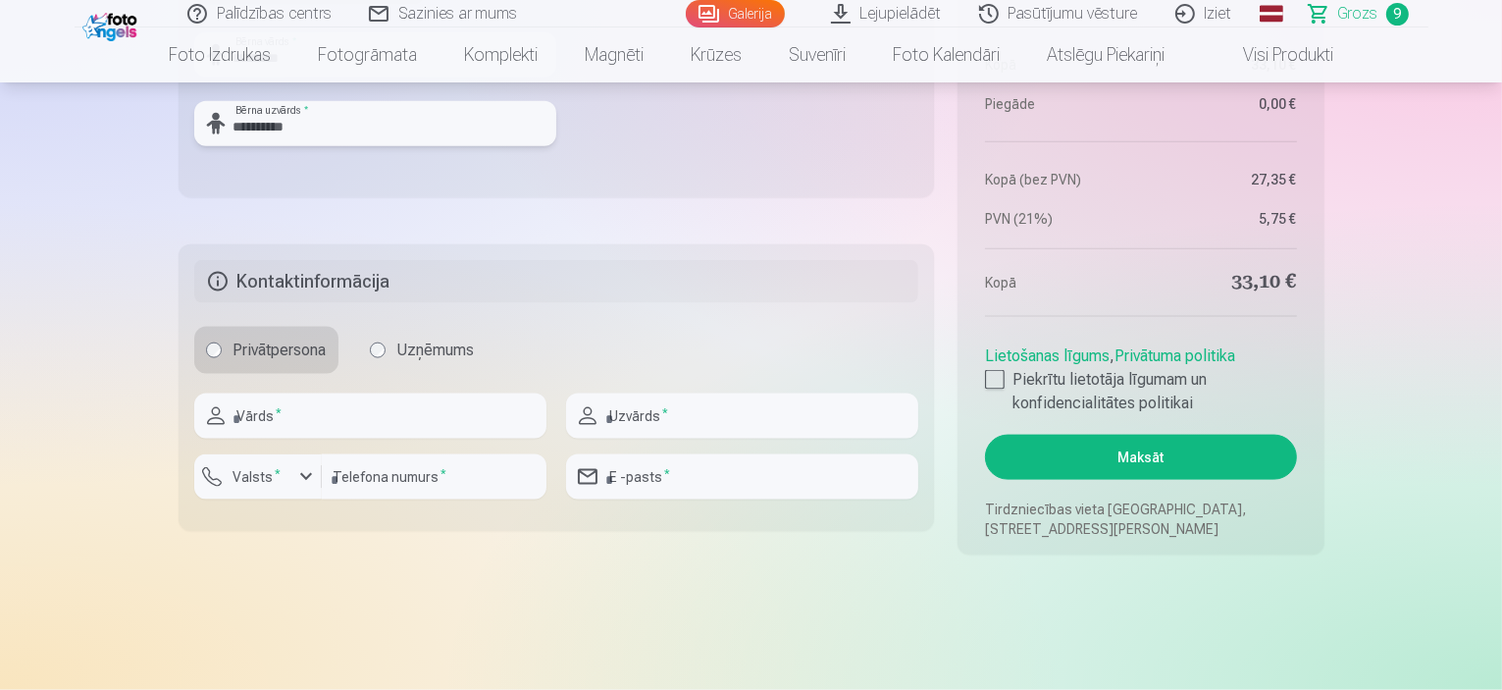
type input "**********"
click at [274, 358] on label "Privātpersona" at bounding box center [266, 350] width 144 height 47
click at [307, 429] on input "text" at bounding box center [370, 416] width 352 height 45
type input "*****"
type input "*********"
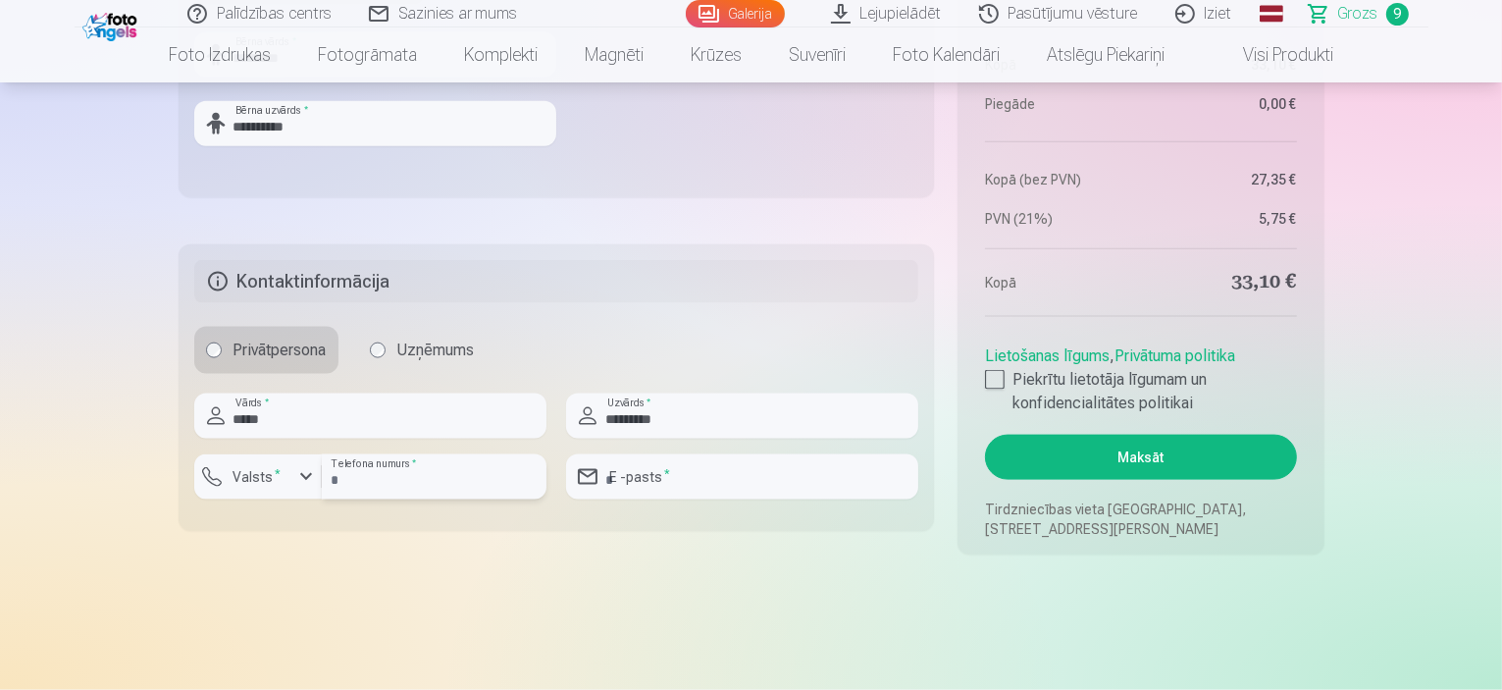
type input "********"
type input "**********"
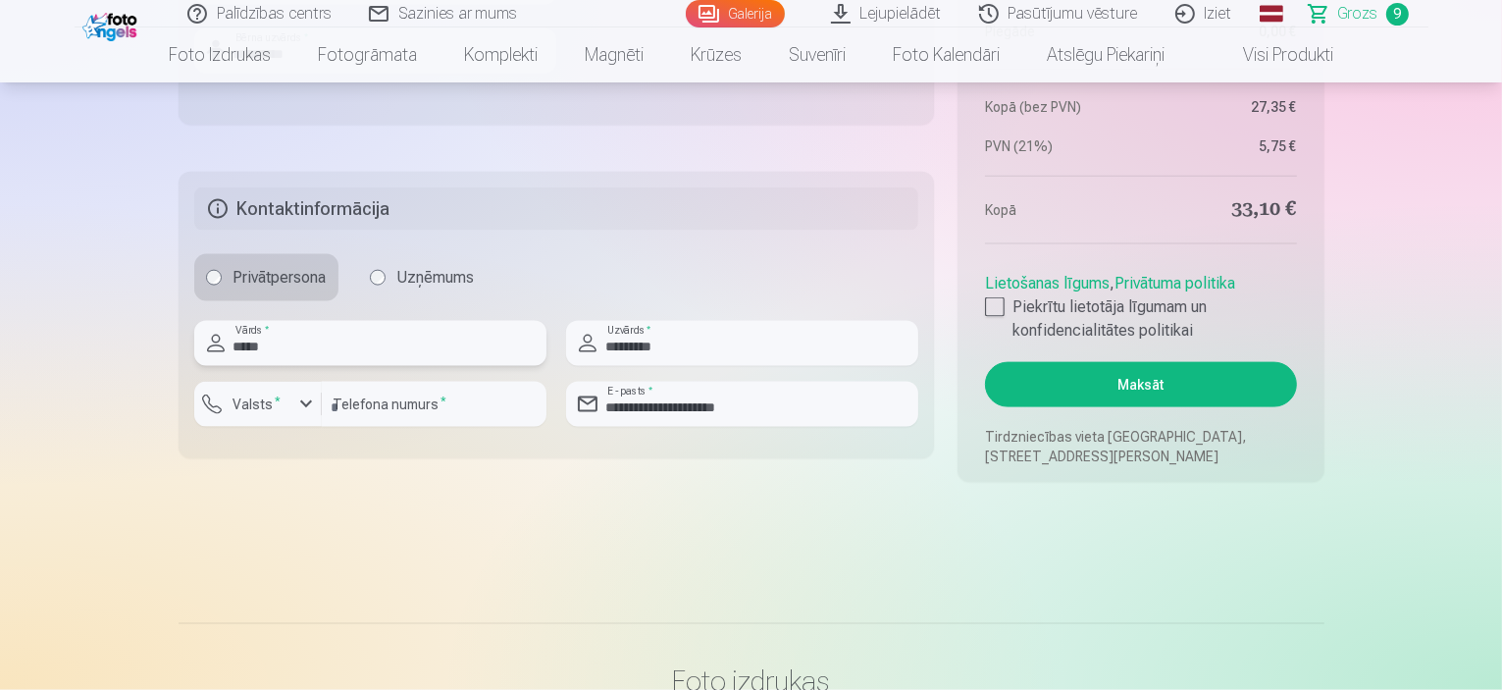
scroll to position [2650, 0]
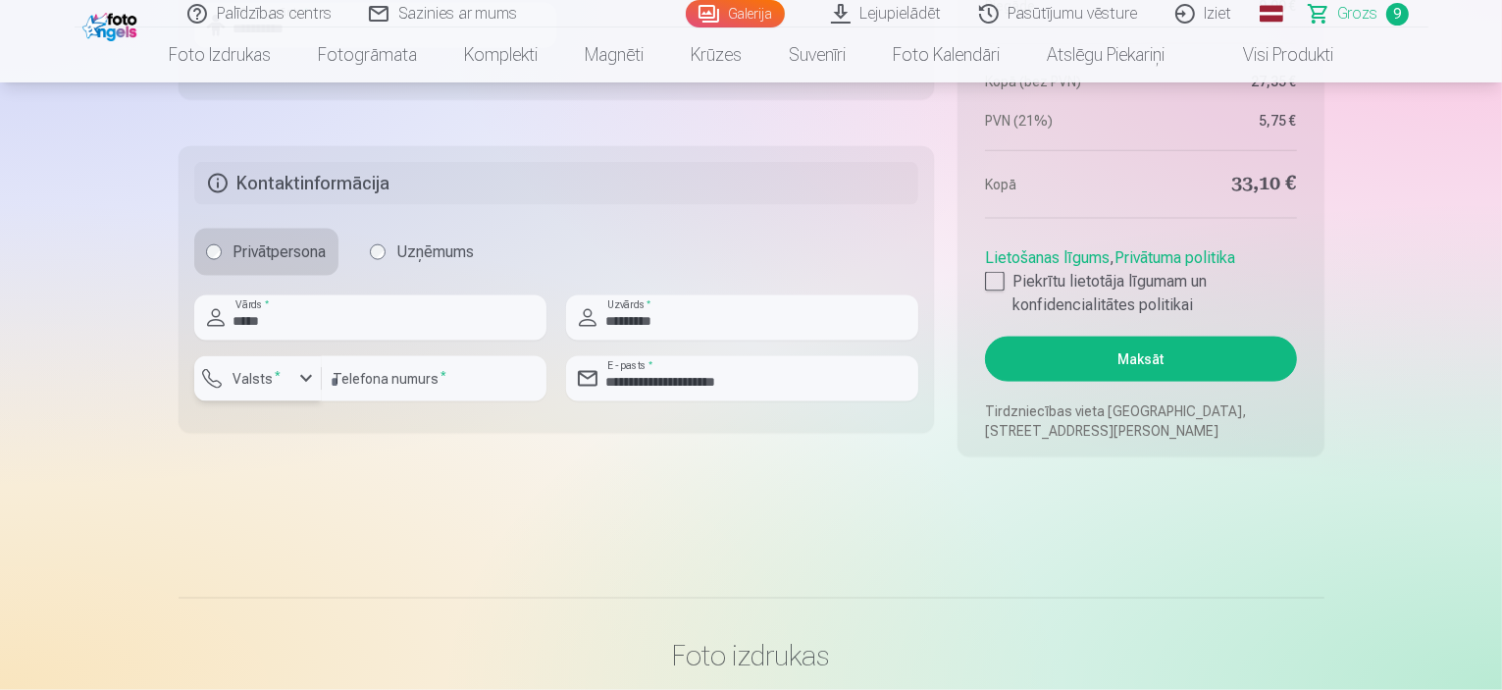
click at [299, 376] on div "button" at bounding box center [306, 379] width 24 height 24
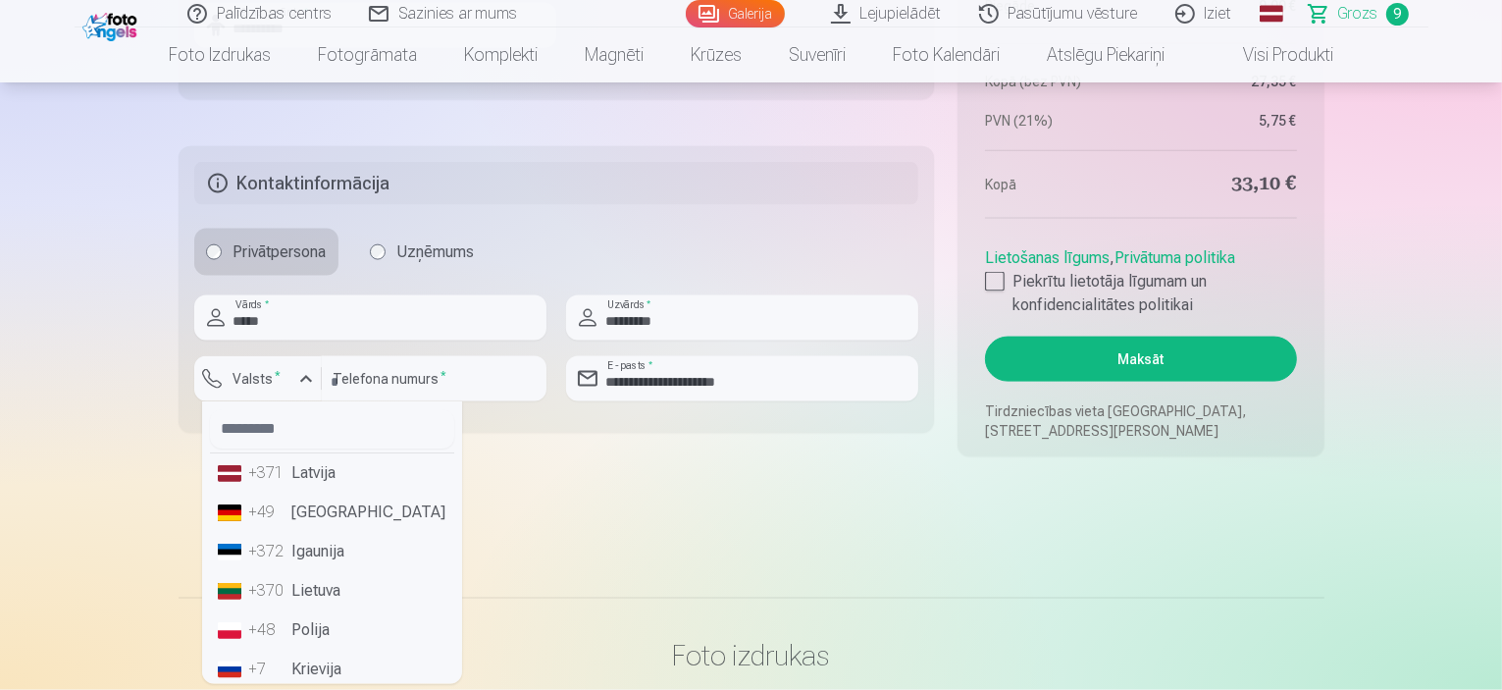
click at [314, 487] on li "+371 Latvija" at bounding box center [332, 472] width 244 height 39
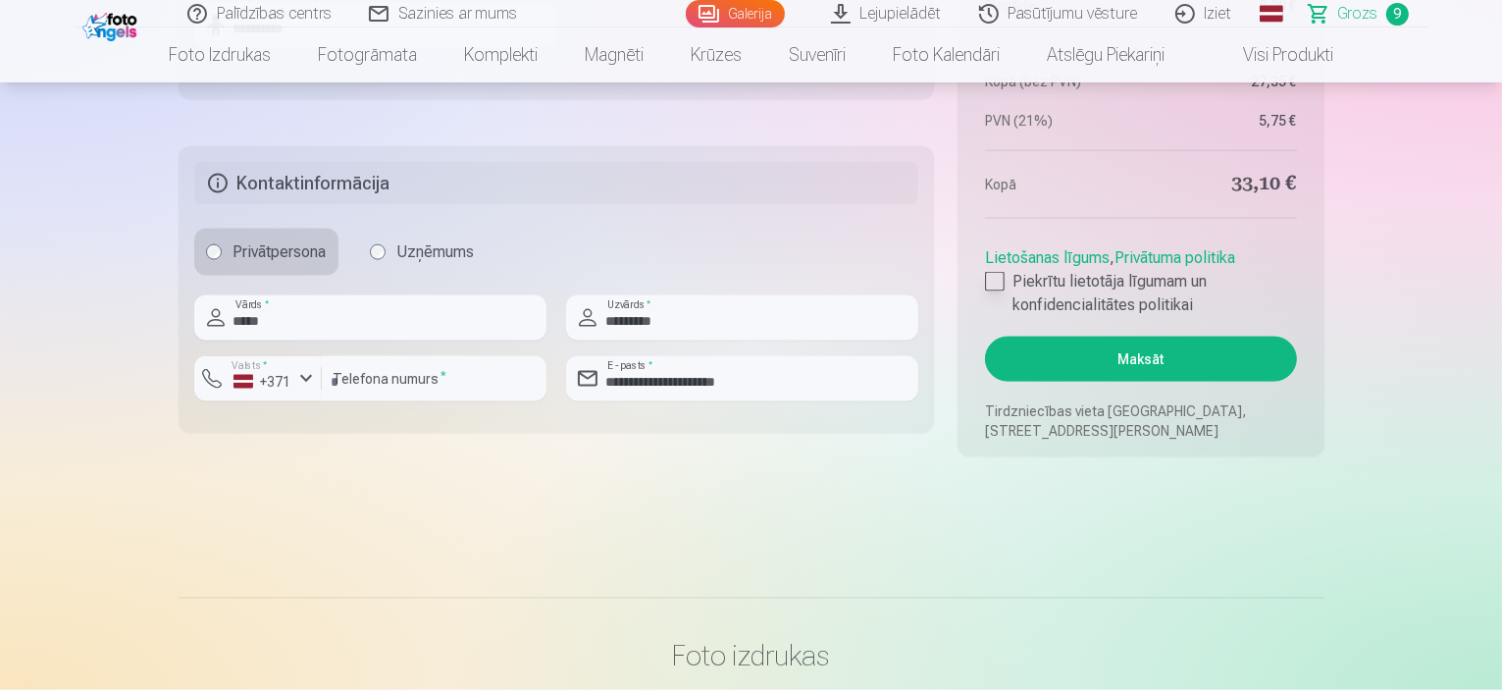
click at [996, 274] on div at bounding box center [995, 282] width 20 height 20
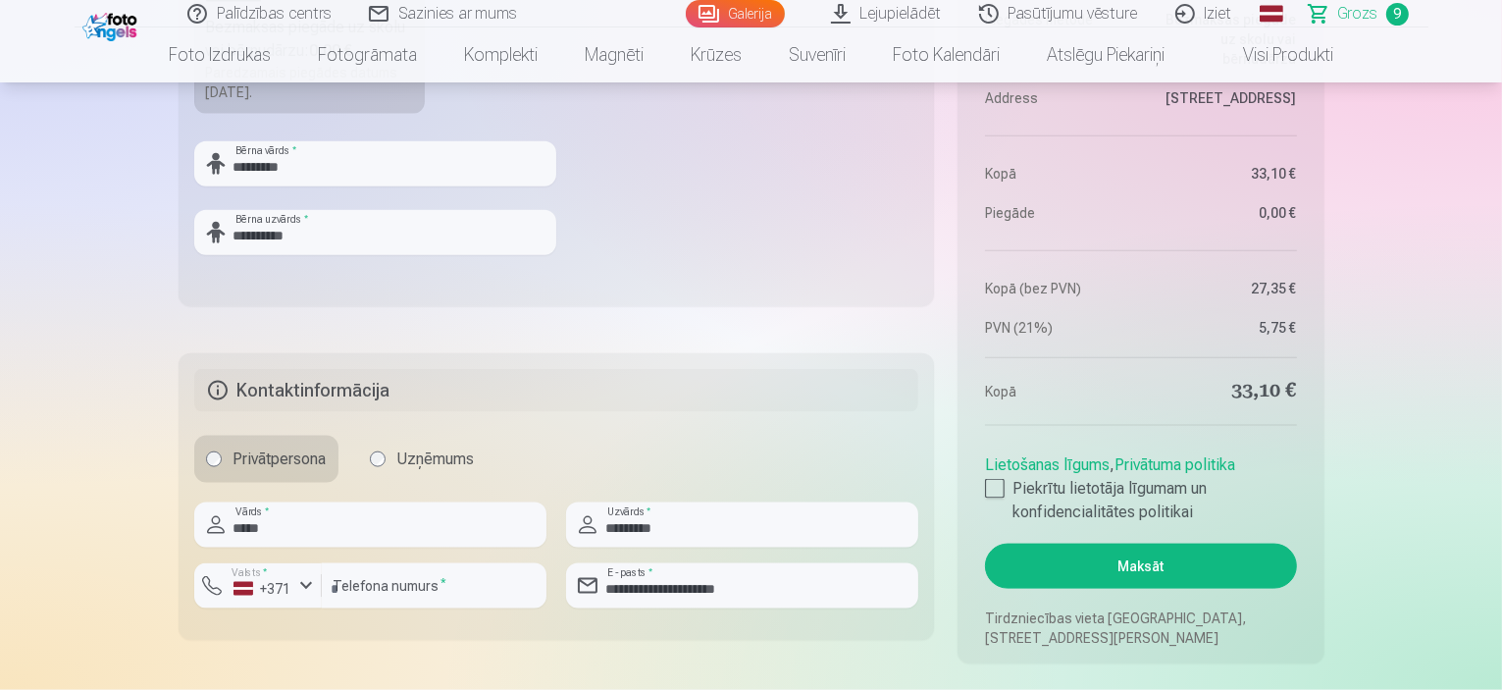
scroll to position [2551, 0]
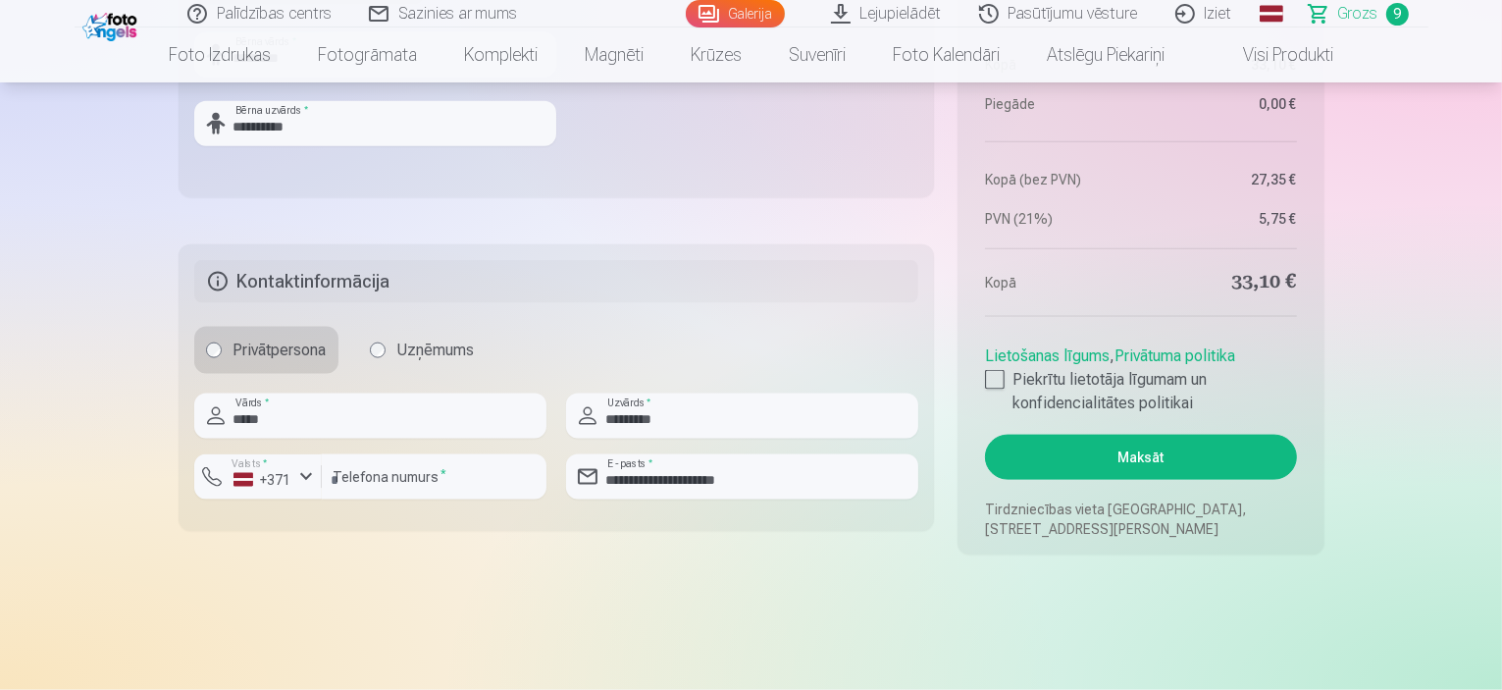
click at [1142, 456] on button "Maksāt" at bounding box center [1140, 457] width 311 height 45
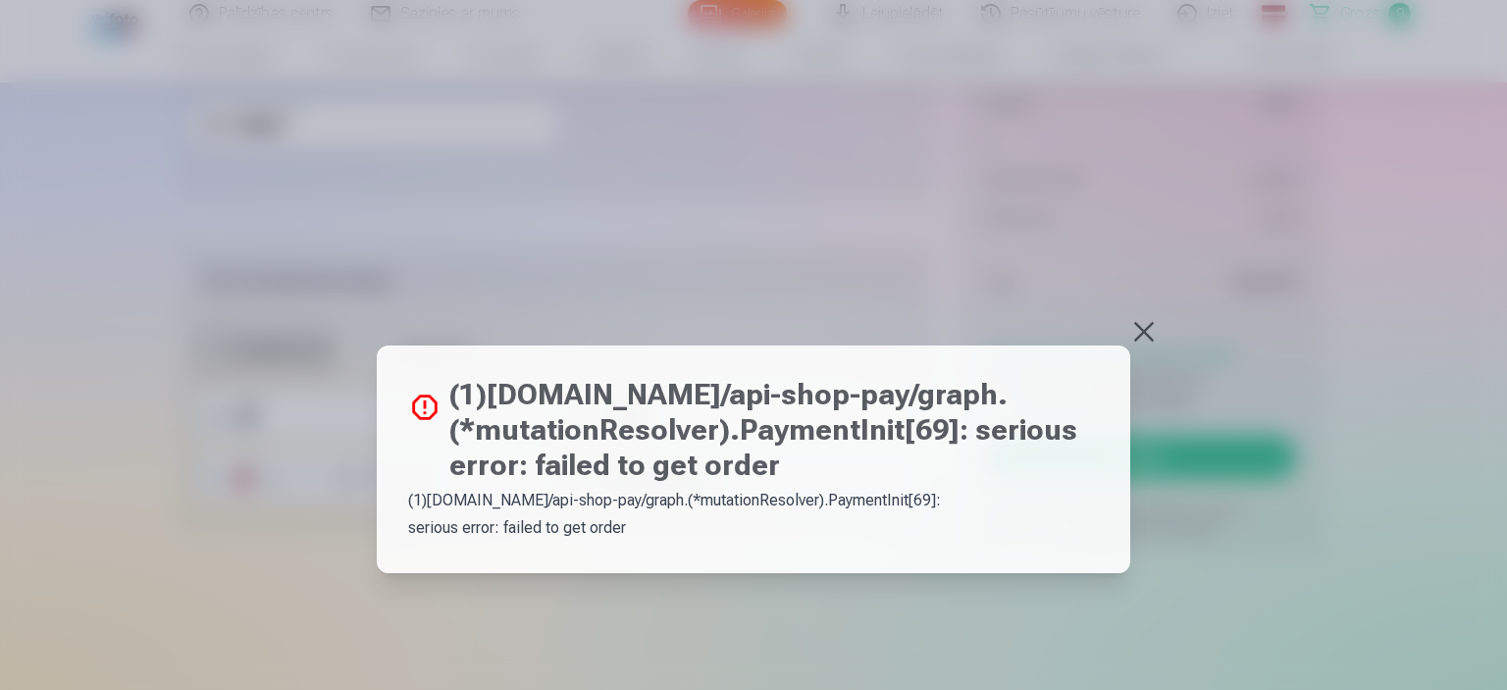
click at [1154, 331] on button at bounding box center [1143, 331] width 27 height 27
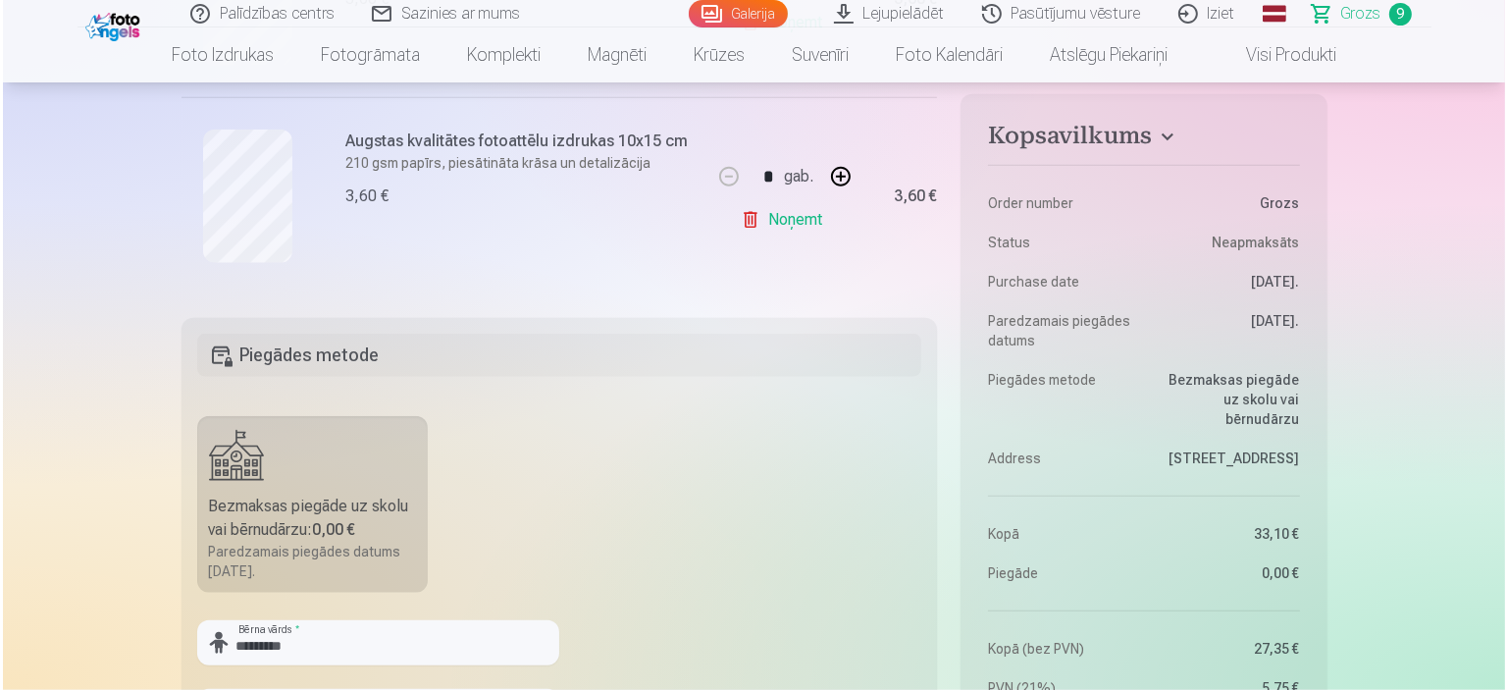
scroll to position [2453, 0]
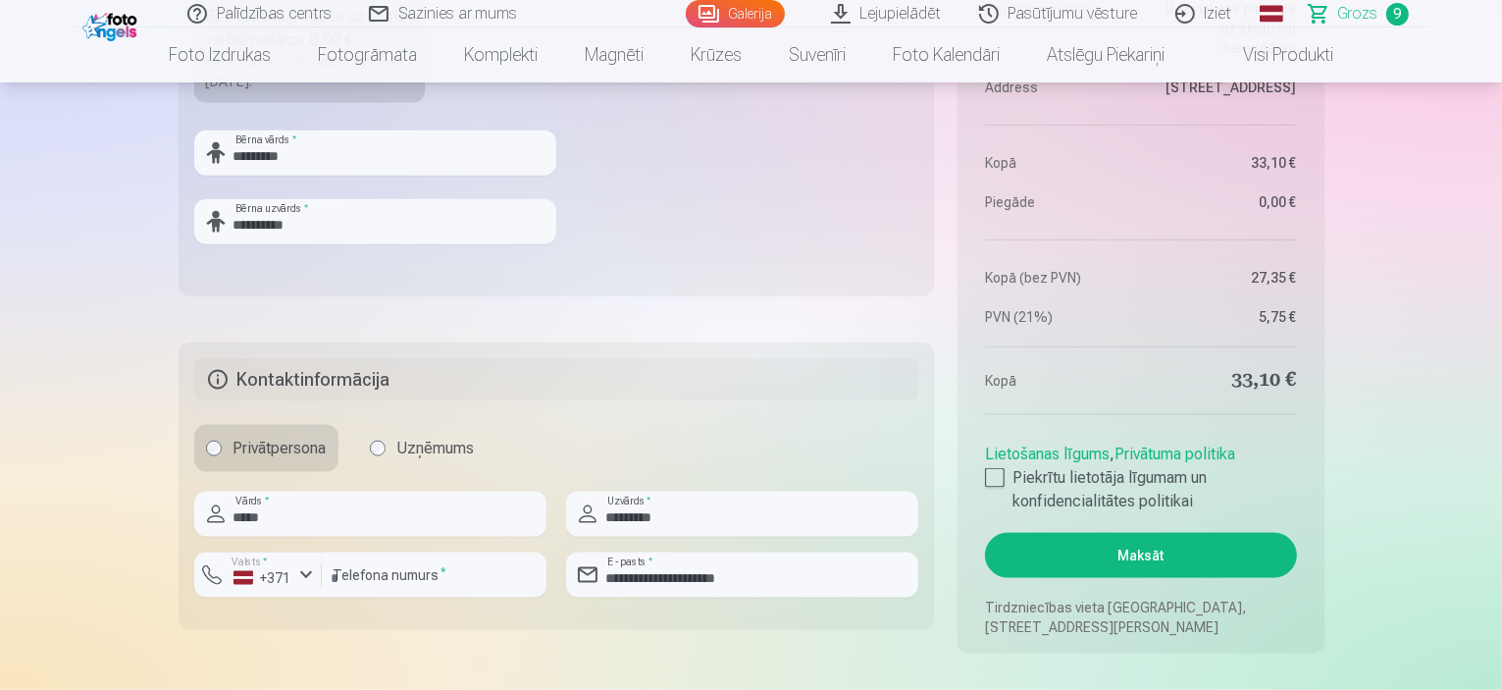
click at [1087, 553] on button "Maksāt" at bounding box center [1140, 555] width 311 height 45
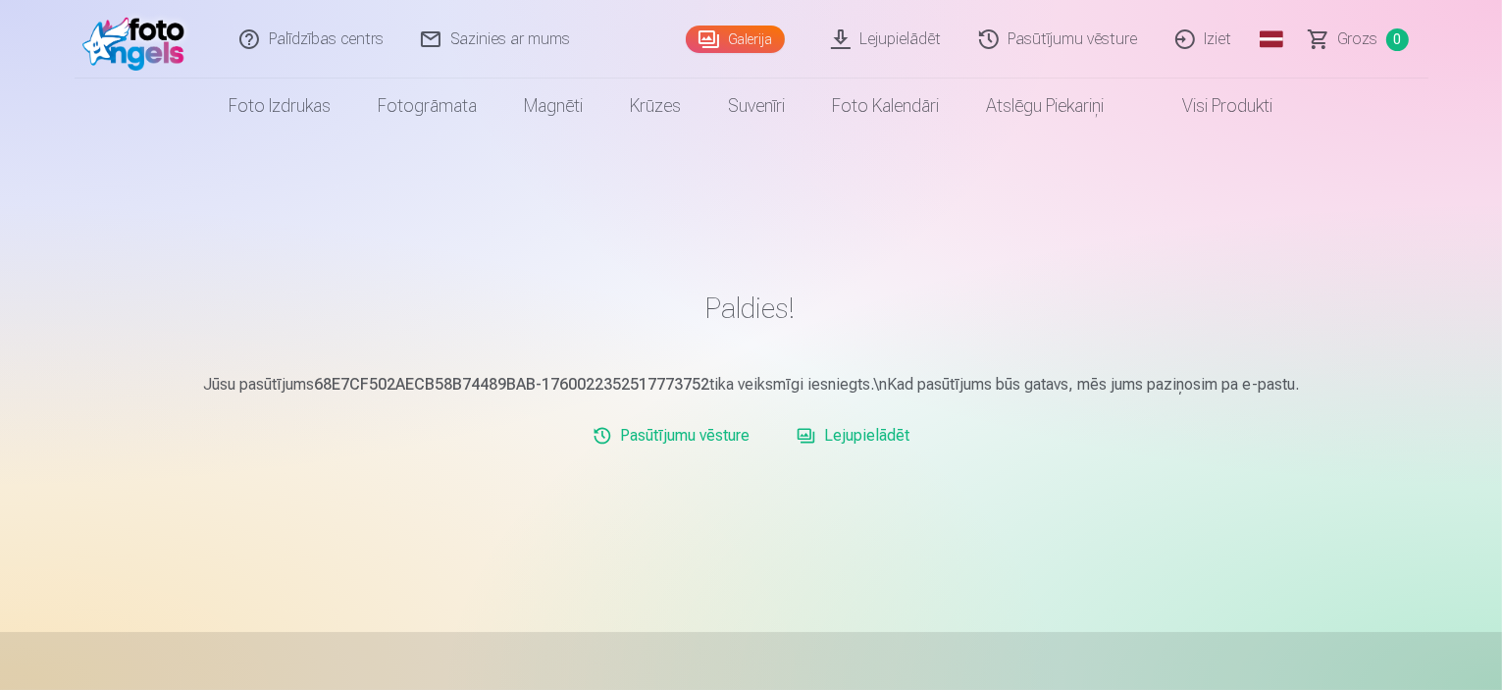
click at [1213, 99] on link "Visi produkti" at bounding box center [1213, 106] width 169 height 55
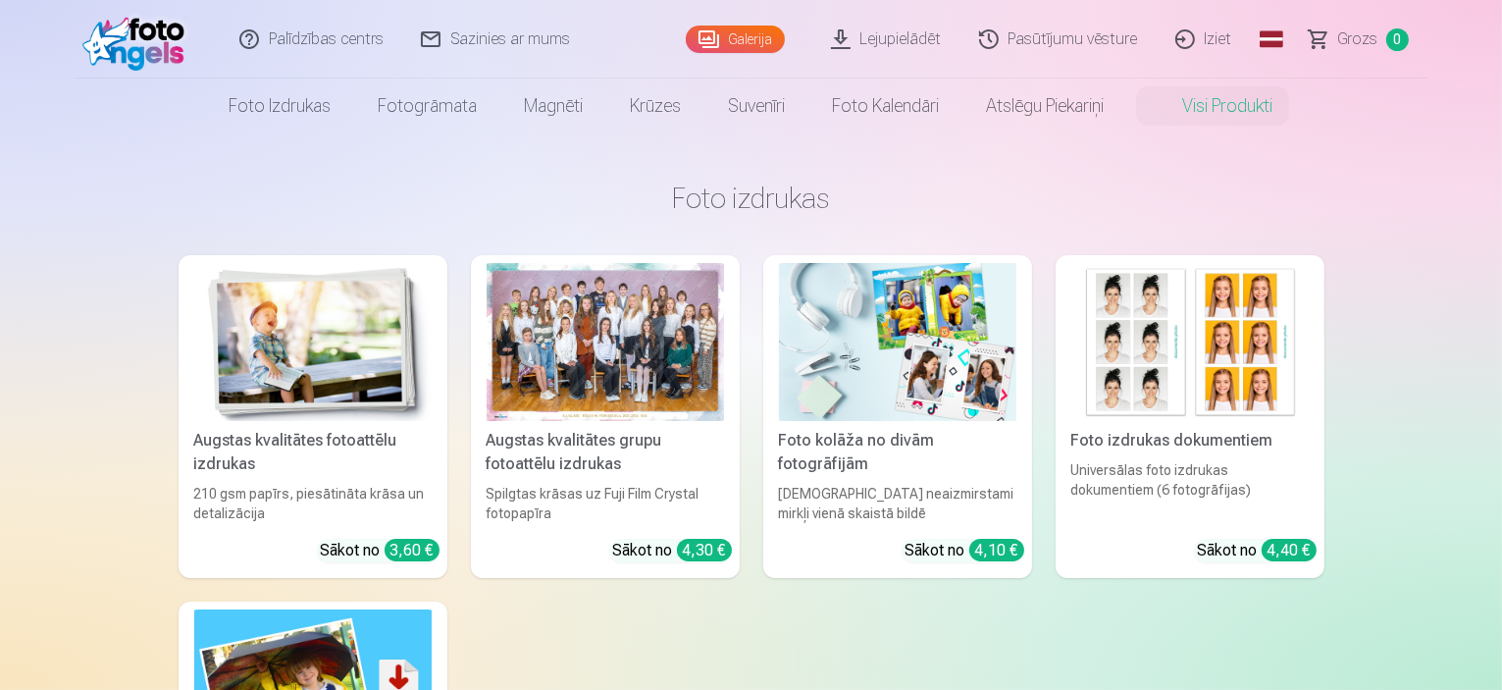
click at [903, 42] on link "Lejupielādēt" at bounding box center [888, 39] width 148 height 79
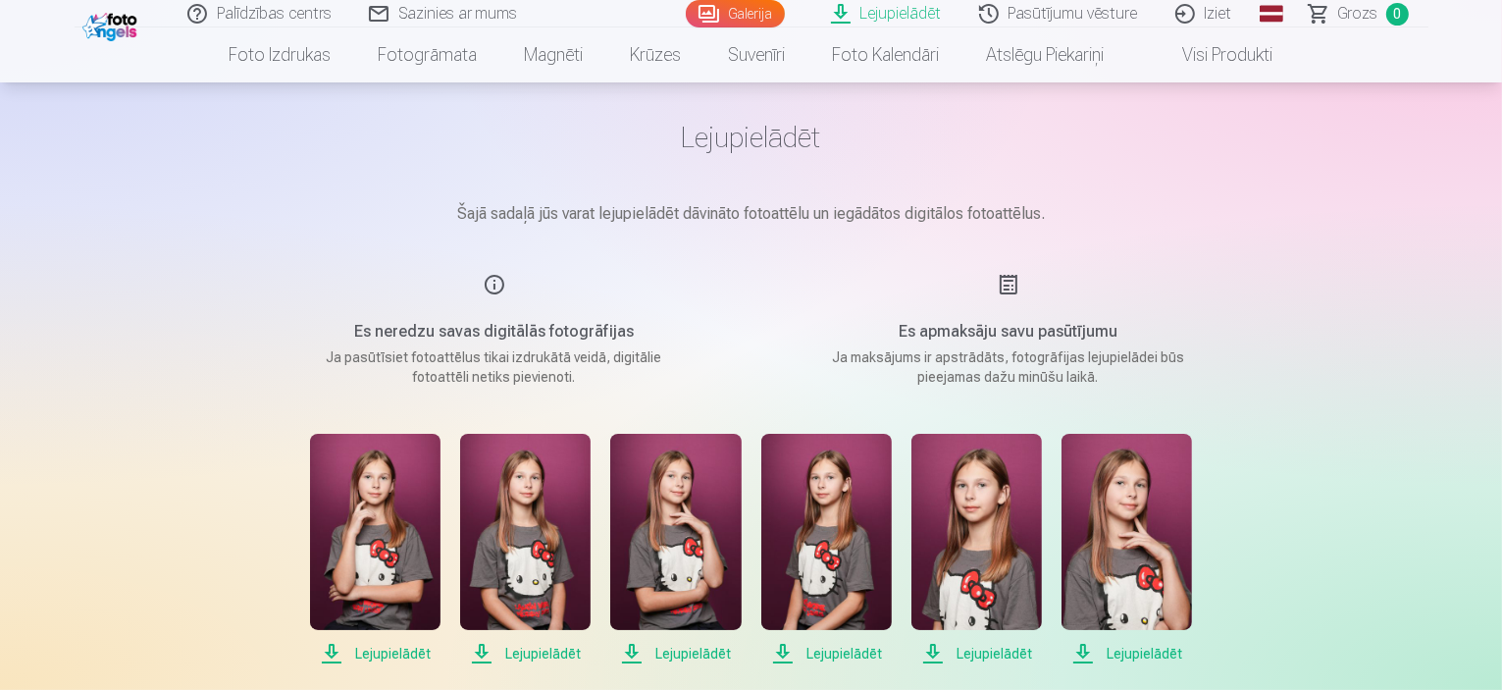
scroll to position [257, 0]
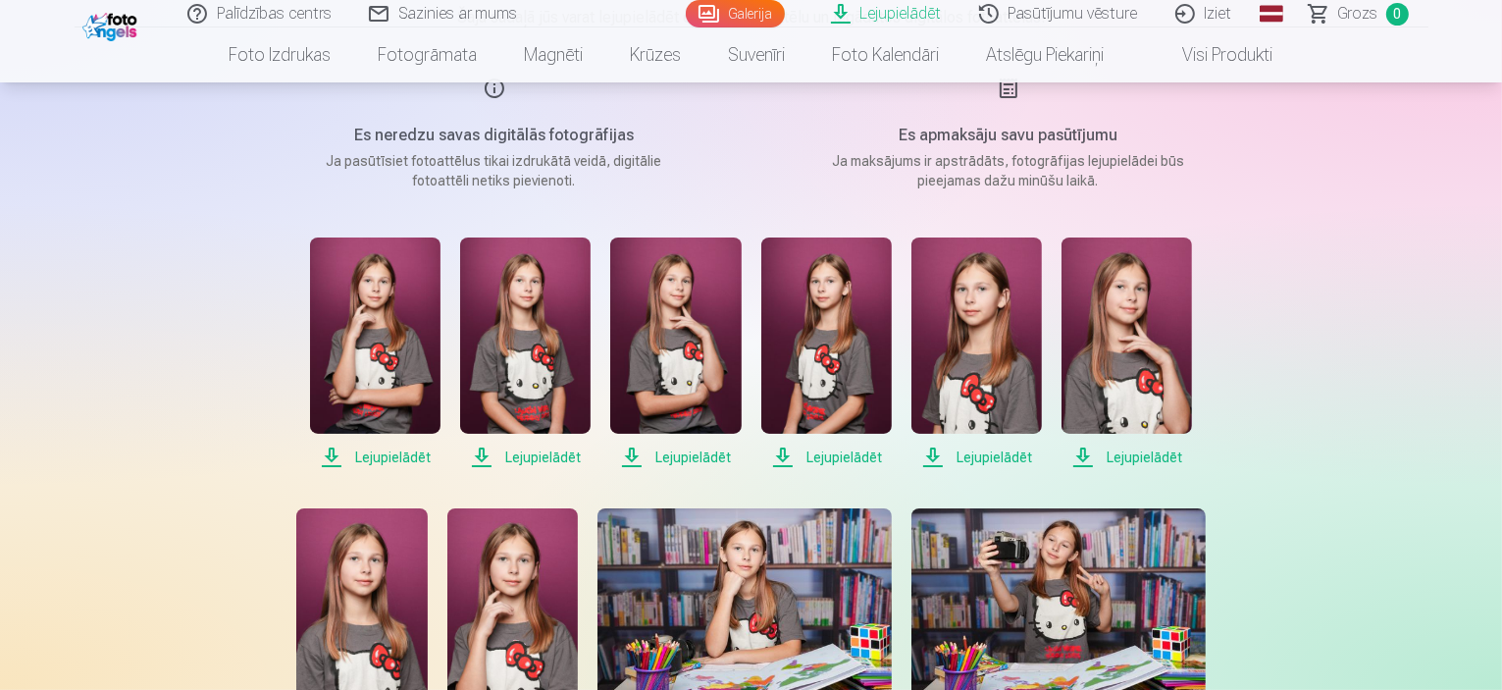
click at [371, 454] on span "Lejupielādēt" at bounding box center [375, 458] width 131 height 24
click at [538, 454] on span "Lejupielādēt" at bounding box center [525, 458] width 131 height 24
click at [680, 455] on span "Lejupielādēt" at bounding box center [675, 458] width 131 height 24
click at [820, 454] on span "Lejupielādēt" at bounding box center [827, 458] width 131 height 24
click at [971, 450] on span "Lejupielādēt" at bounding box center [977, 458] width 131 height 24
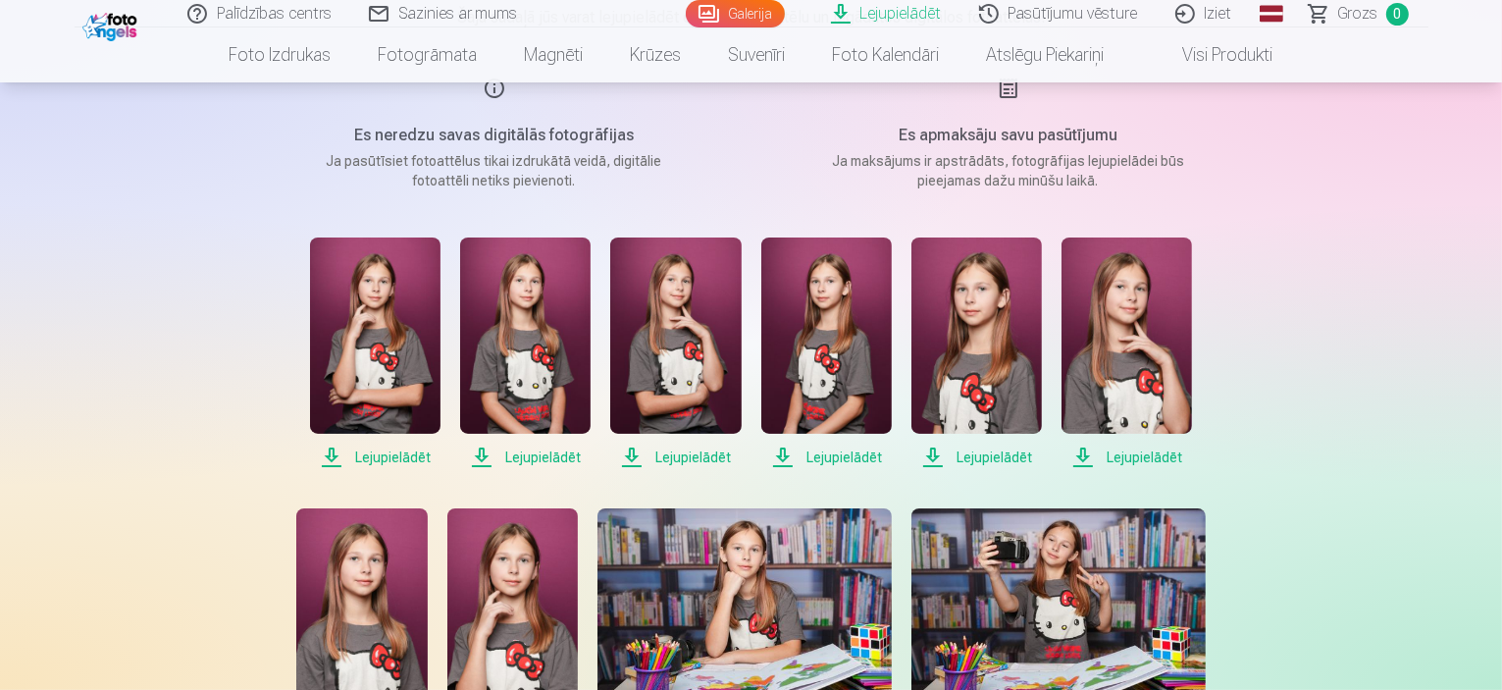
click at [1141, 454] on span "Lejupielādēt" at bounding box center [1127, 458] width 131 height 24
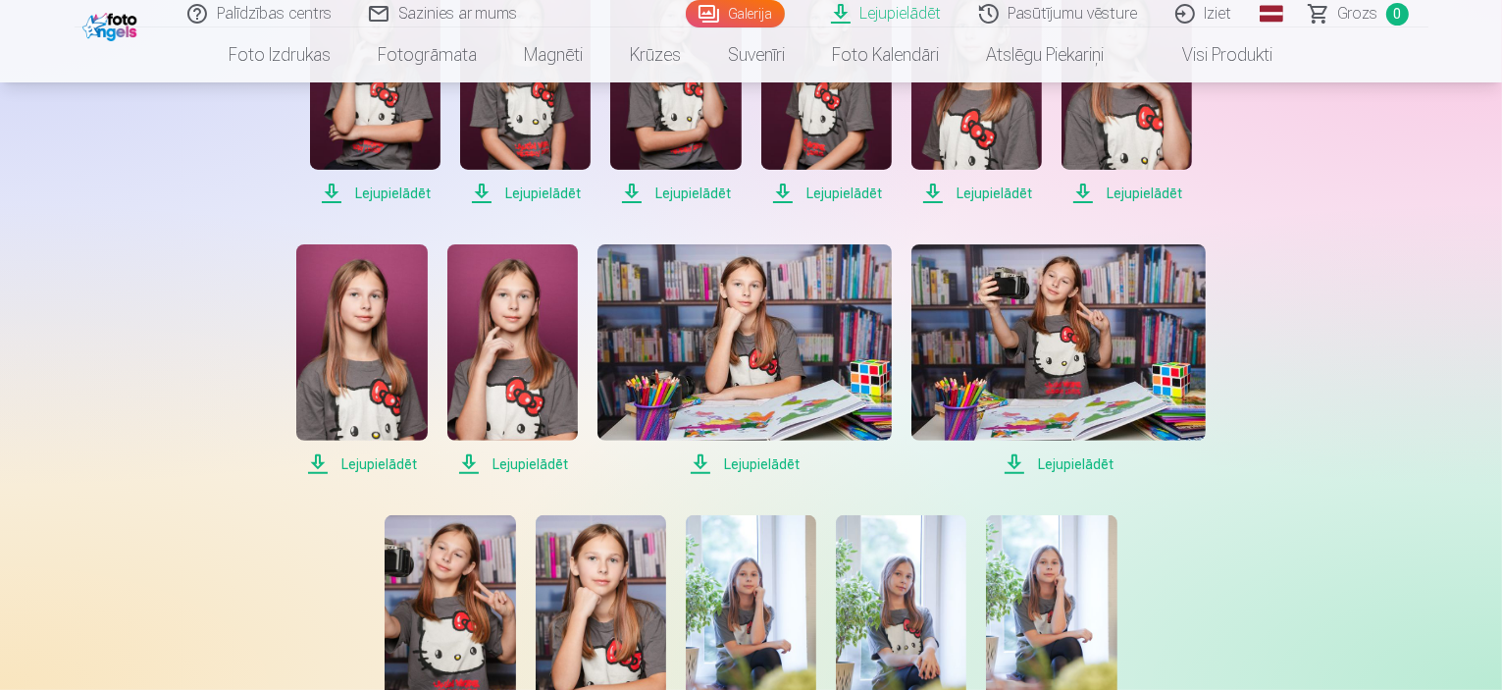
scroll to position [552, 0]
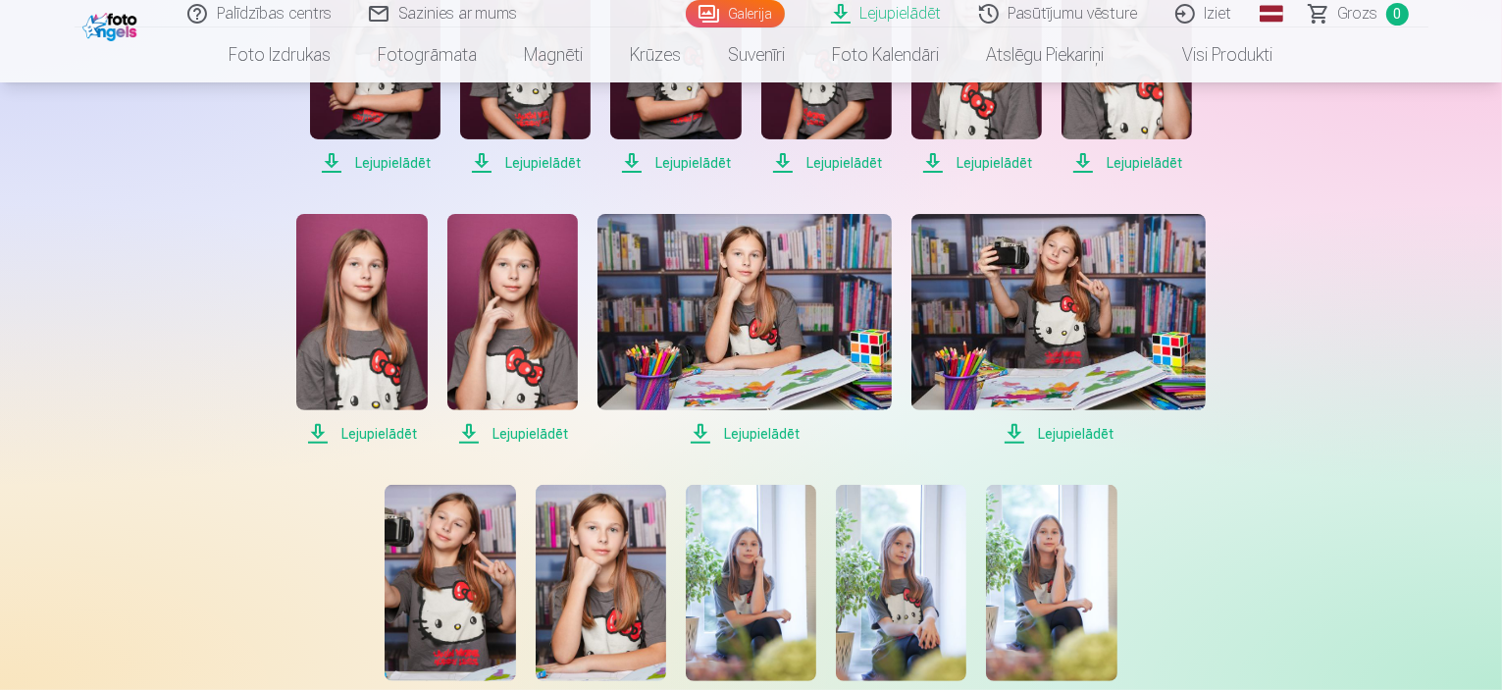
click at [384, 435] on span "Lejupielādēt" at bounding box center [361, 434] width 131 height 24
click at [529, 435] on span "Lejupielādēt" at bounding box center [512, 434] width 131 height 24
click at [762, 434] on span "Lejupielādēt" at bounding box center [745, 434] width 294 height 24
click at [1074, 434] on span "Lejupielādēt" at bounding box center [1059, 434] width 294 height 24
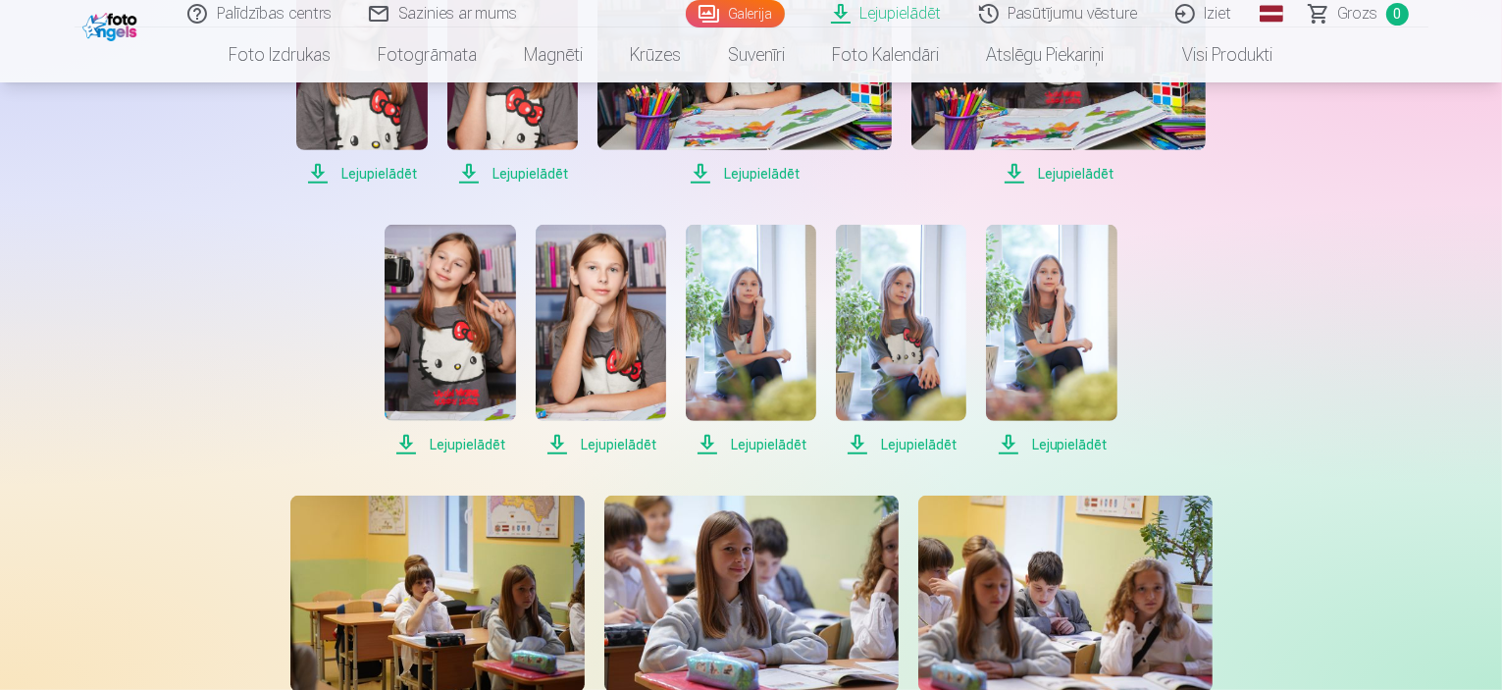
scroll to position [846, 0]
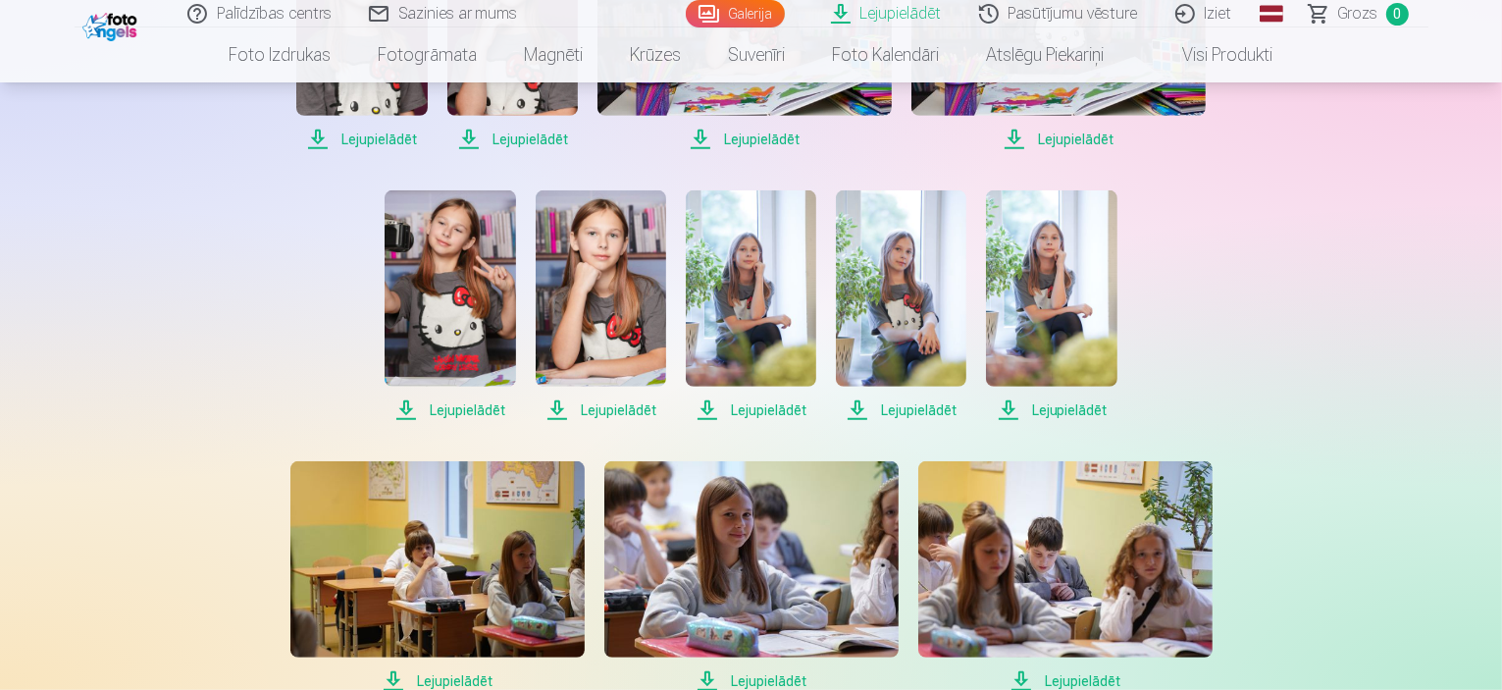
click at [463, 409] on span "Lejupielādēt" at bounding box center [450, 410] width 131 height 24
click at [635, 404] on span "Lejupielādēt" at bounding box center [601, 410] width 131 height 24
click at [751, 411] on span "Lejupielādēt" at bounding box center [751, 410] width 131 height 24
click at [911, 412] on span "Lejupielādēt" at bounding box center [901, 410] width 131 height 24
click at [1072, 408] on span "Lejupielādēt" at bounding box center [1051, 410] width 131 height 24
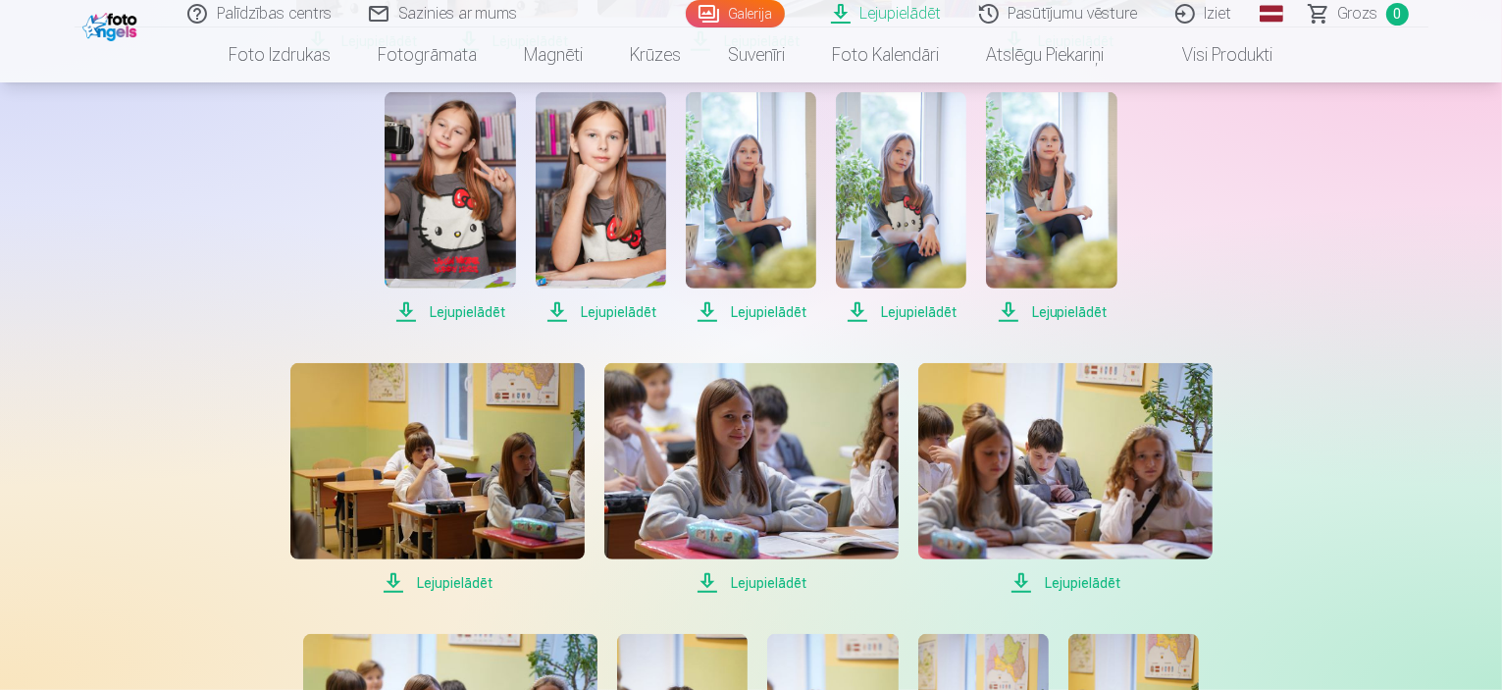
scroll to position [1042, 0]
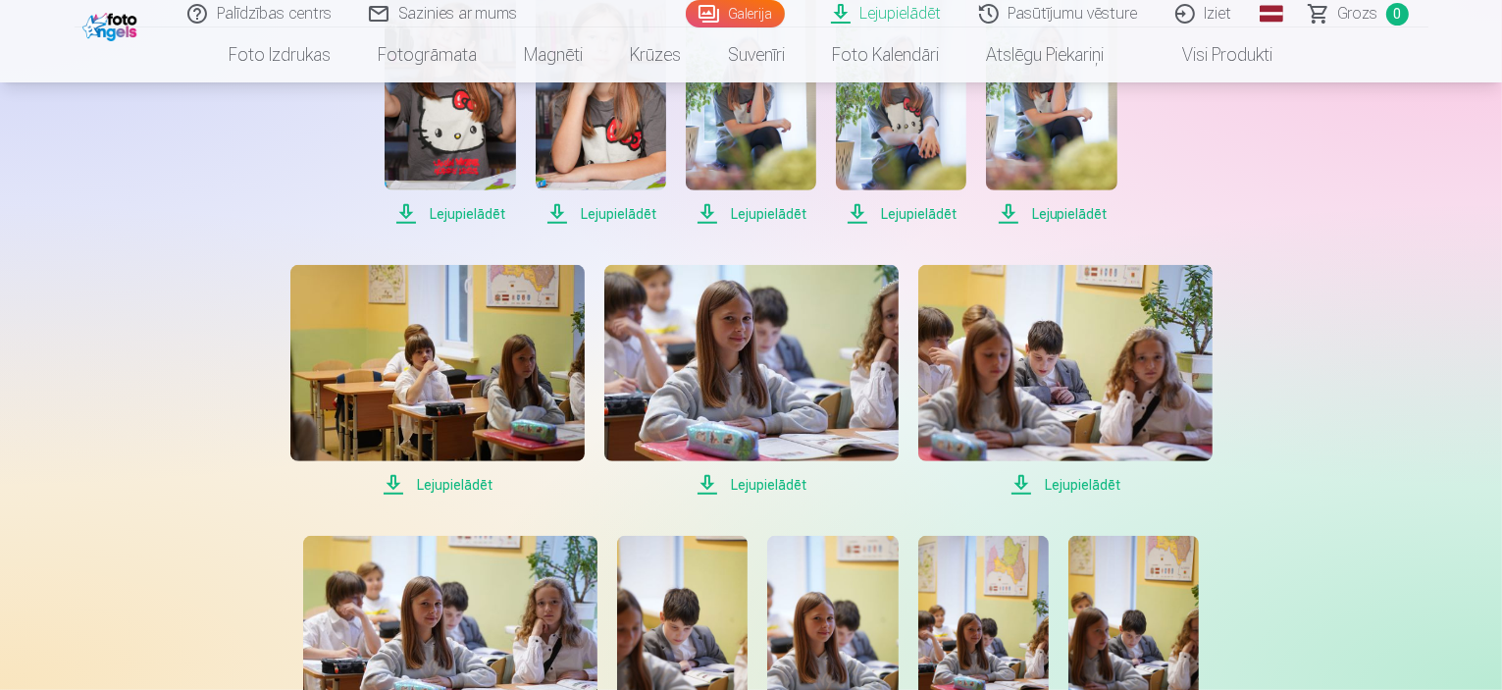
click at [461, 485] on span "Lejupielādēt" at bounding box center [437, 485] width 294 height 24
click at [772, 482] on span "Lejupielādēt" at bounding box center [751, 485] width 294 height 24
click at [1054, 482] on span "Lejupielādēt" at bounding box center [1066, 485] width 294 height 24
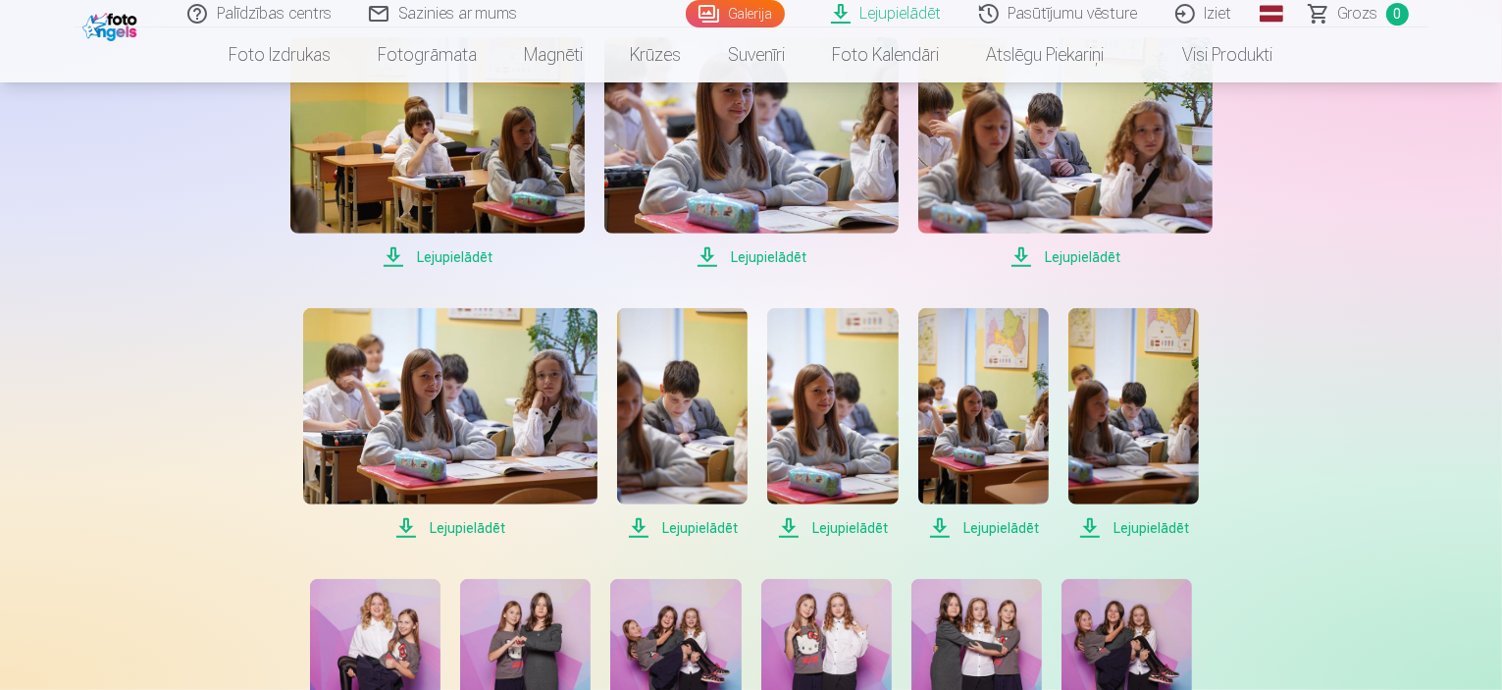
scroll to position [1337, 0]
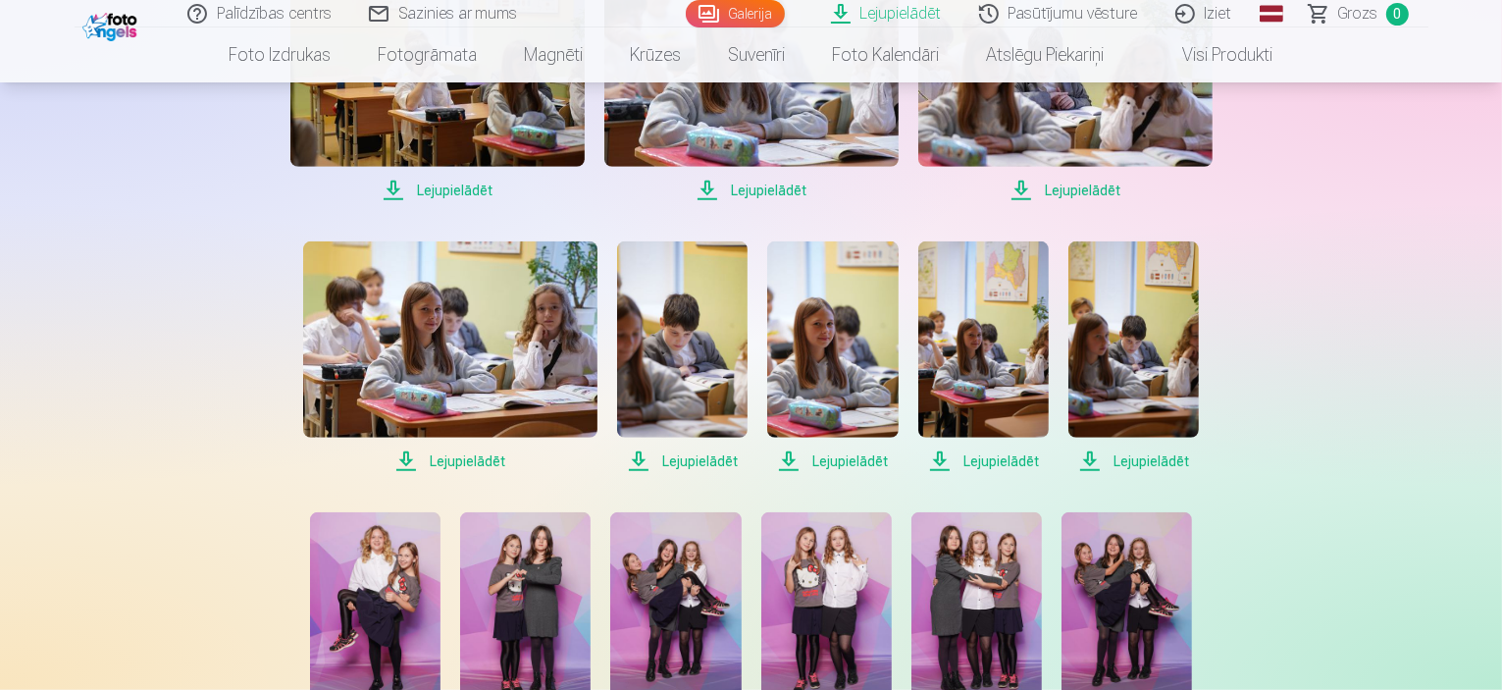
click at [473, 453] on span "Lejupielādēt" at bounding box center [450, 461] width 294 height 24
click at [694, 454] on span "Lejupielādēt" at bounding box center [682, 461] width 131 height 24
click at [836, 461] on span "Lejupielādēt" at bounding box center [832, 461] width 131 height 24
click at [983, 459] on span "Lejupielādēt" at bounding box center [984, 461] width 131 height 24
click at [1127, 458] on span "Lejupielādēt" at bounding box center [1134, 461] width 131 height 24
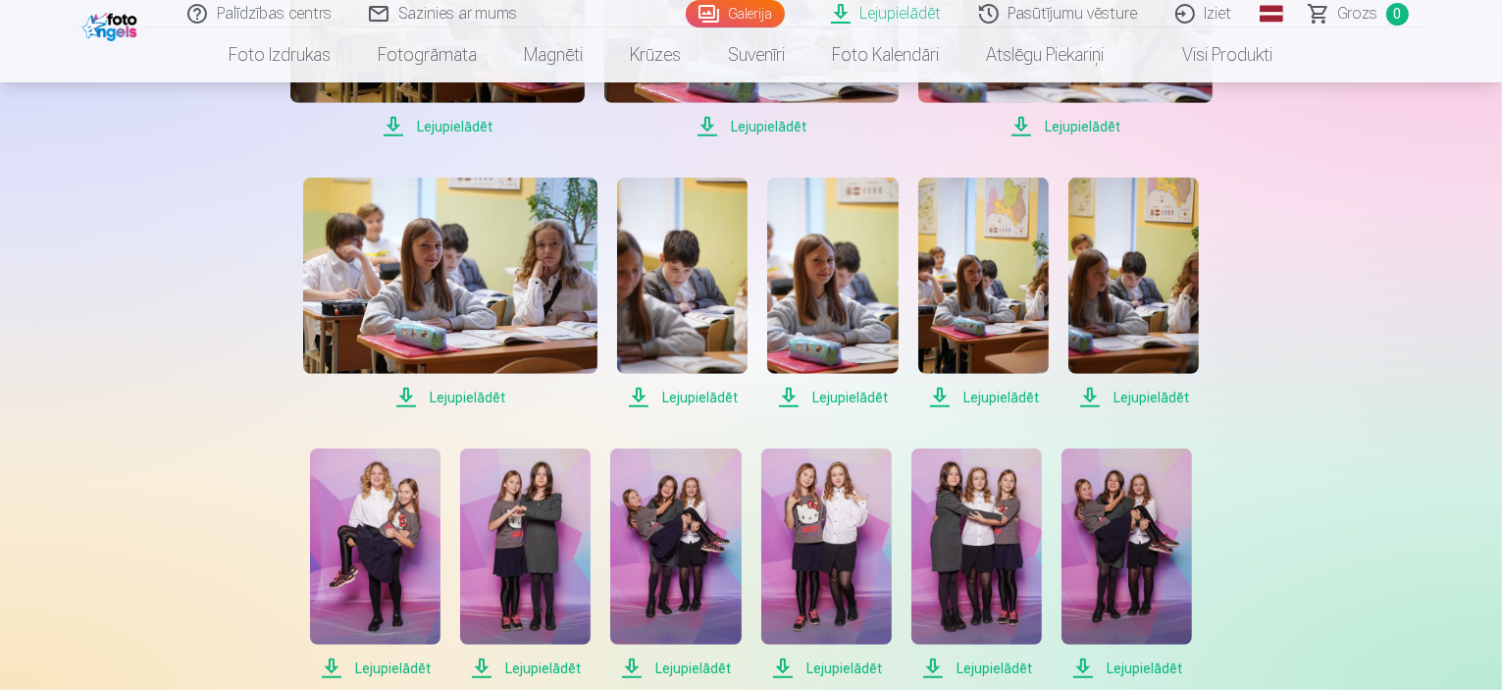
scroll to position [1533, 0]
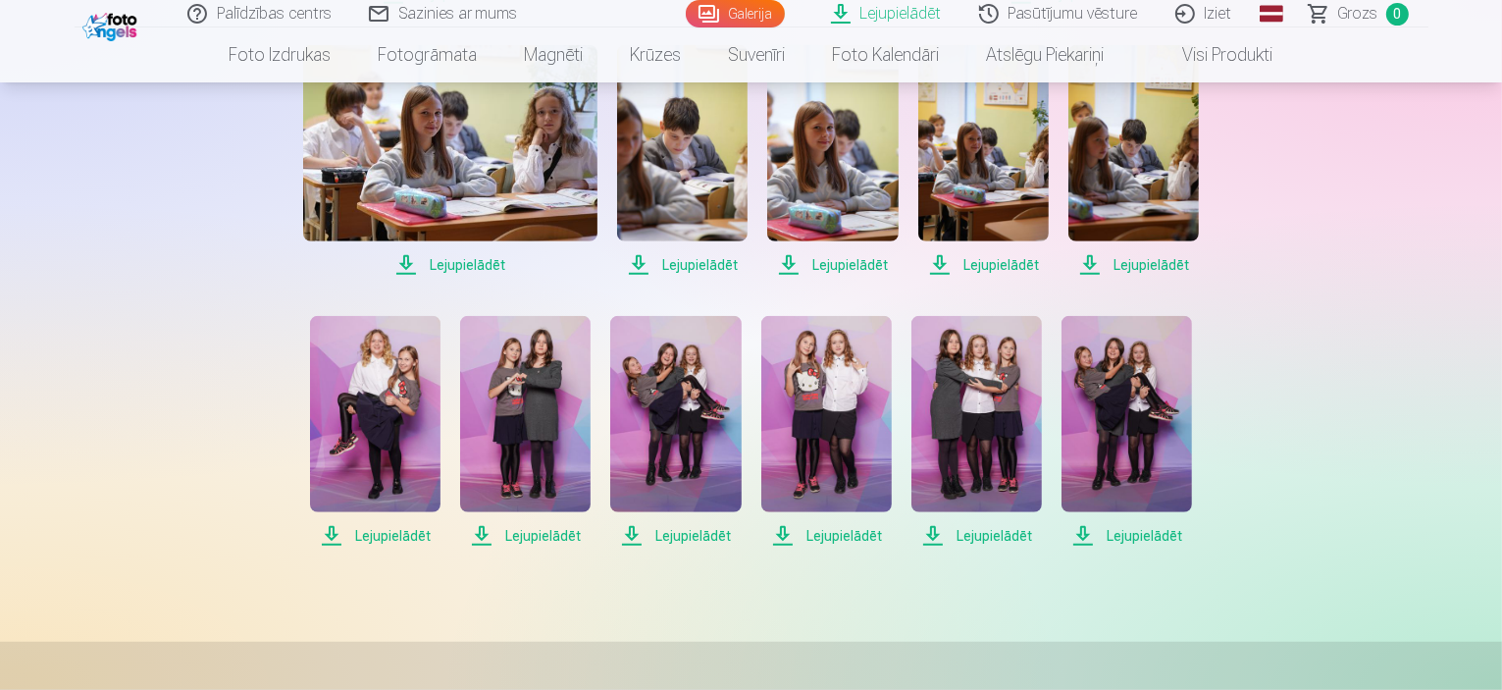
click at [396, 538] on span "Lejupielādēt" at bounding box center [375, 536] width 131 height 24
click at [548, 538] on span "Lejupielādēt" at bounding box center [525, 536] width 131 height 24
click at [687, 534] on span "Lejupielādēt" at bounding box center [675, 536] width 131 height 24
click at [831, 537] on span "Lejupielādēt" at bounding box center [827, 536] width 131 height 24
click at [993, 541] on span "Lejupielādēt" at bounding box center [977, 536] width 131 height 24
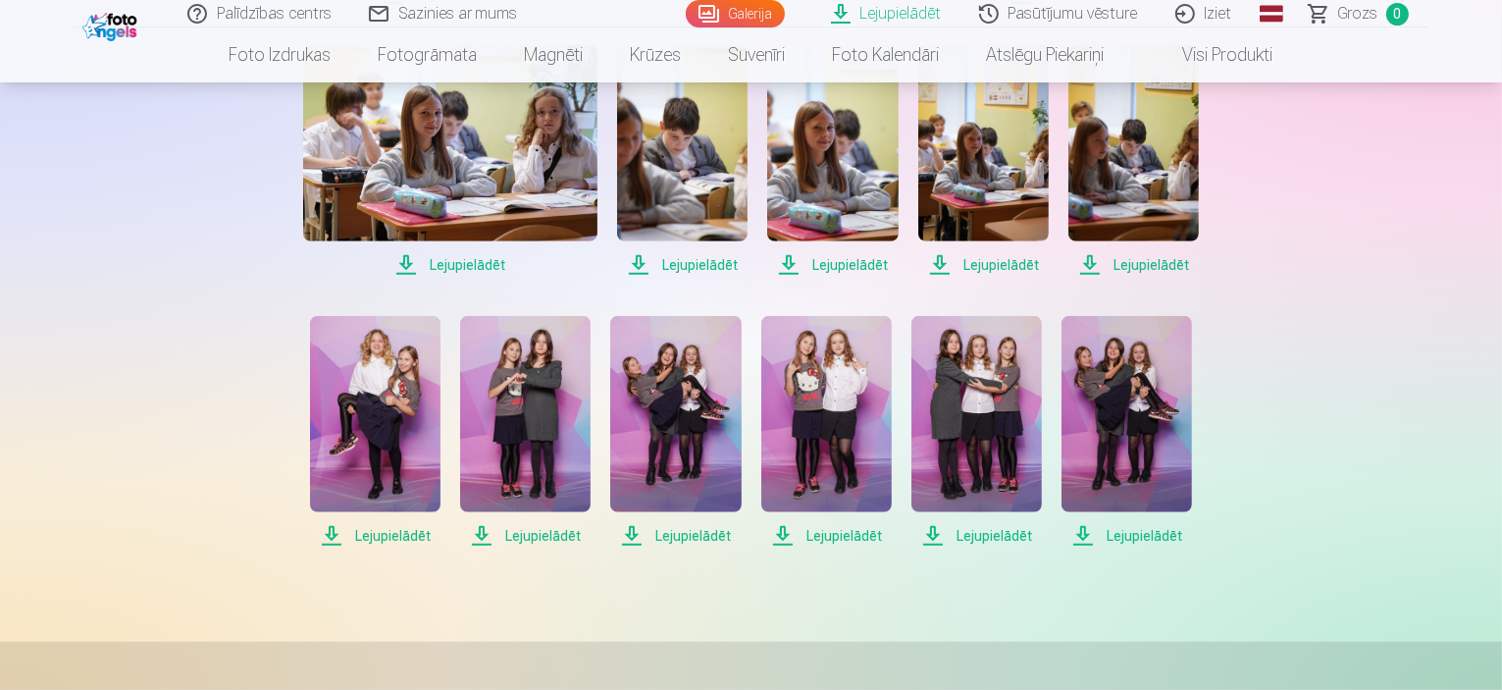
click at [1120, 534] on span "Lejupielādēt" at bounding box center [1127, 536] width 131 height 24
